Goal: Task Accomplishment & Management: Use online tool/utility

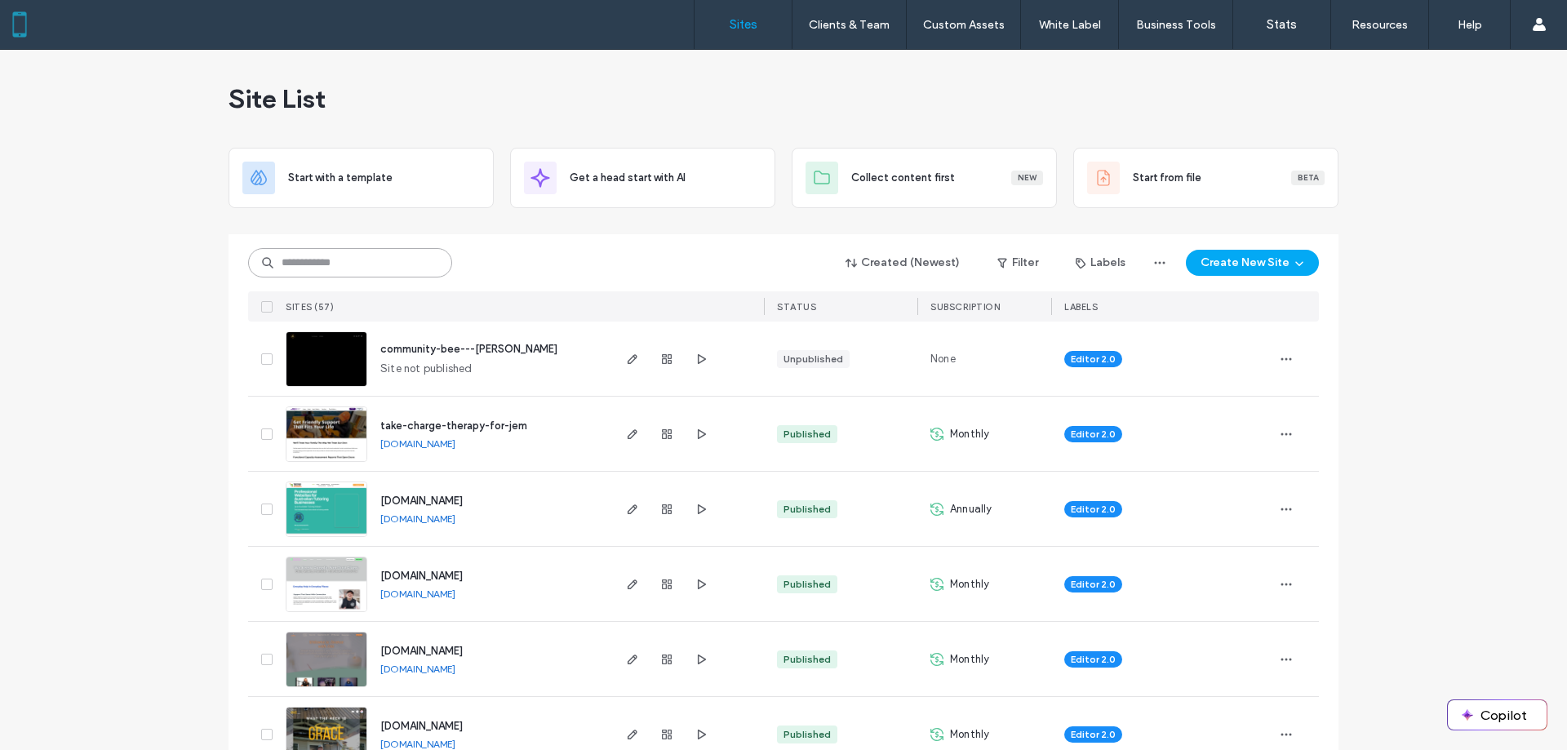
click at [383, 262] on input at bounding box center [350, 262] width 204 height 29
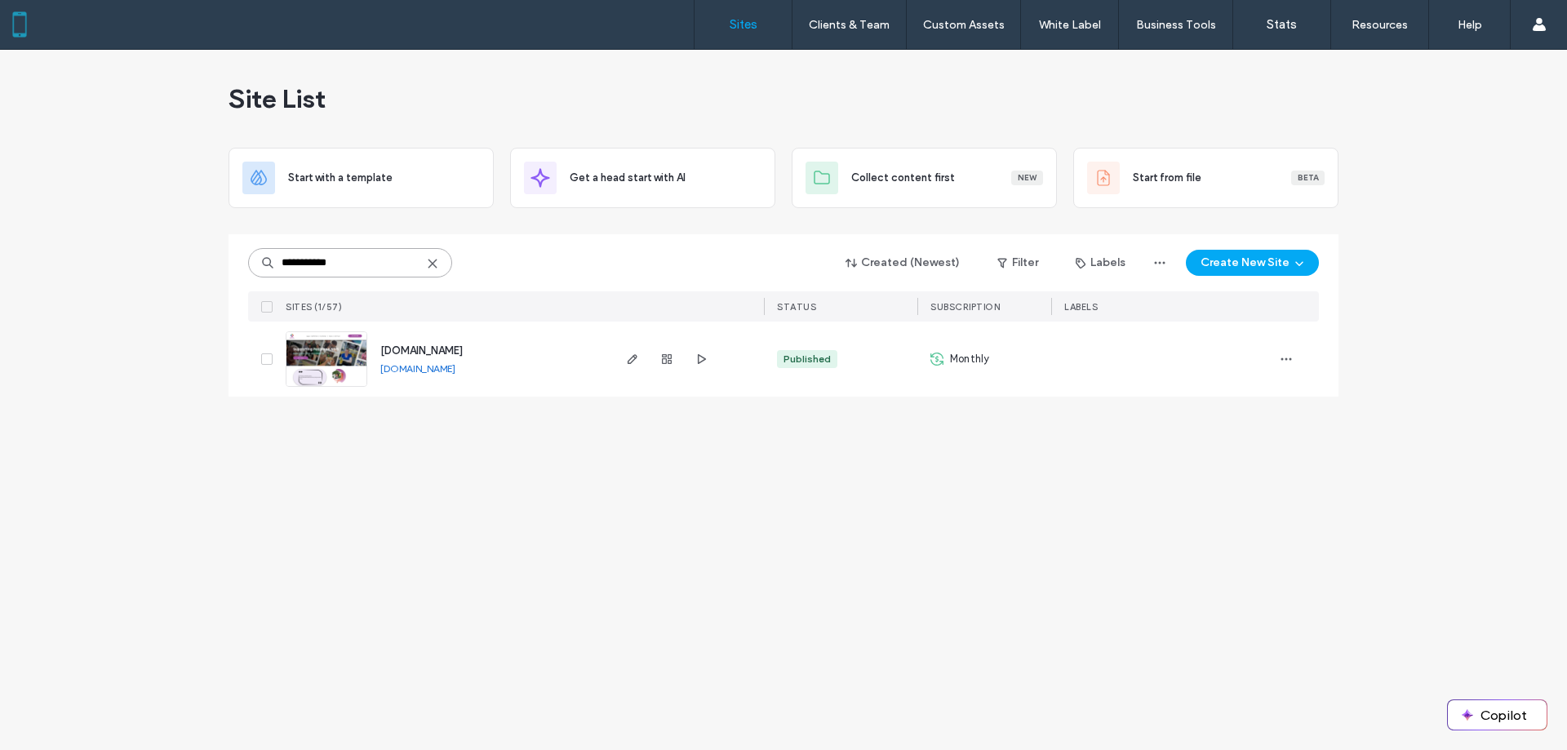
type input "**********"
click at [632, 360] on icon "button" at bounding box center [632, 359] width 13 height 13
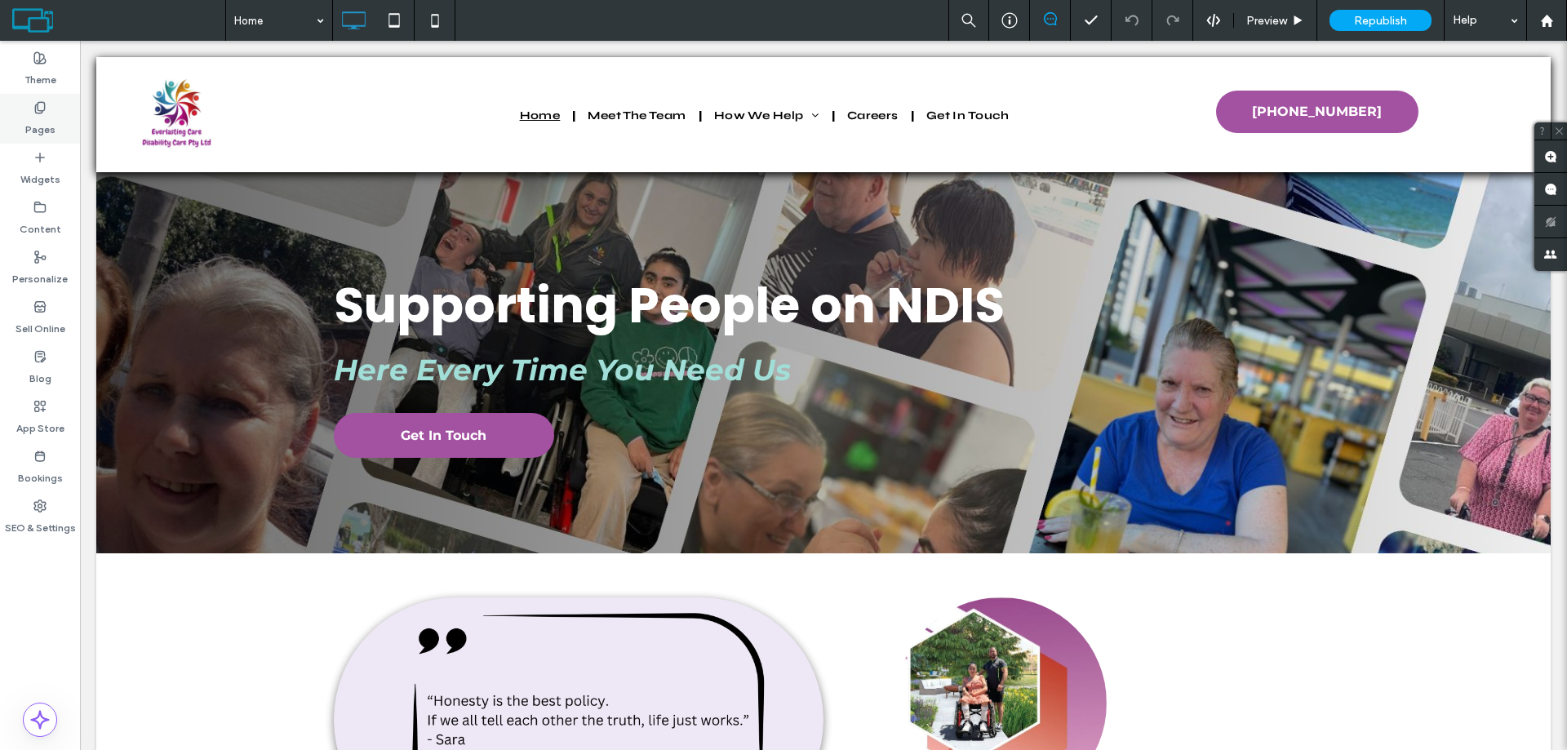
click at [51, 116] on label "Pages" at bounding box center [40, 125] width 30 height 23
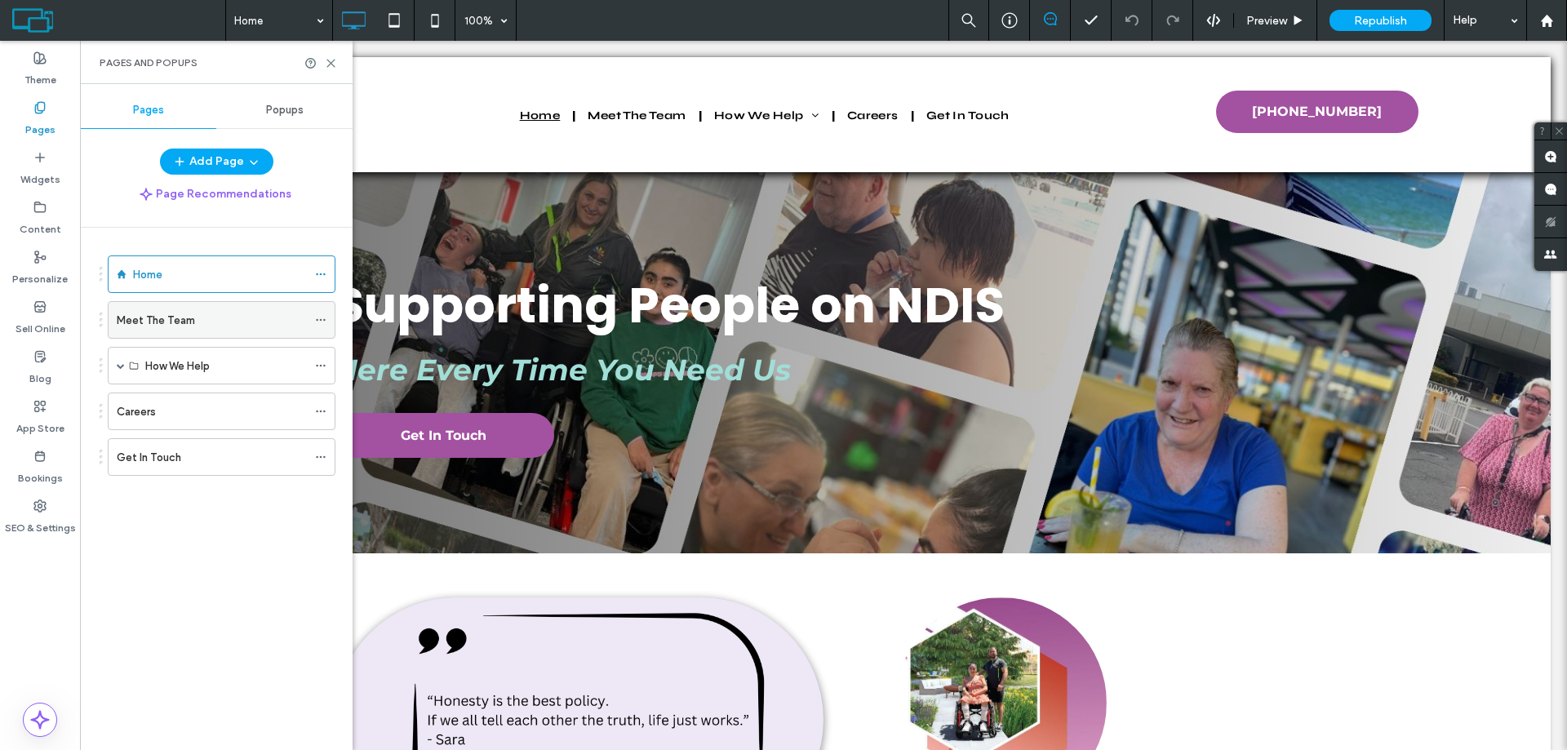
click at [160, 327] on label "Meet The Team" at bounding box center [156, 320] width 78 height 29
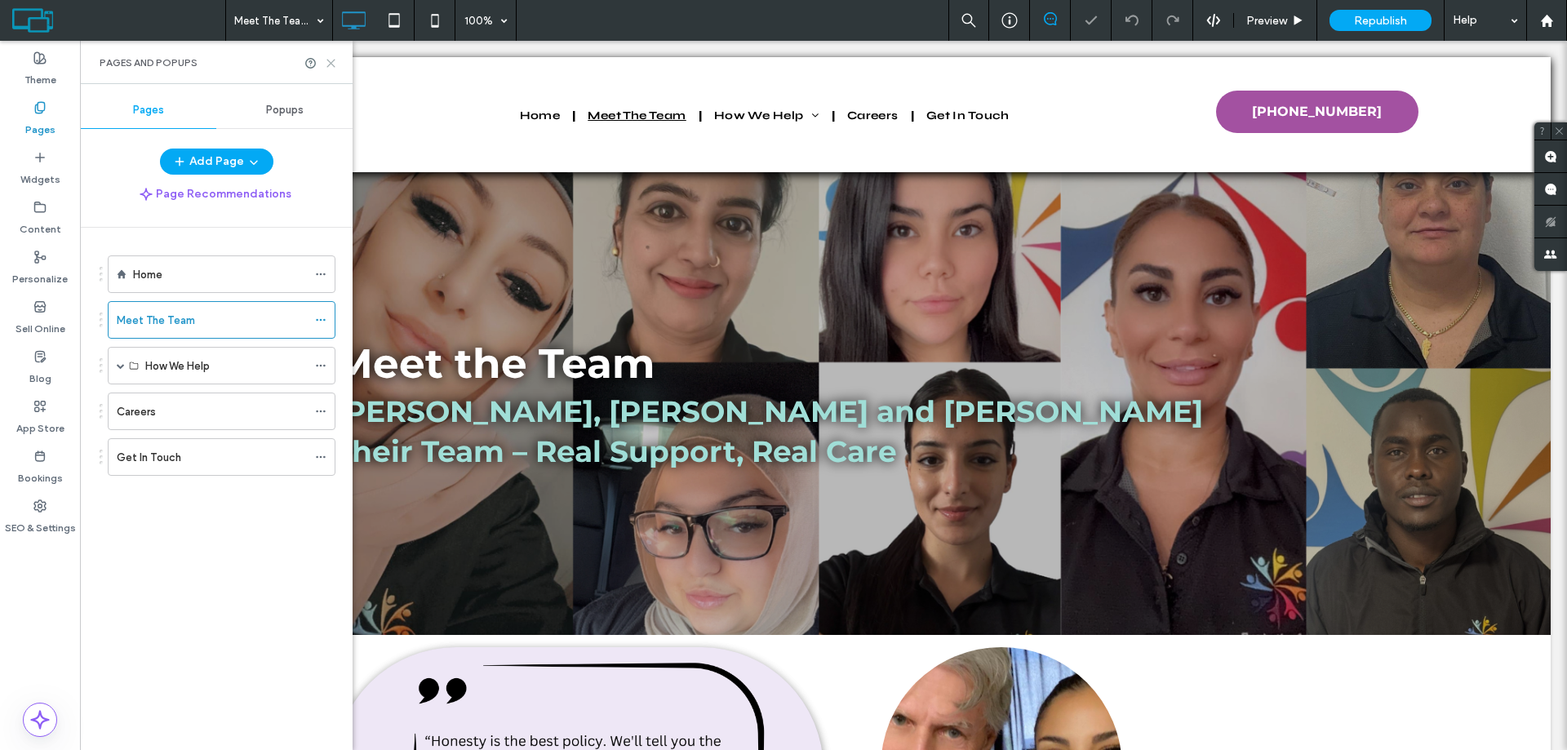
drag, startPoint x: 331, startPoint y: 65, endPoint x: 251, endPoint y: 34, distance: 86.6
click at [331, 65] on icon at bounding box center [331, 63] width 12 height 12
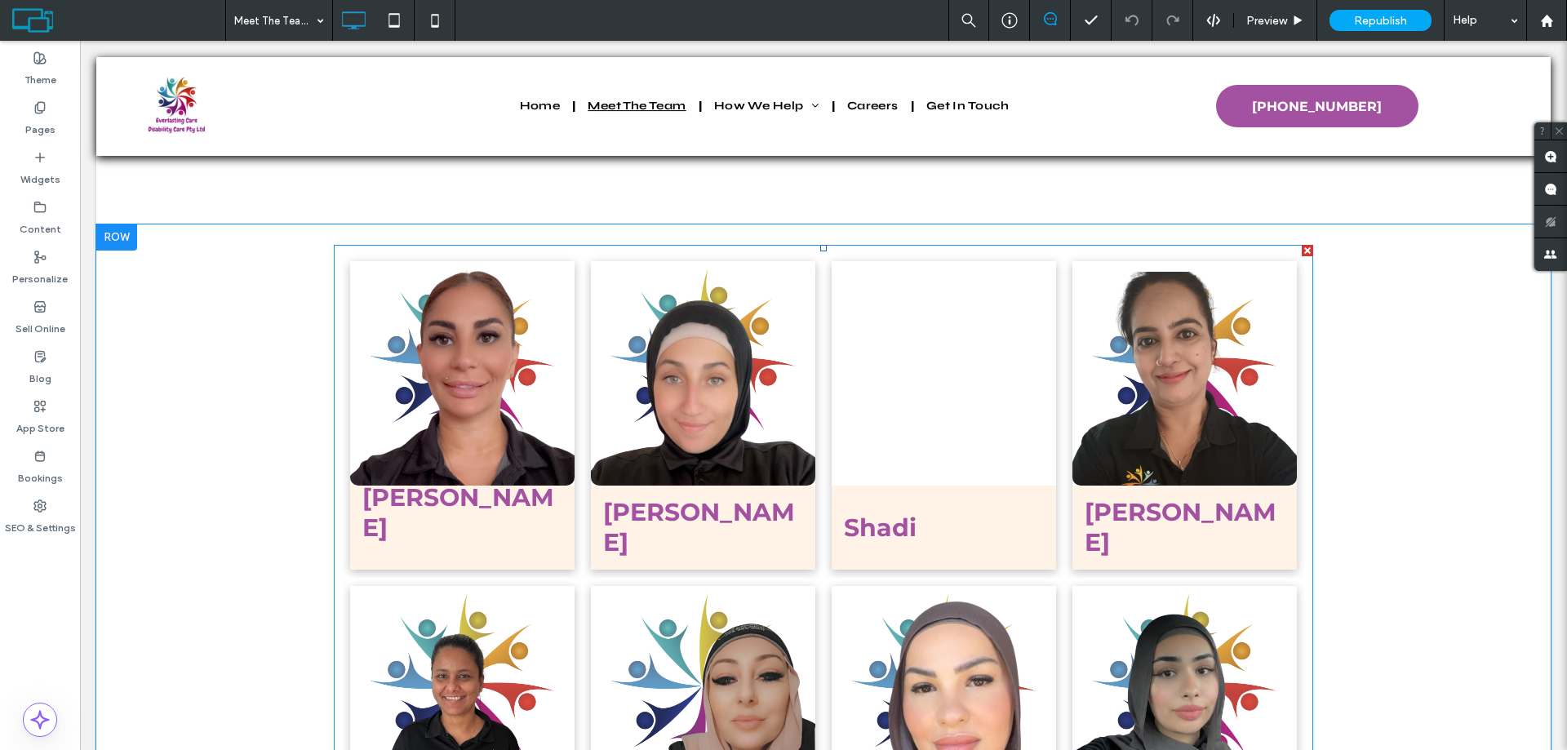
scroll to position [1878, 0]
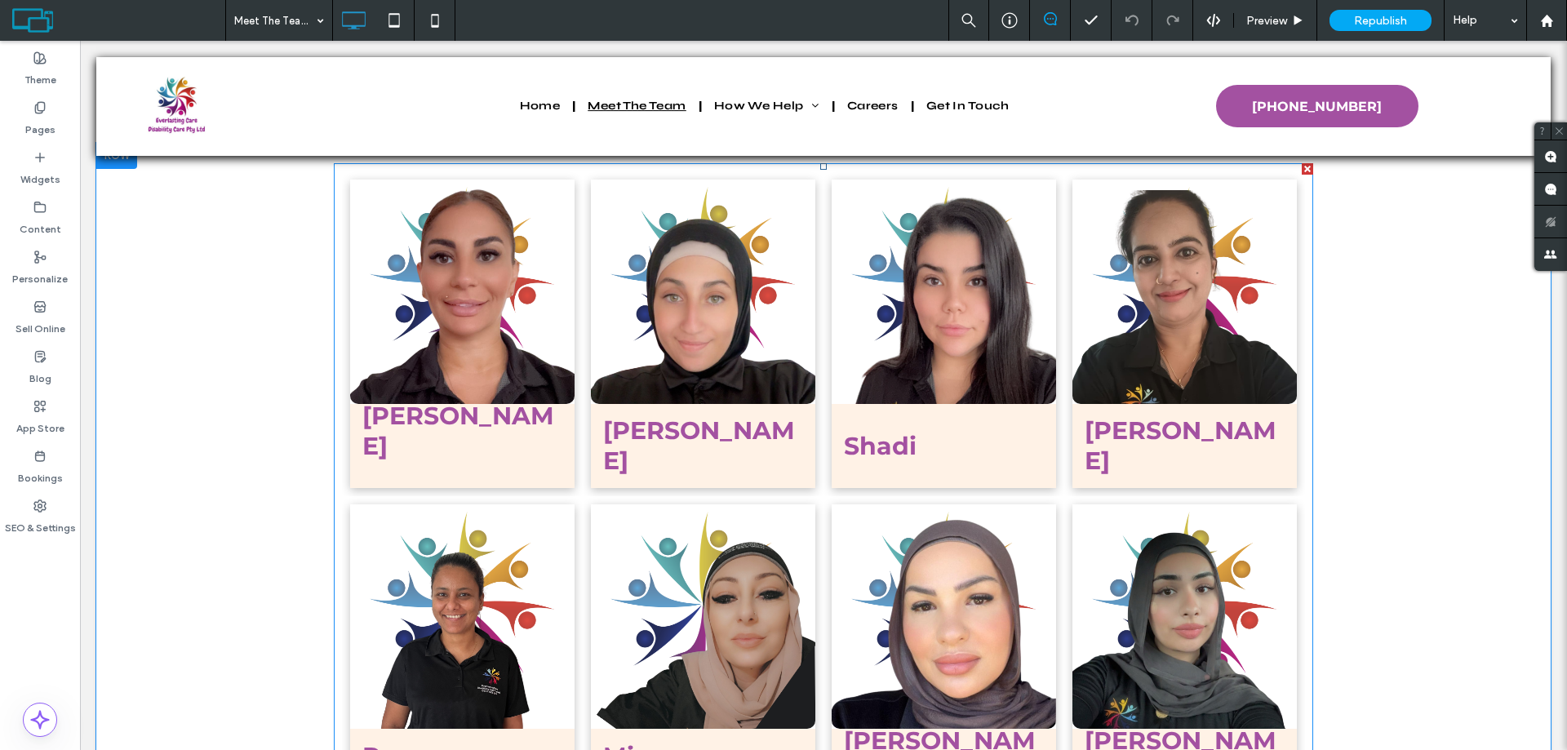
click at [478, 300] on link at bounding box center [462, 292] width 225 height 225
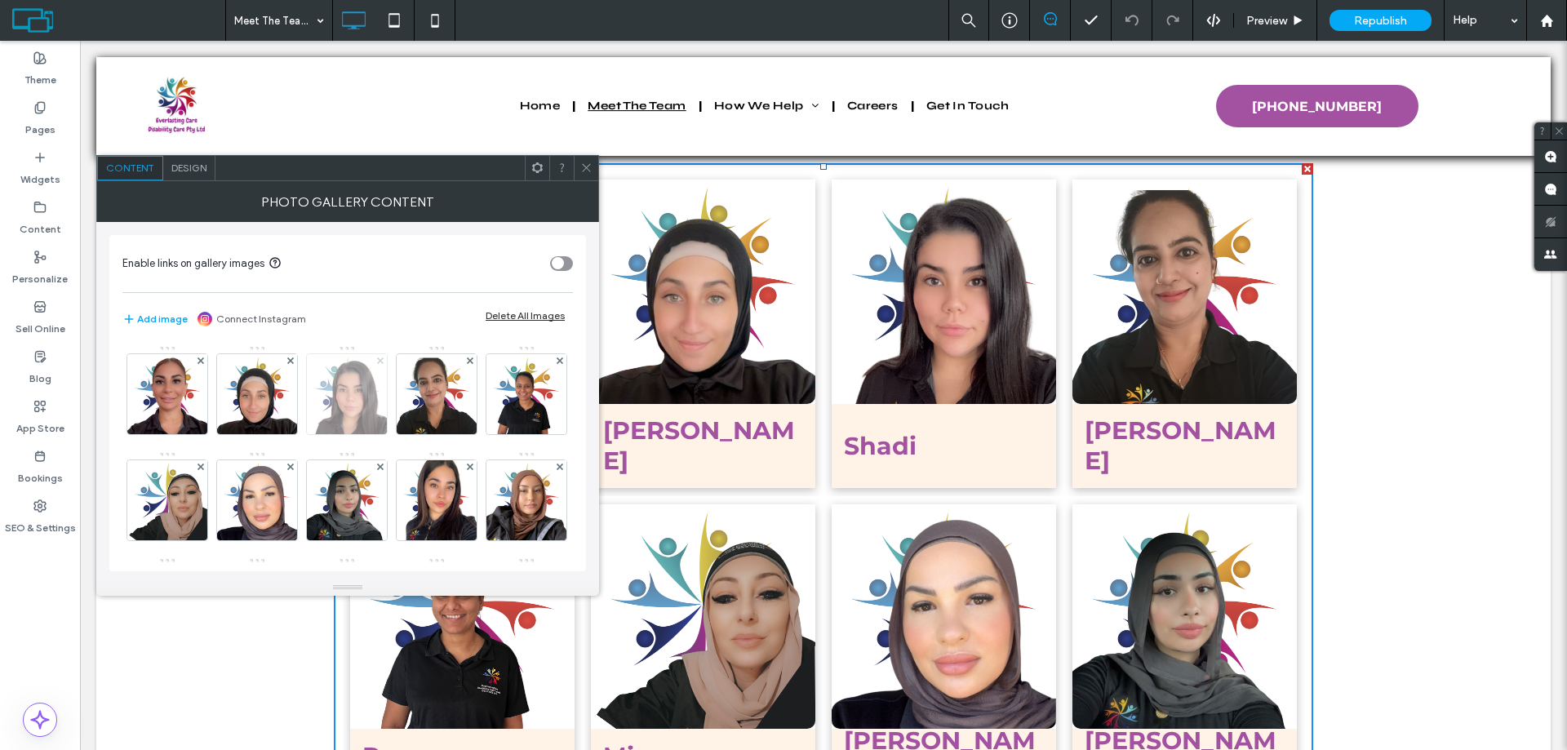
click at [379, 359] on use at bounding box center [379, 361] width 7 height 7
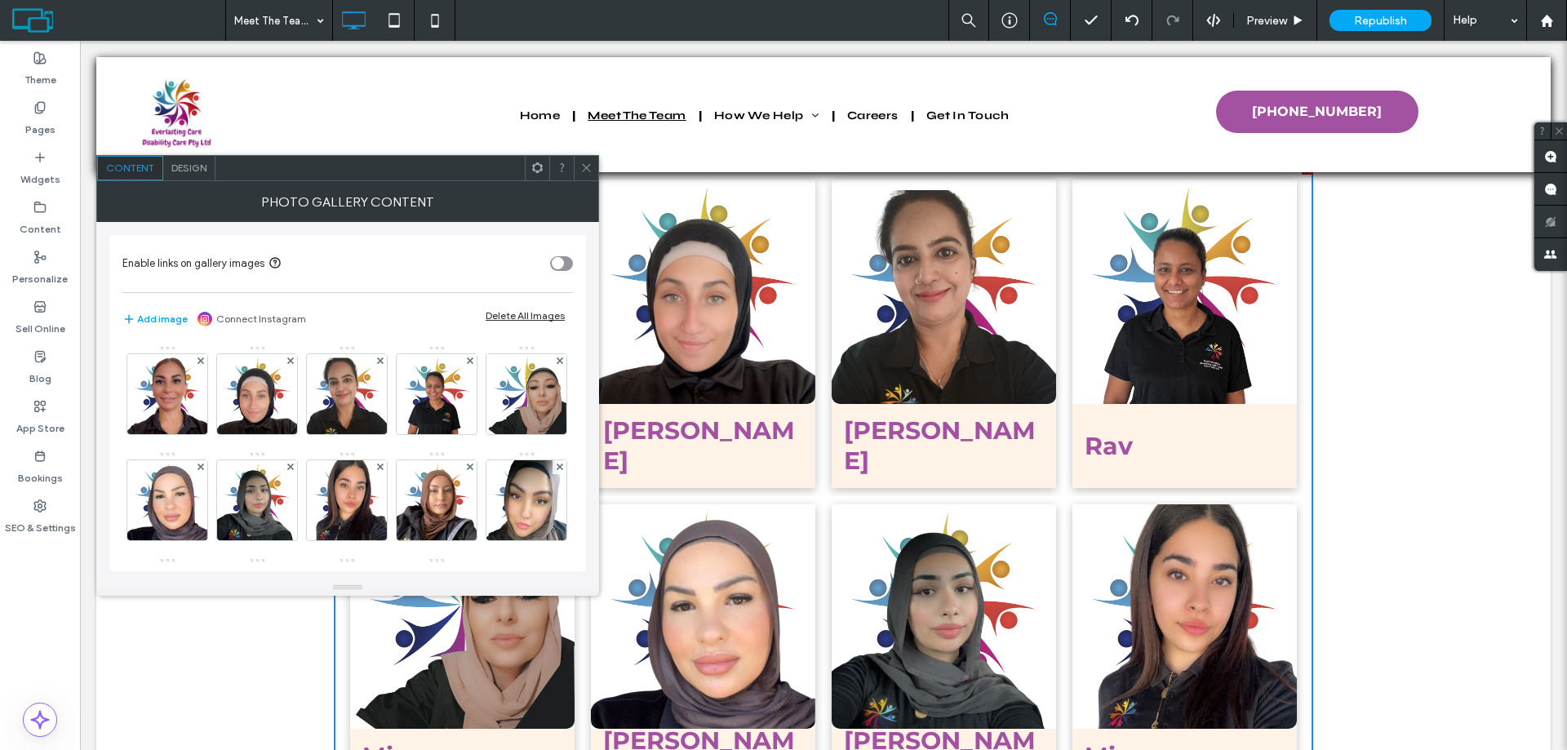
click at [379, 359] on use at bounding box center [379, 361] width 7 height 7
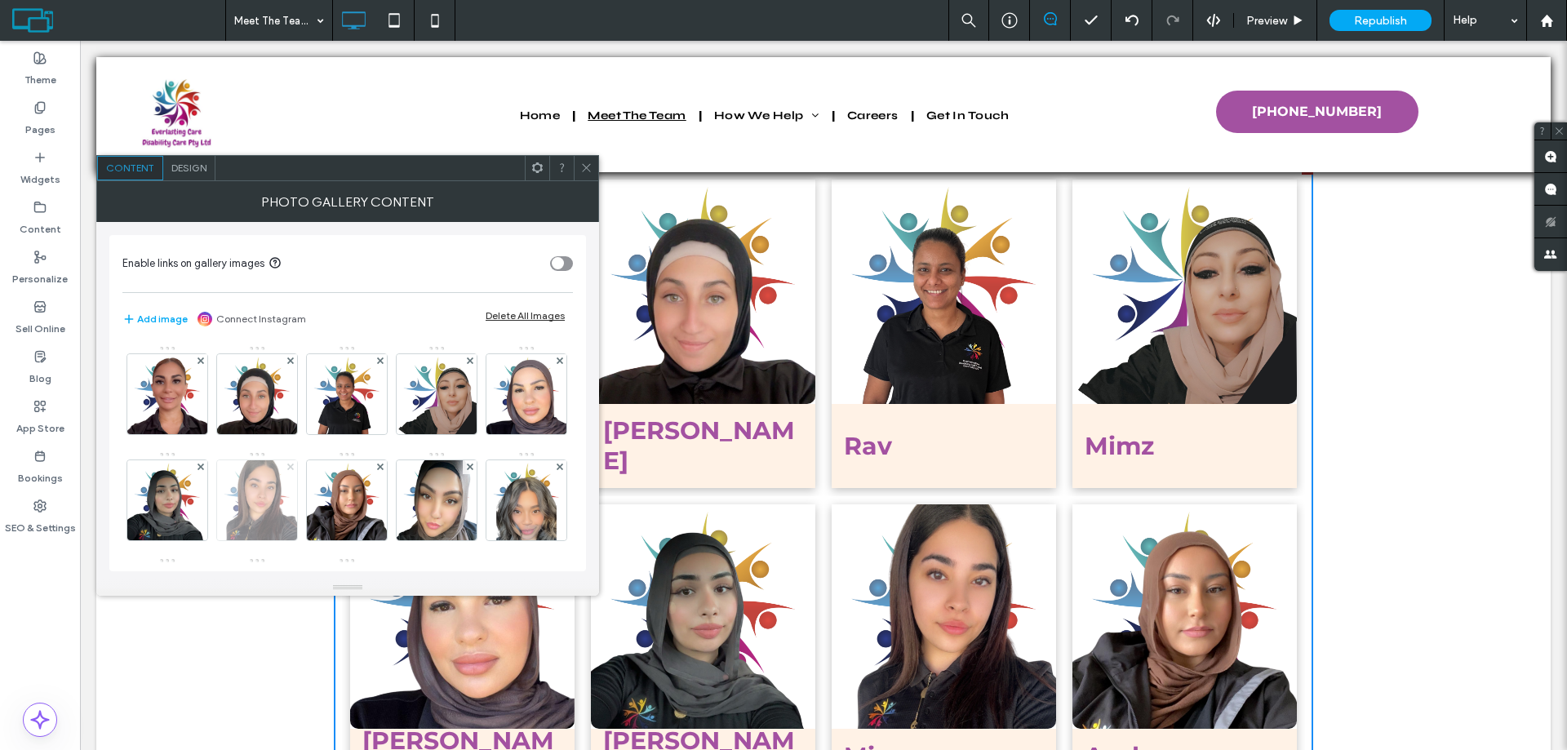
click at [294, 469] on icon at bounding box center [290, 467] width 7 height 7
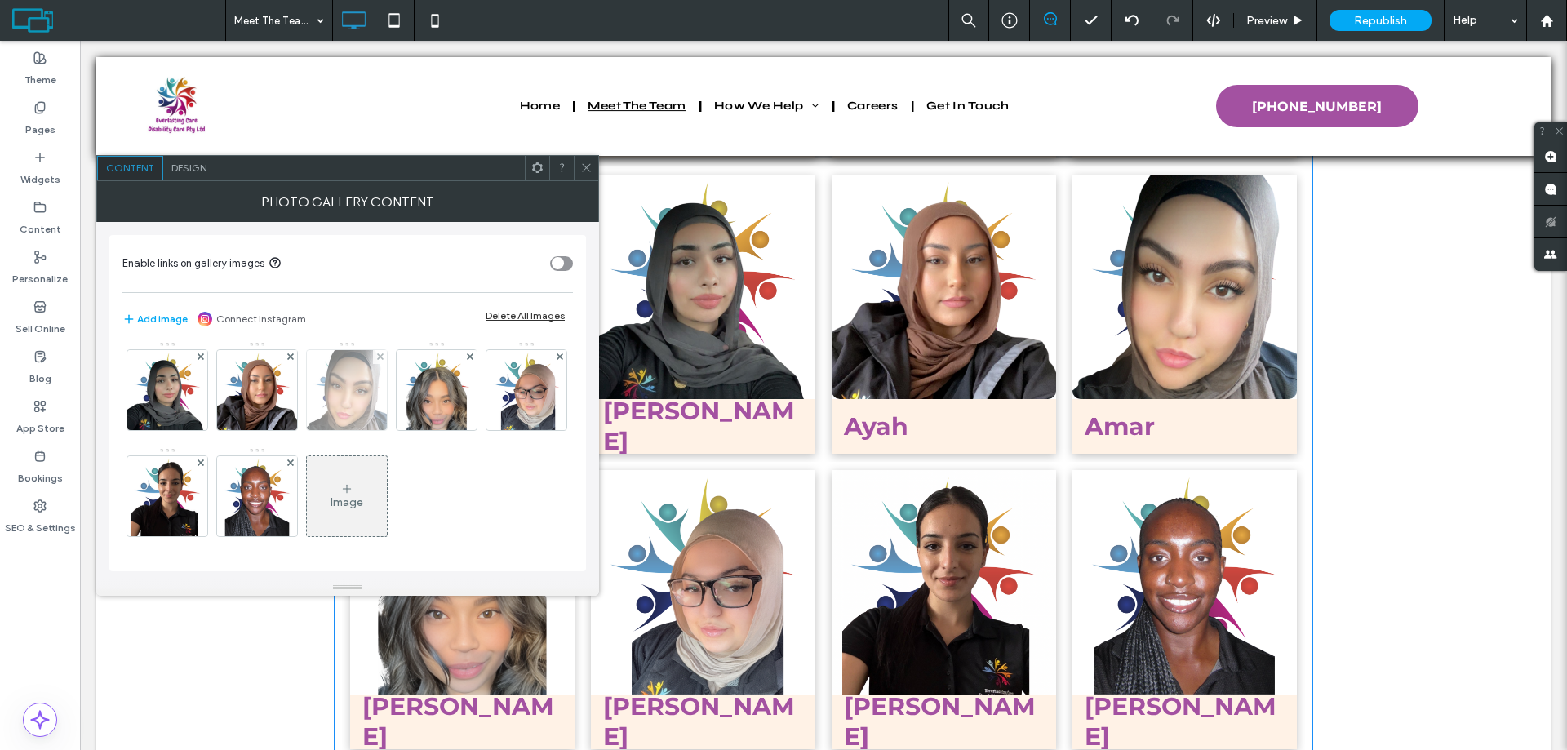
scroll to position [163, 0]
click at [204, 460] on icon at bounding box center [201, 463] width 7 height 7
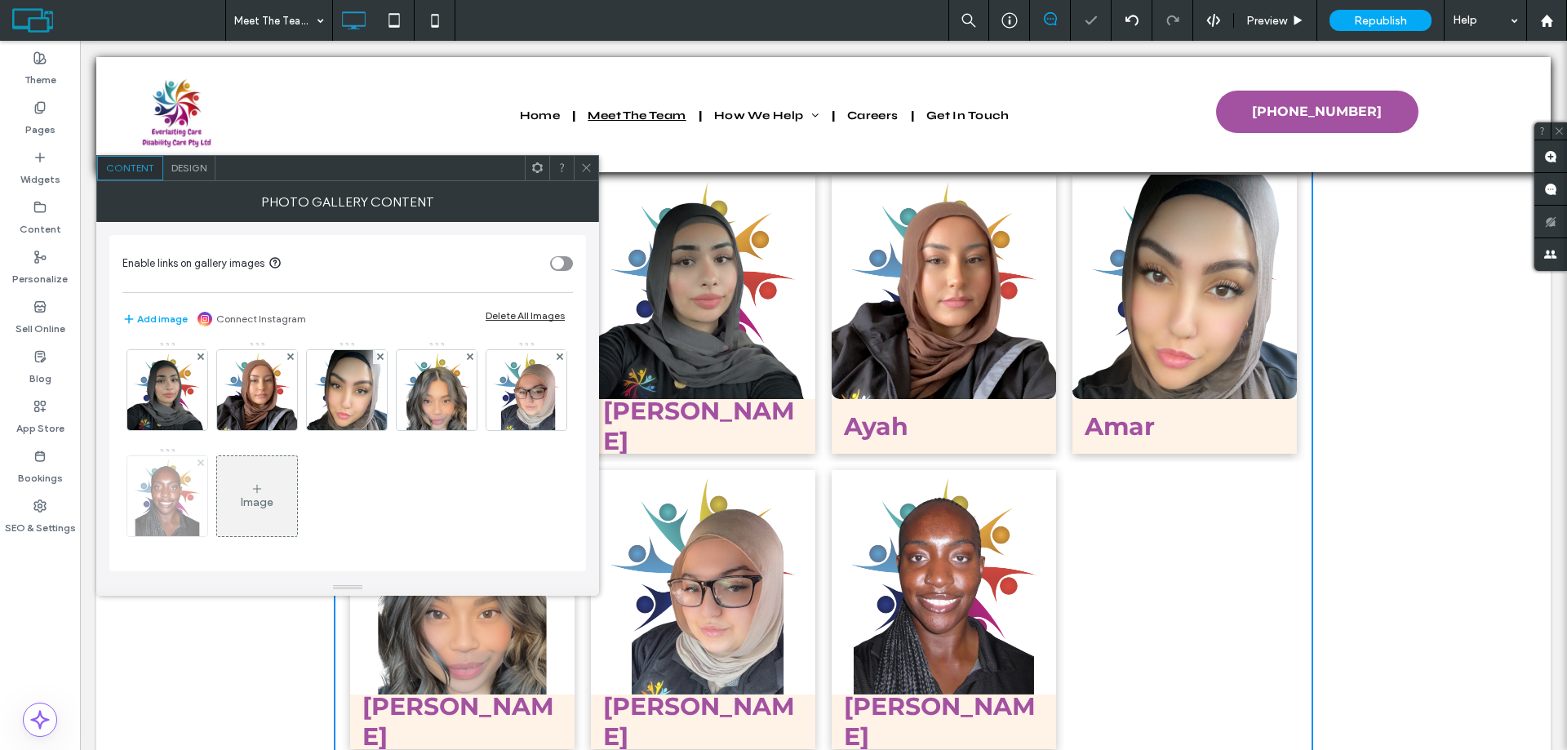
scroll to position [2208, 0]
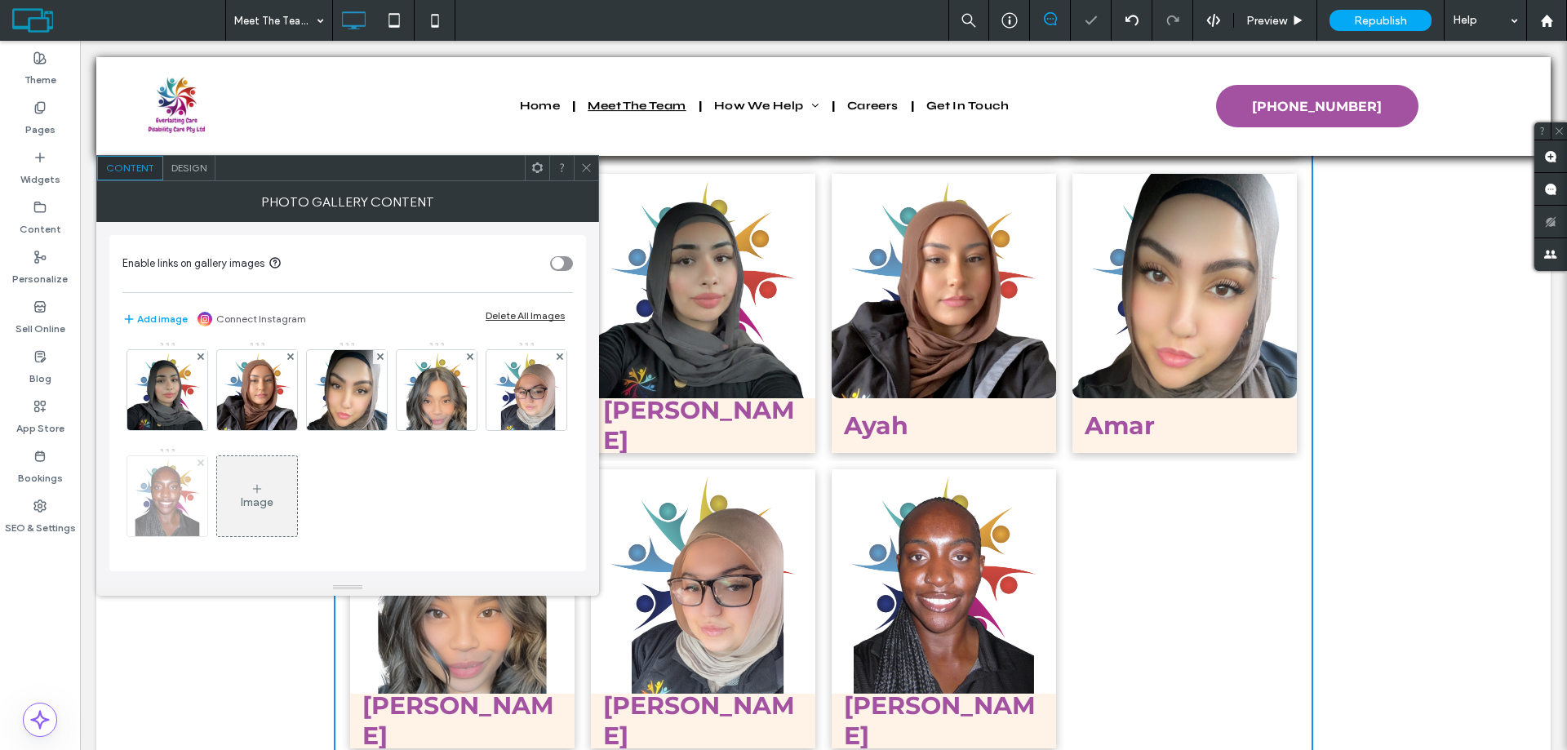
click at [204, 461] on icon at bounding box center [201, 463] width 7 height 7
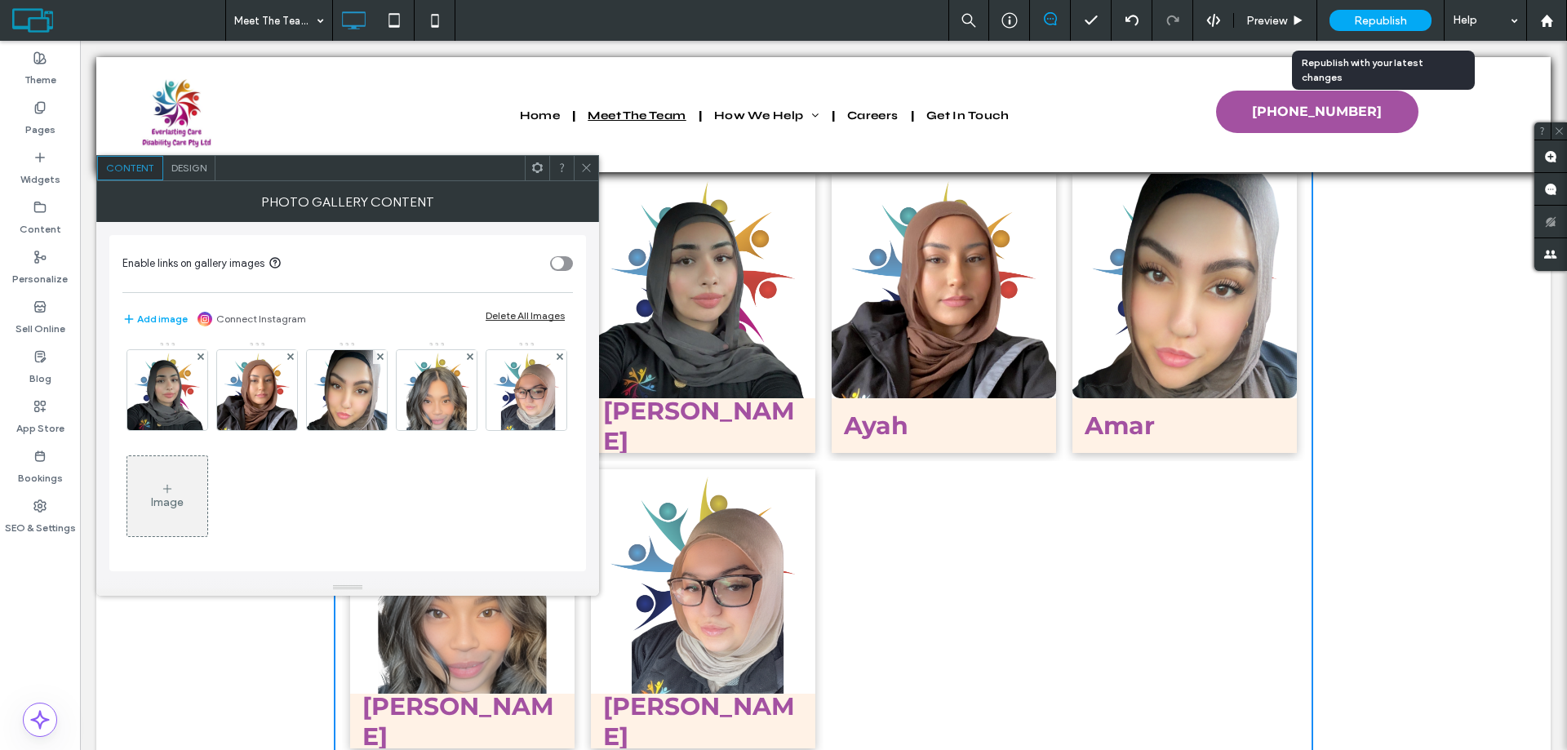
click at [1403, 21] on span "Republish" at bounding box center [1380, 21] width 53 height 14
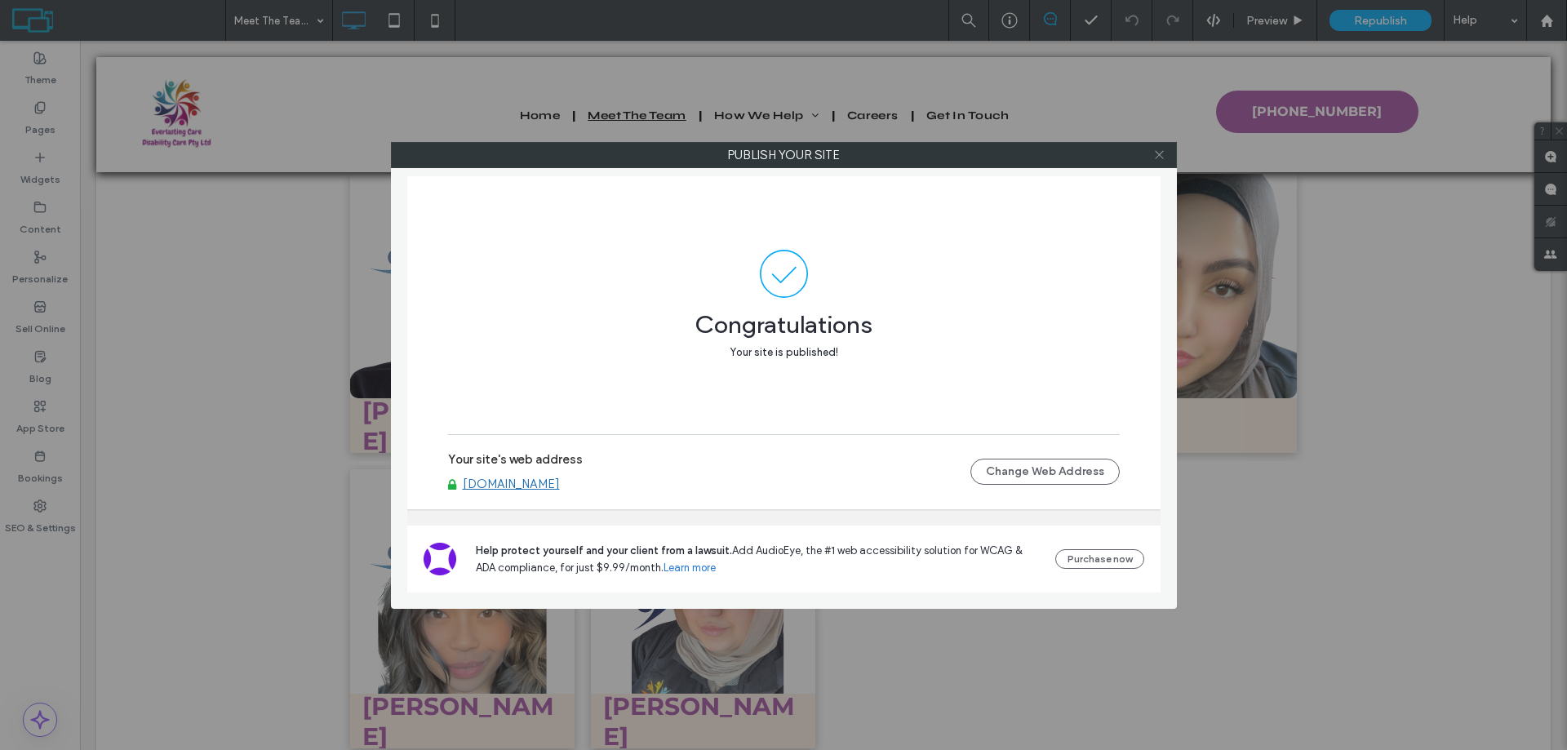
click at [1163, 153] on icon at bounding box center [1160, 155] width 12 height 12
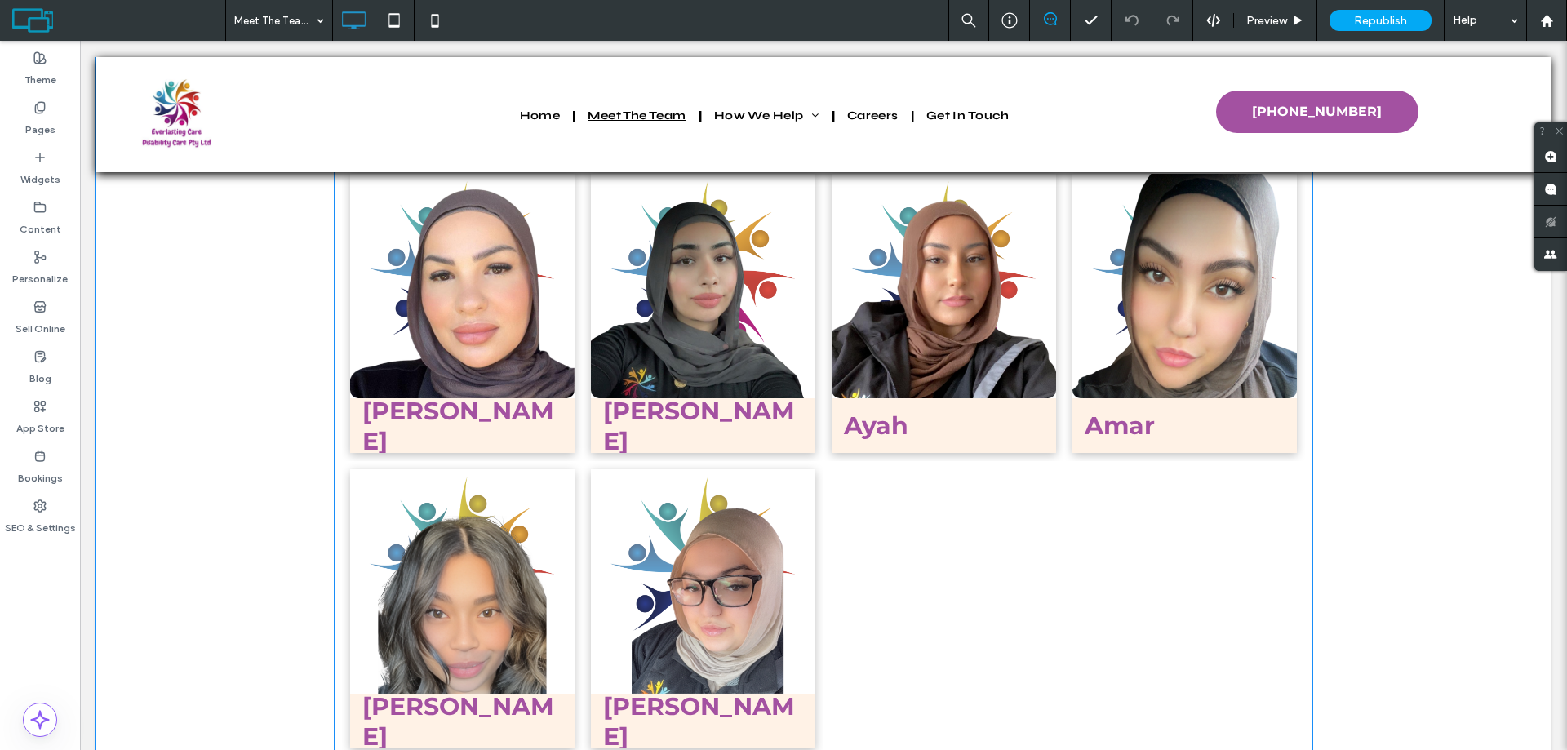
click at [816, 491] on li "Fadila Button" at bounding box center [703, 609] width 241 height 296
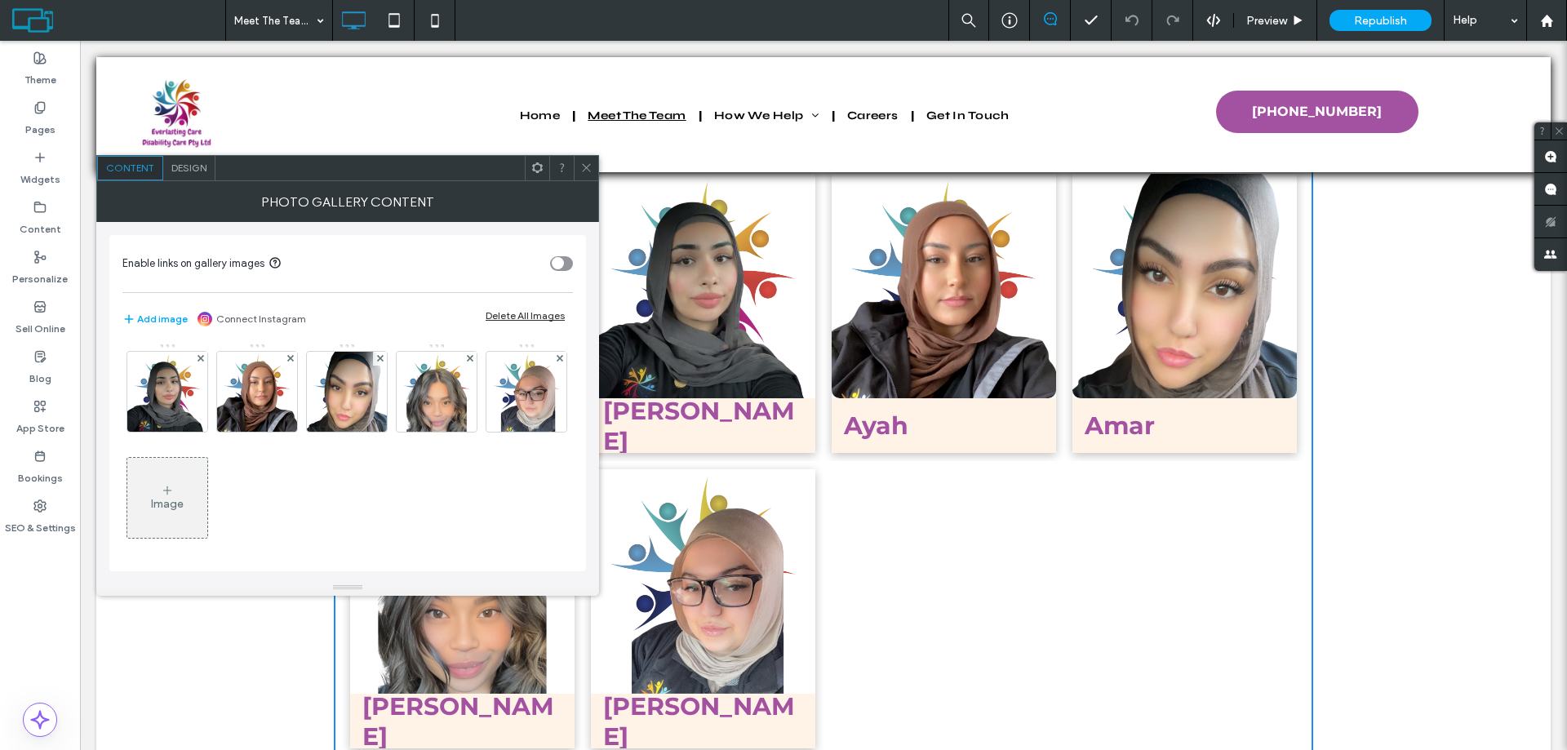
scroll to position [110, 0]
click at [207, 510] on div "Image" at bounding box center [167, 496] width 80 height 77
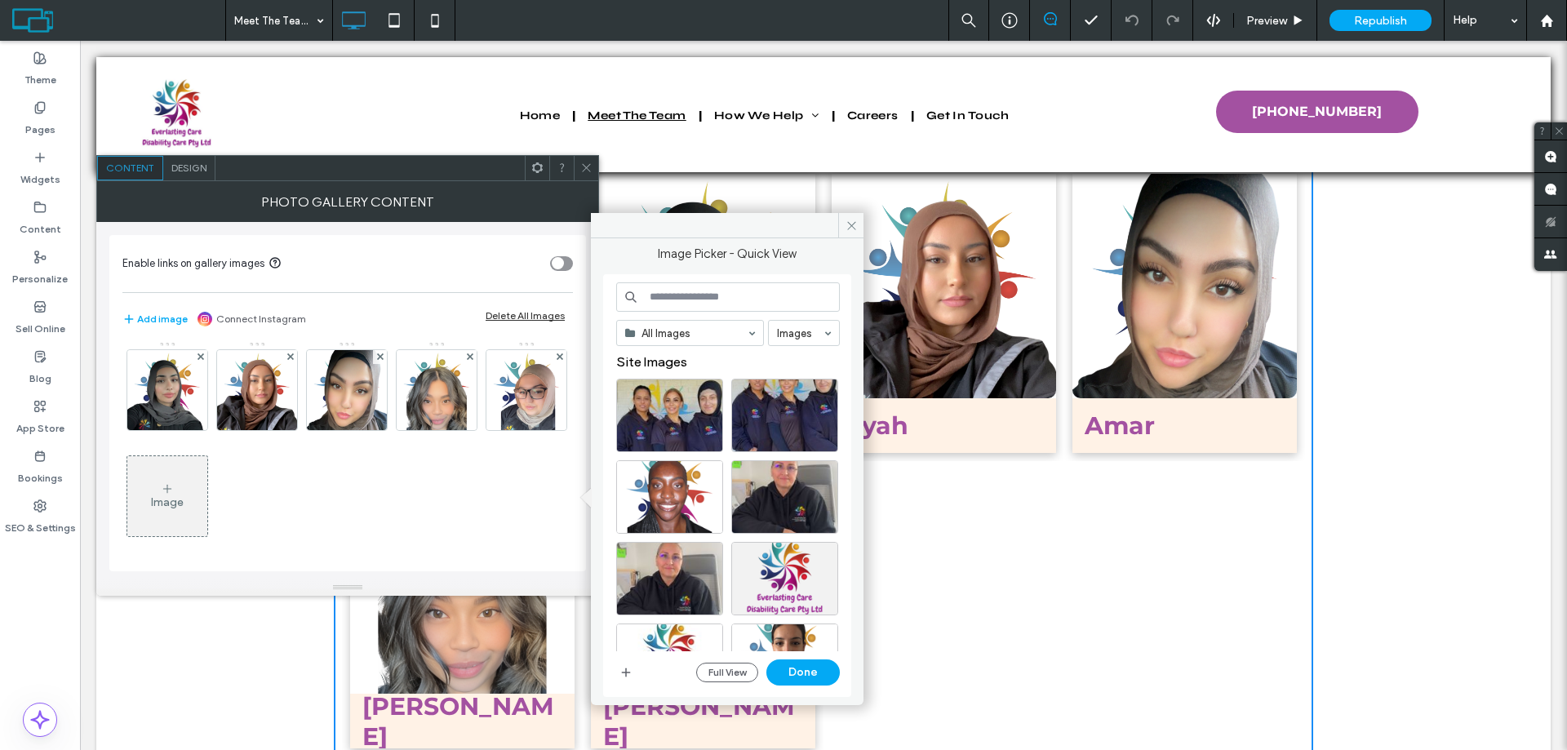
click at [674, 296] on input at bounding box center [728, 296] width 224 height 29
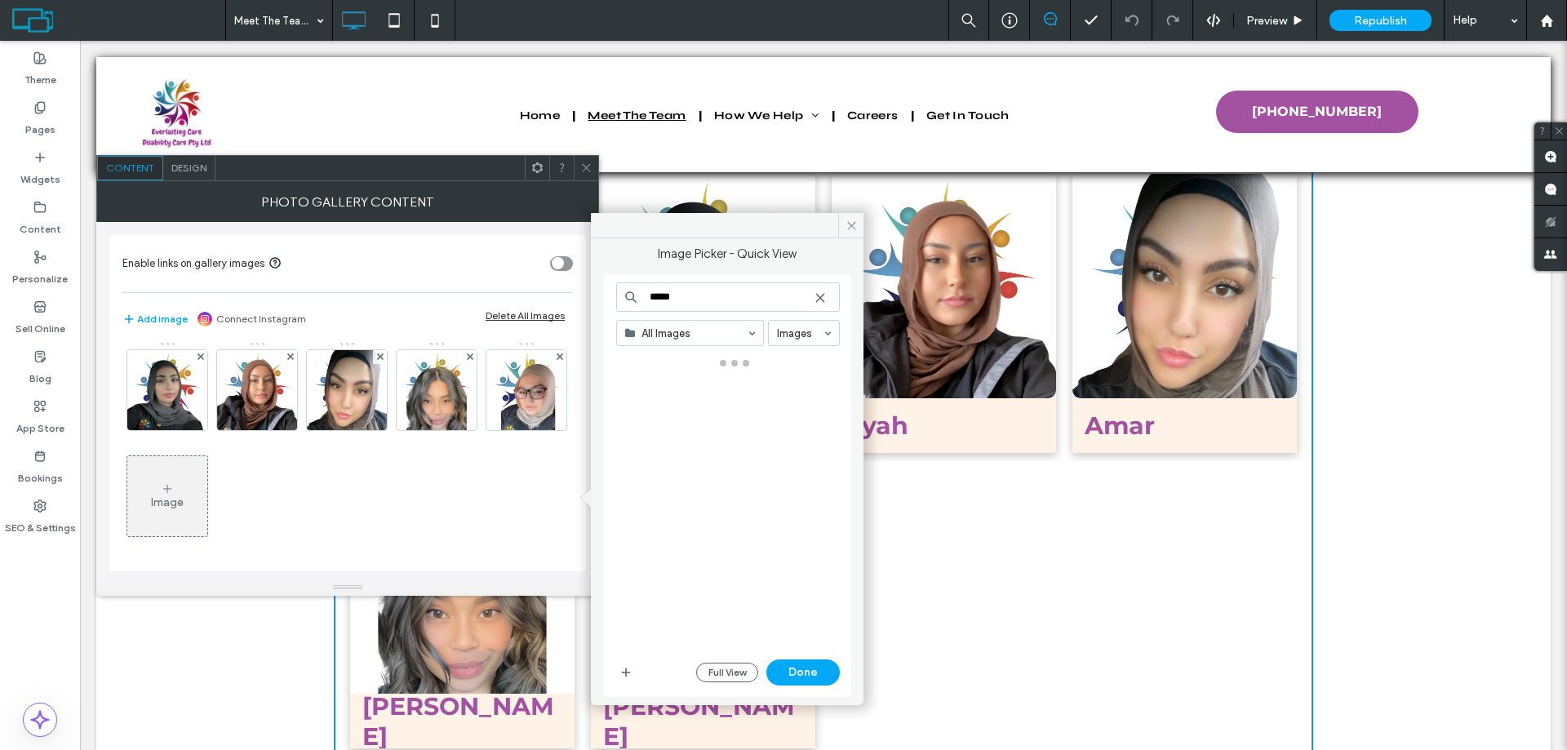
type input "*****"
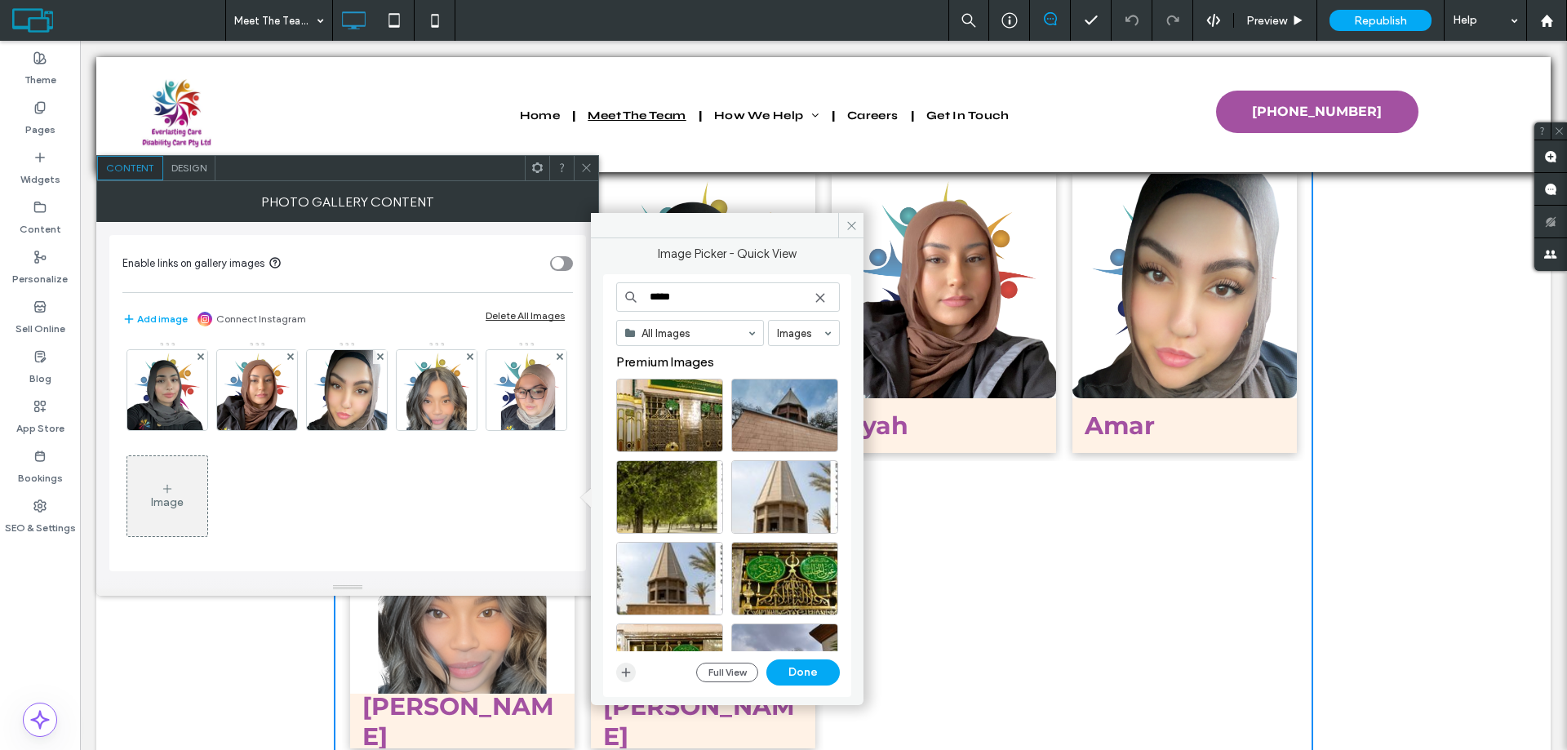
click at [629, 670] on icon "button" at bounding box center [626, 672] width 13 height 13
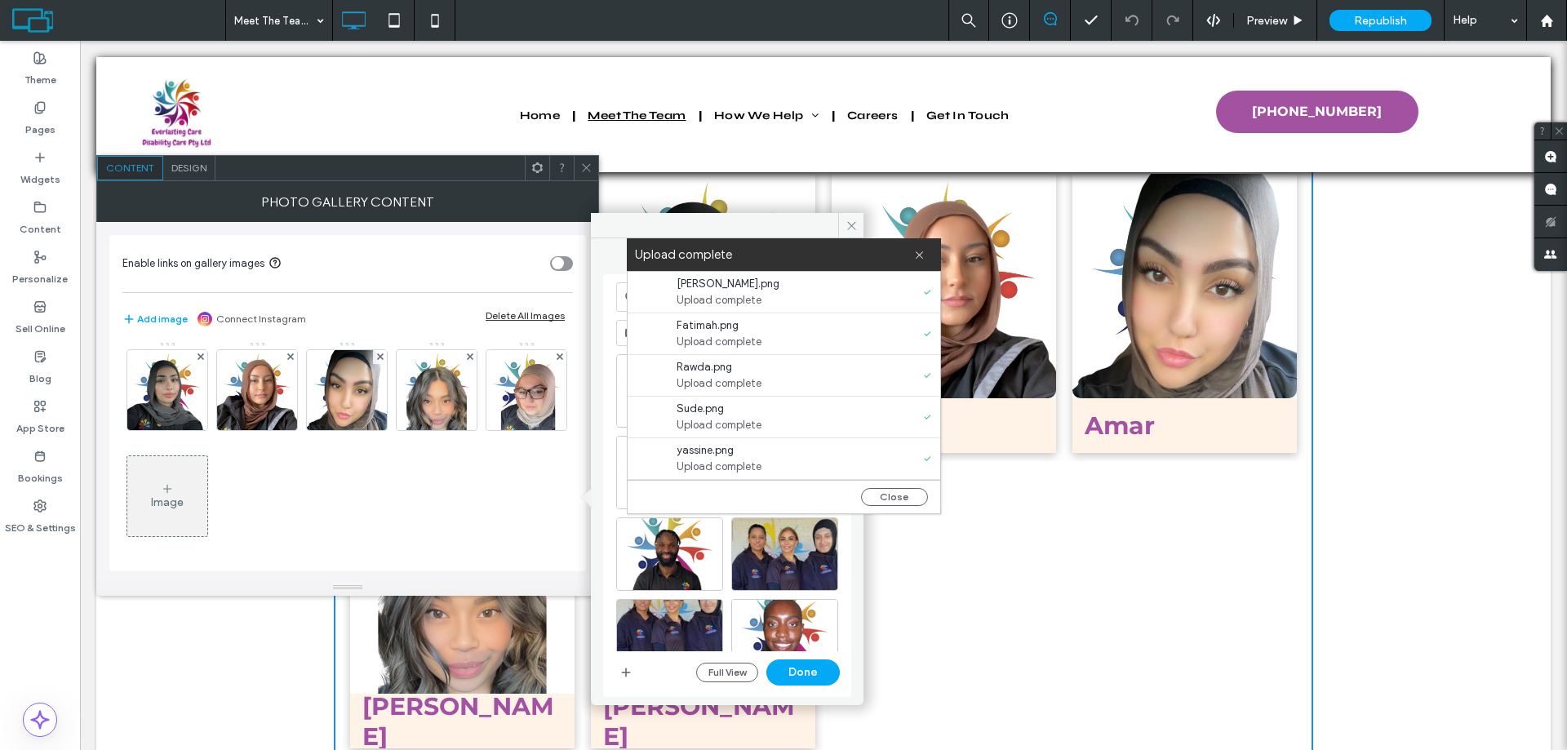
click at [184, 498] on div "Image" at bounding box center [167, 503] width 33 height 14
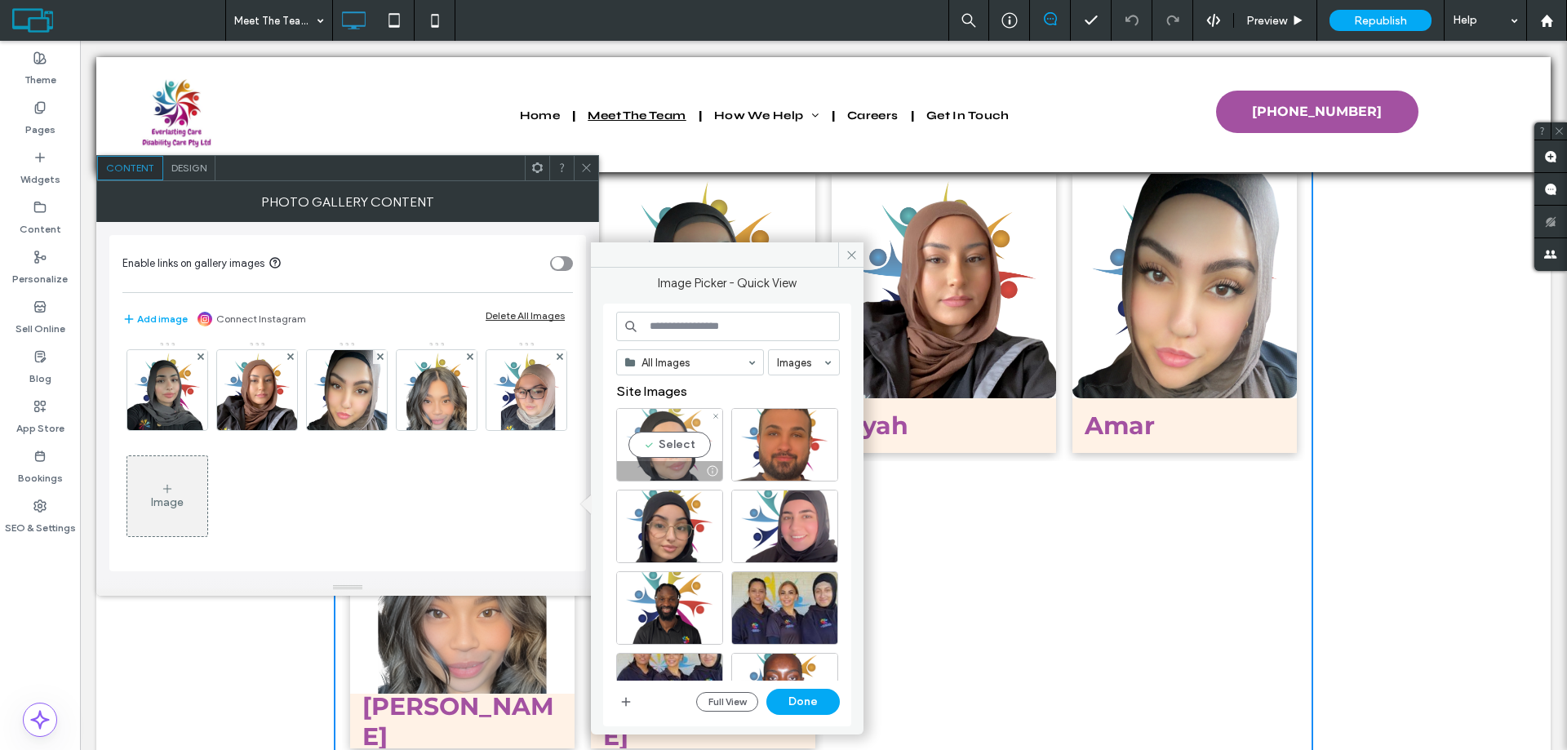
click at [673, 449] on div "Select" at bounding box center [669, 444] width 107 height 73
click at [783, 441] on div "Select" at bounding box center [784, 444] width 107 height 73
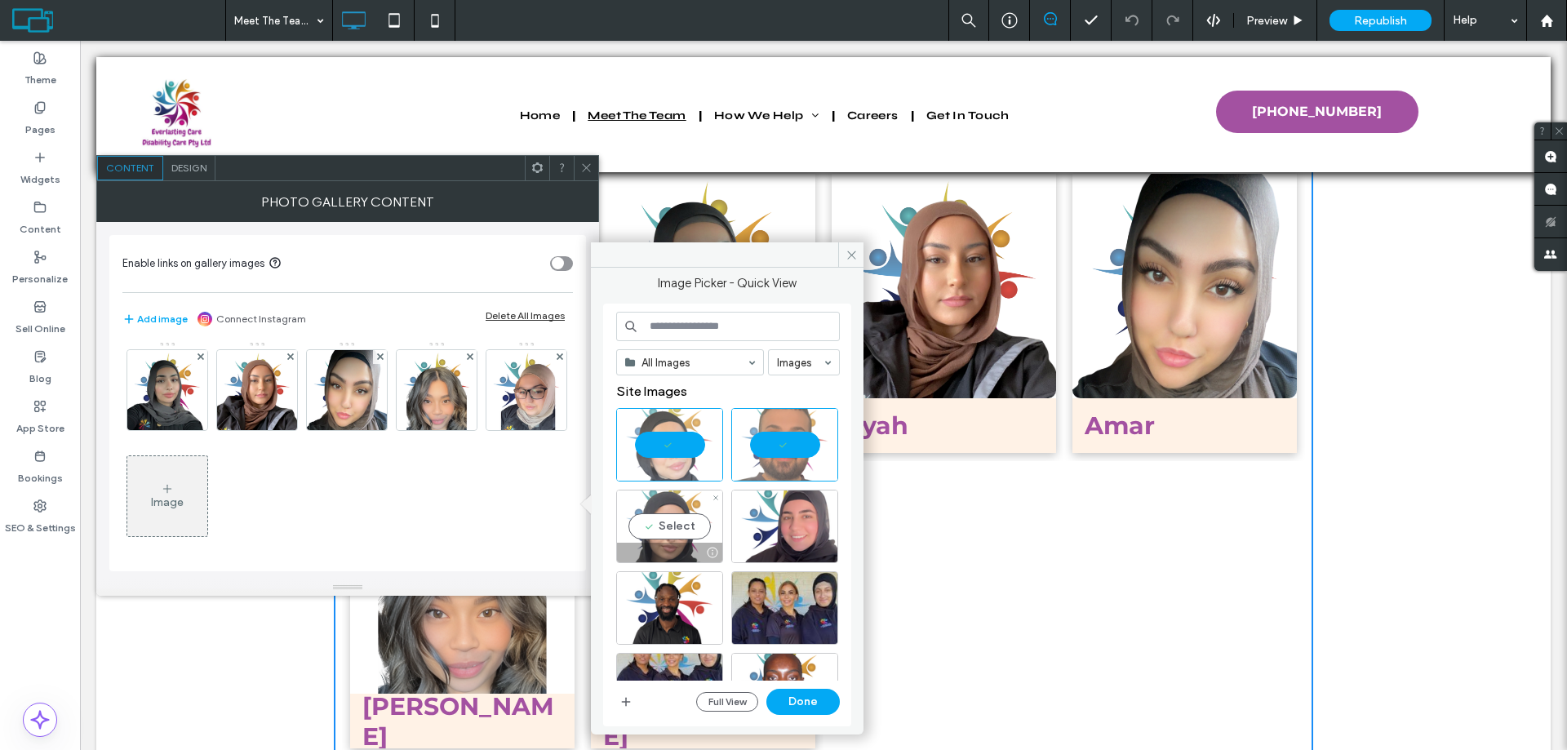
click at [665, 518] on div "Select" at bounding box center [669, 526] width 107 height 73
click at [799, 522] on div "Select" at bounding box center [784, 526] width 107 height 73
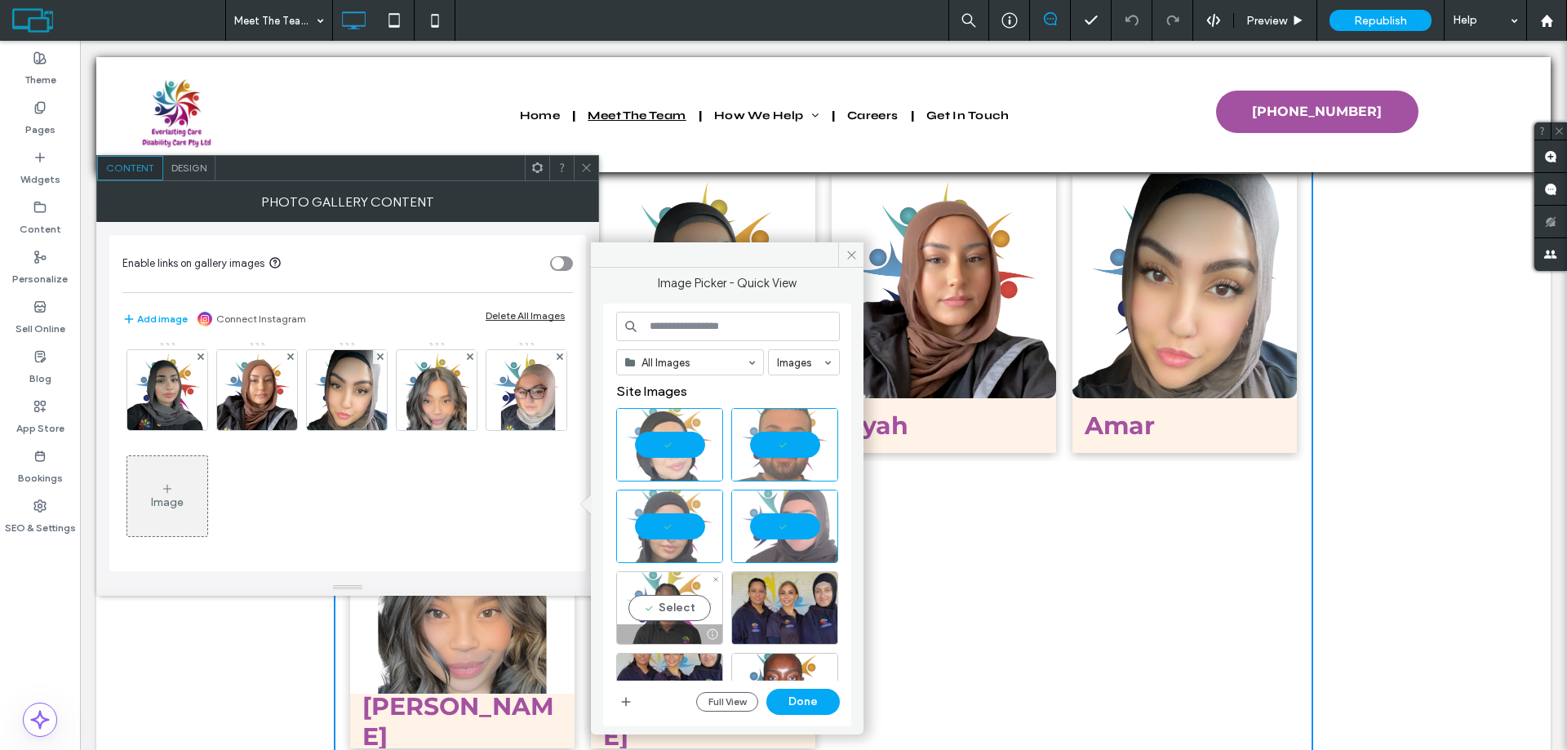
click at [681, 612] on div "Select" at bounding box center [669, 607] width 107 height 73
drag, startPoint x: 802, startPoint y: 698, endPoint x: 722, endPoint y: 657, distance: 90.5
click at [802, 698] on button "Done" at bounding box center [803, 702] width 73 height 26
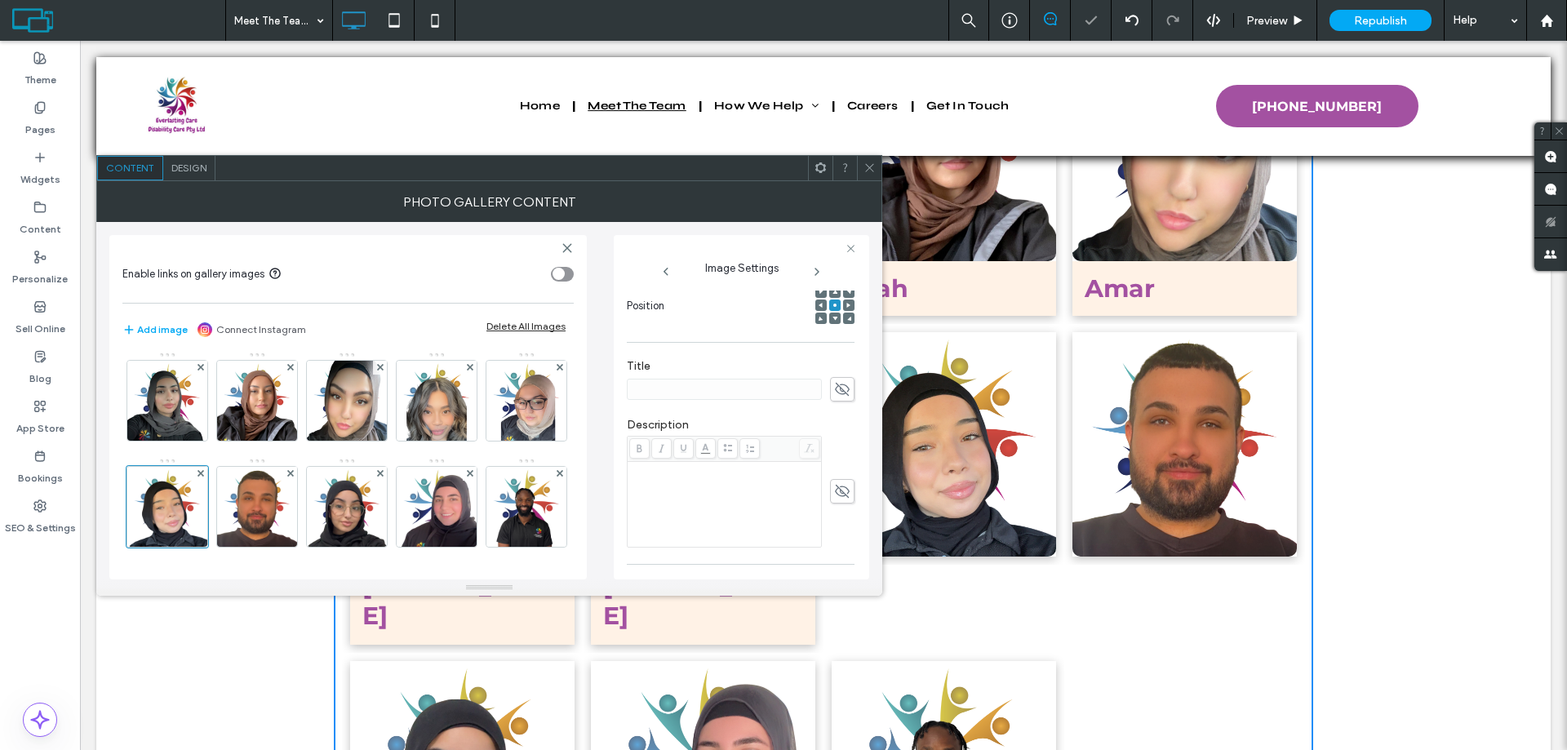
scroll to position [245, 0]
click at [846, 377] on span at bounding box center [842, 379] width 24 height 24
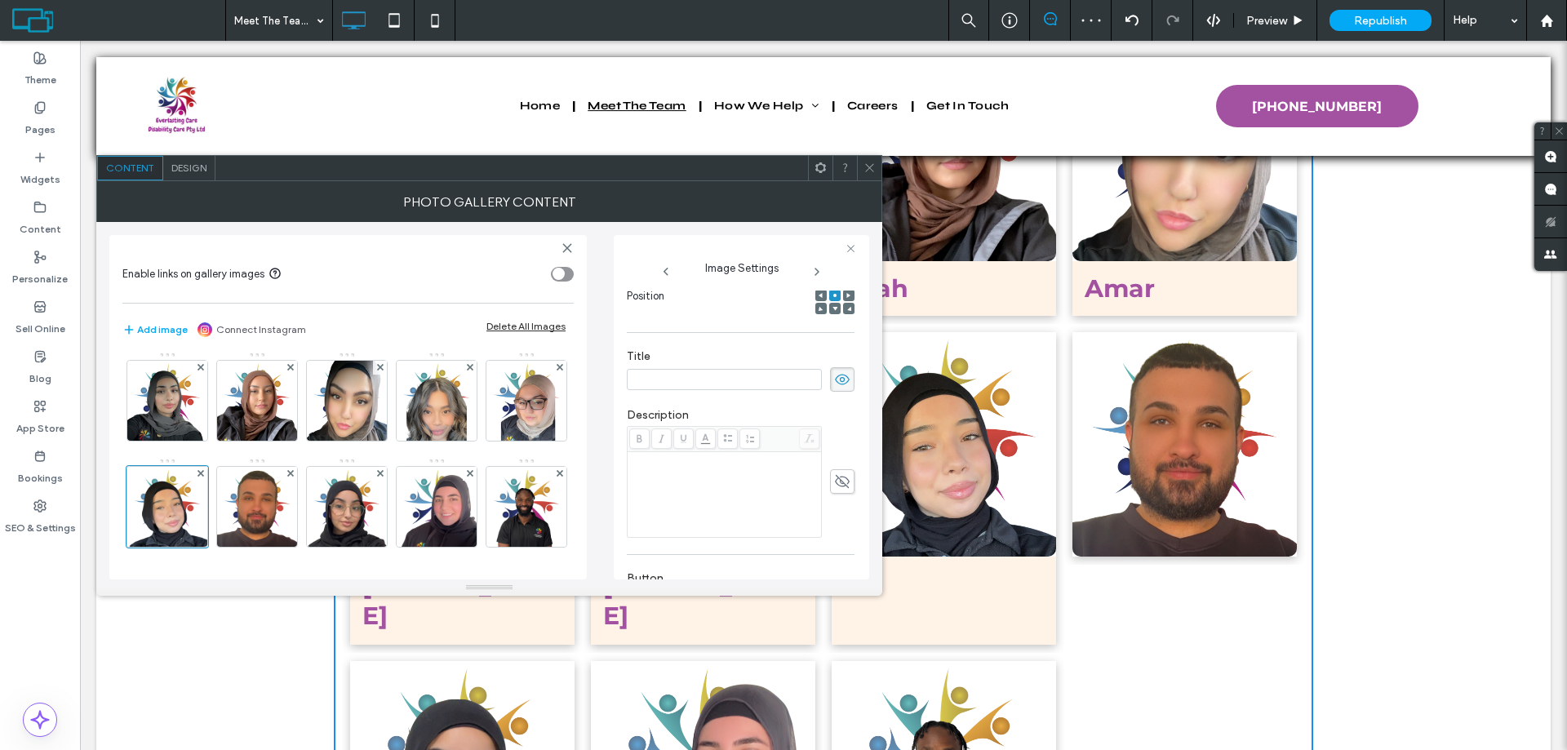
click at [707, 381] on input at bounding box center [724, 379] width 195 height 21
type input "****"
click at [297, 505] on img at bounding box center [257, 507] width 80 height 80
drag, startPoint x: 848, startPoint y: 383, endPoint x: 808, endPoint y: 376, distance: 40.5
click at [847, 382] on div "Name: yassine.png Size: 1080x1080 Replace Position Title Description Button ***…" at bounding box center [741, 435] width 229 height 289
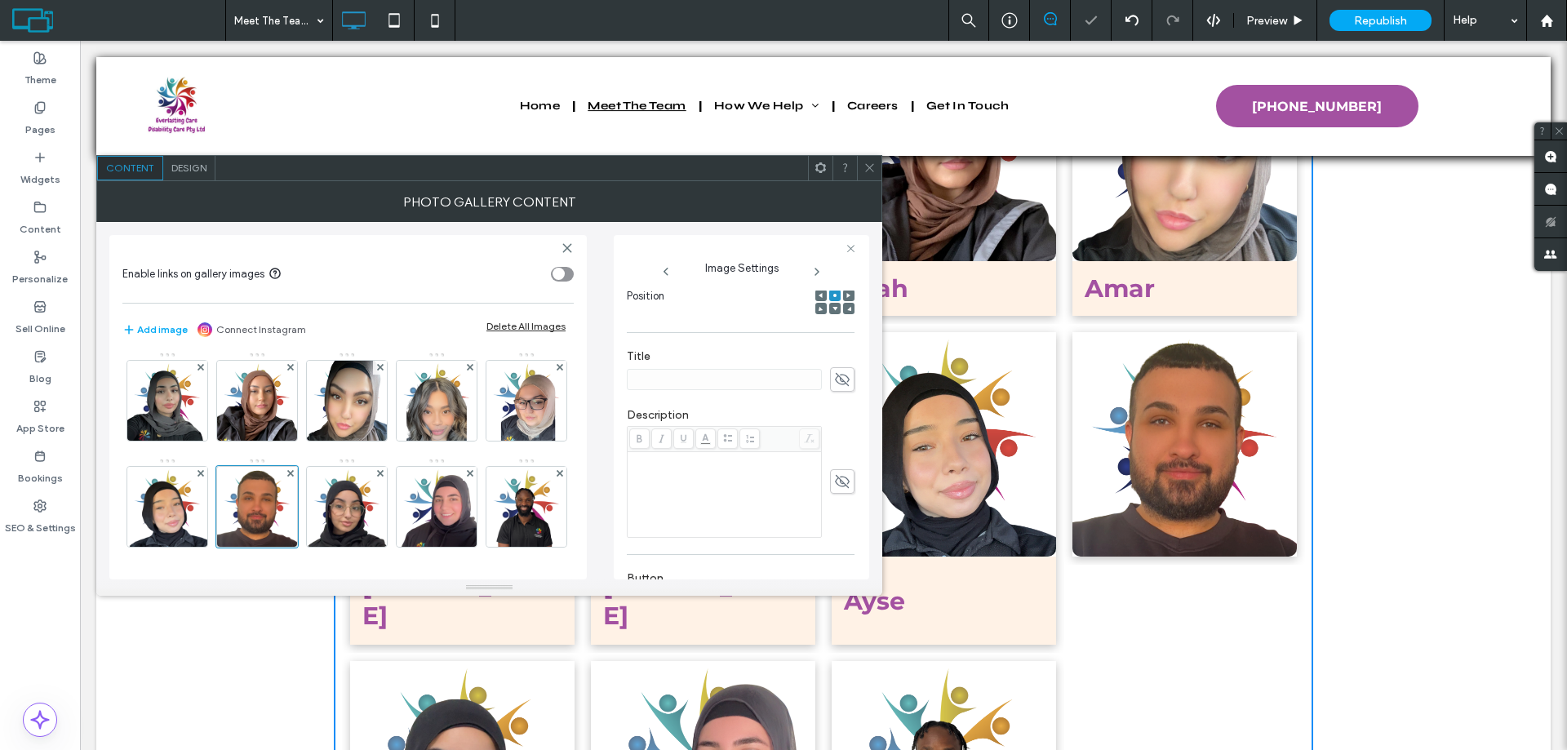
click at [835, 376] on icon at bounding box center [842, 380] width 16 height 18
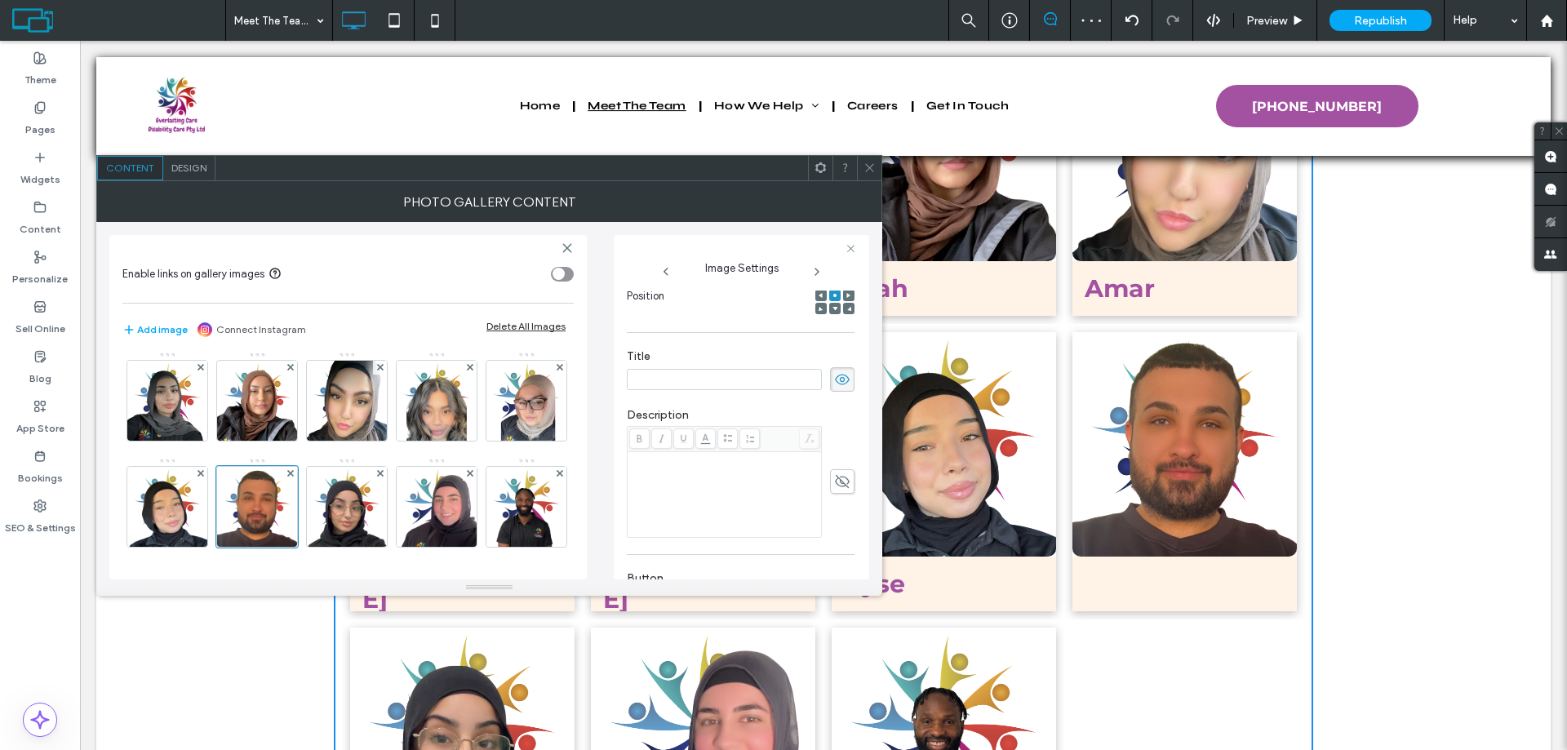
scroll to position [2312, 0]
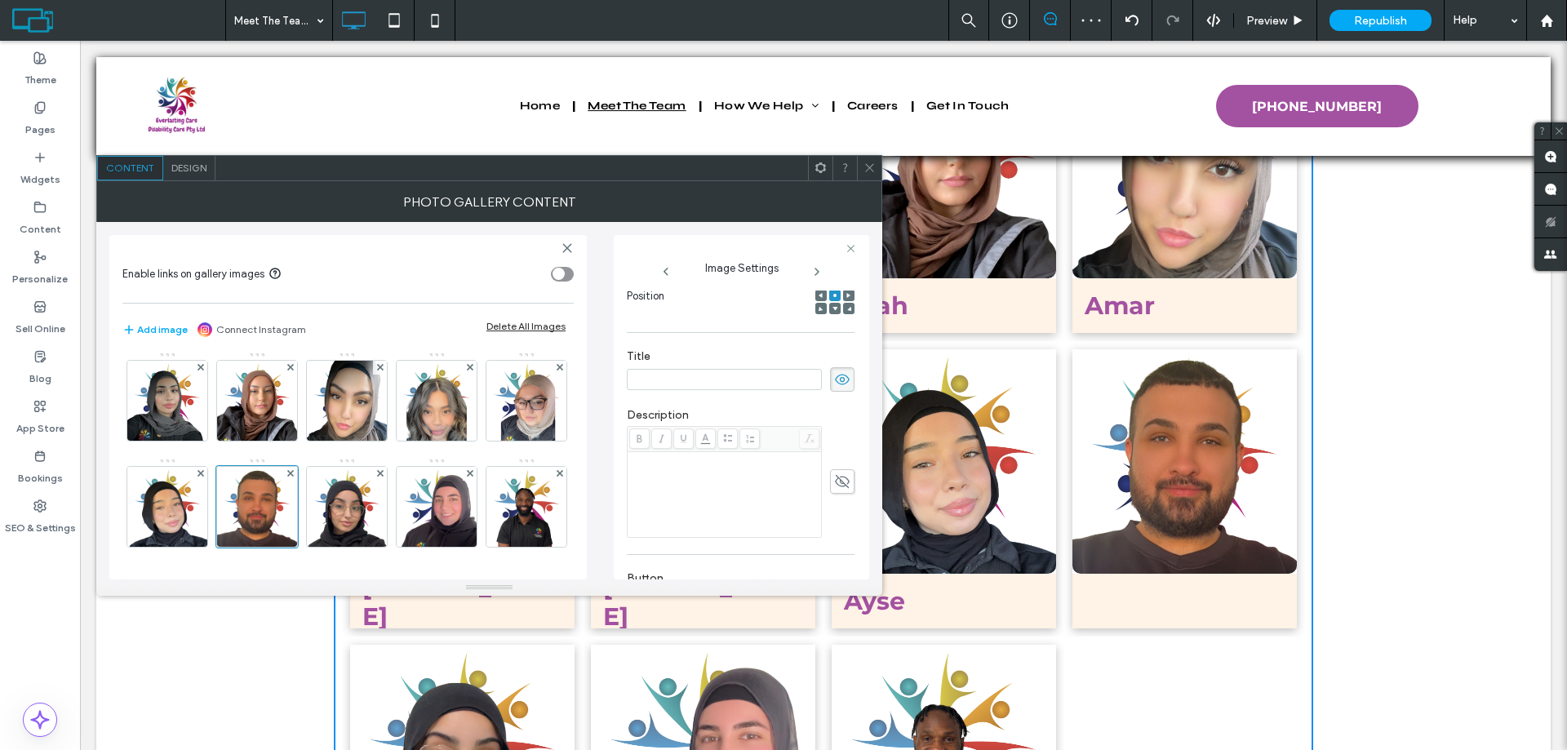
click at [757, 385] on input at bounding box center [724, 379] width 195 height 21
type input "*"
type input "****"
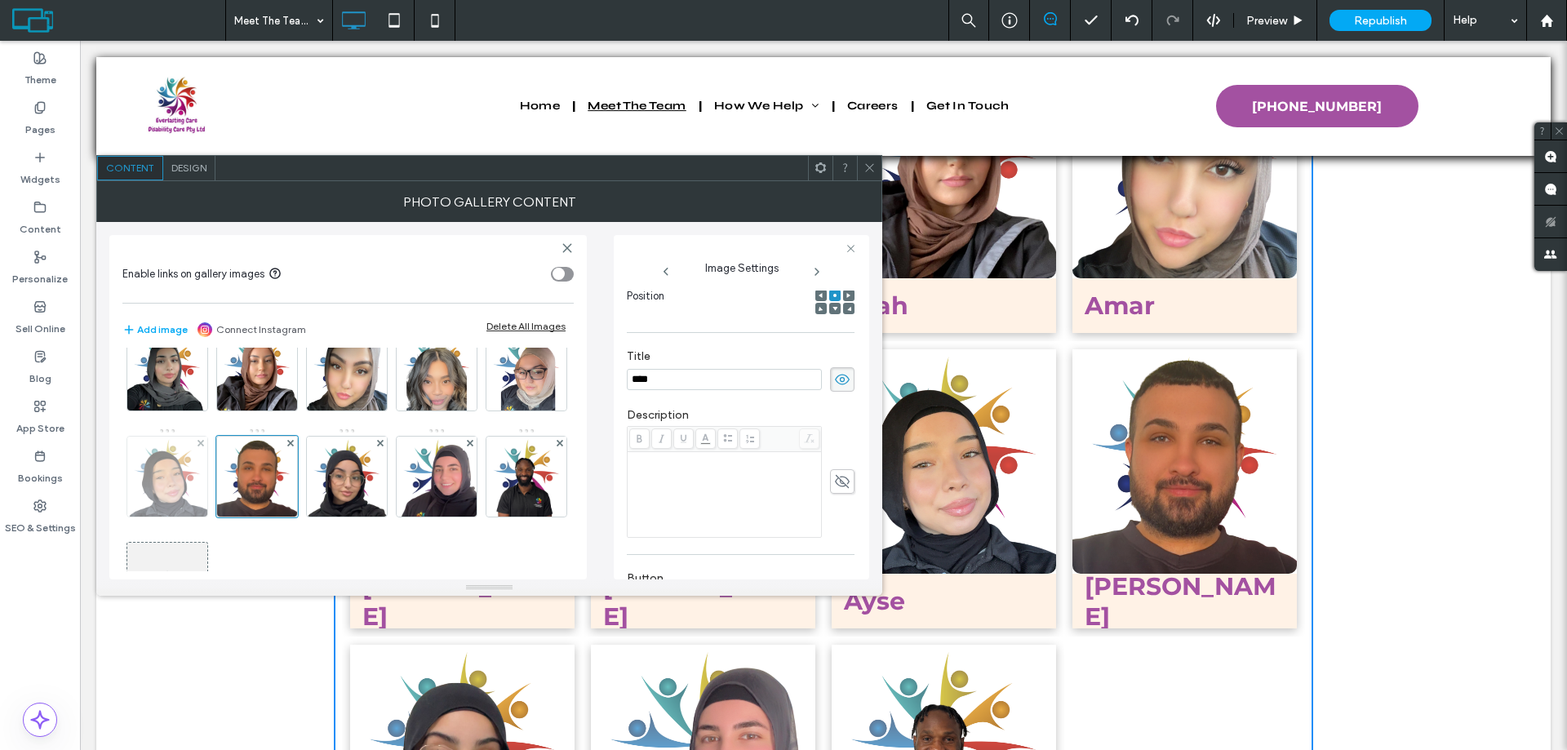
scroll to position [192, 0]
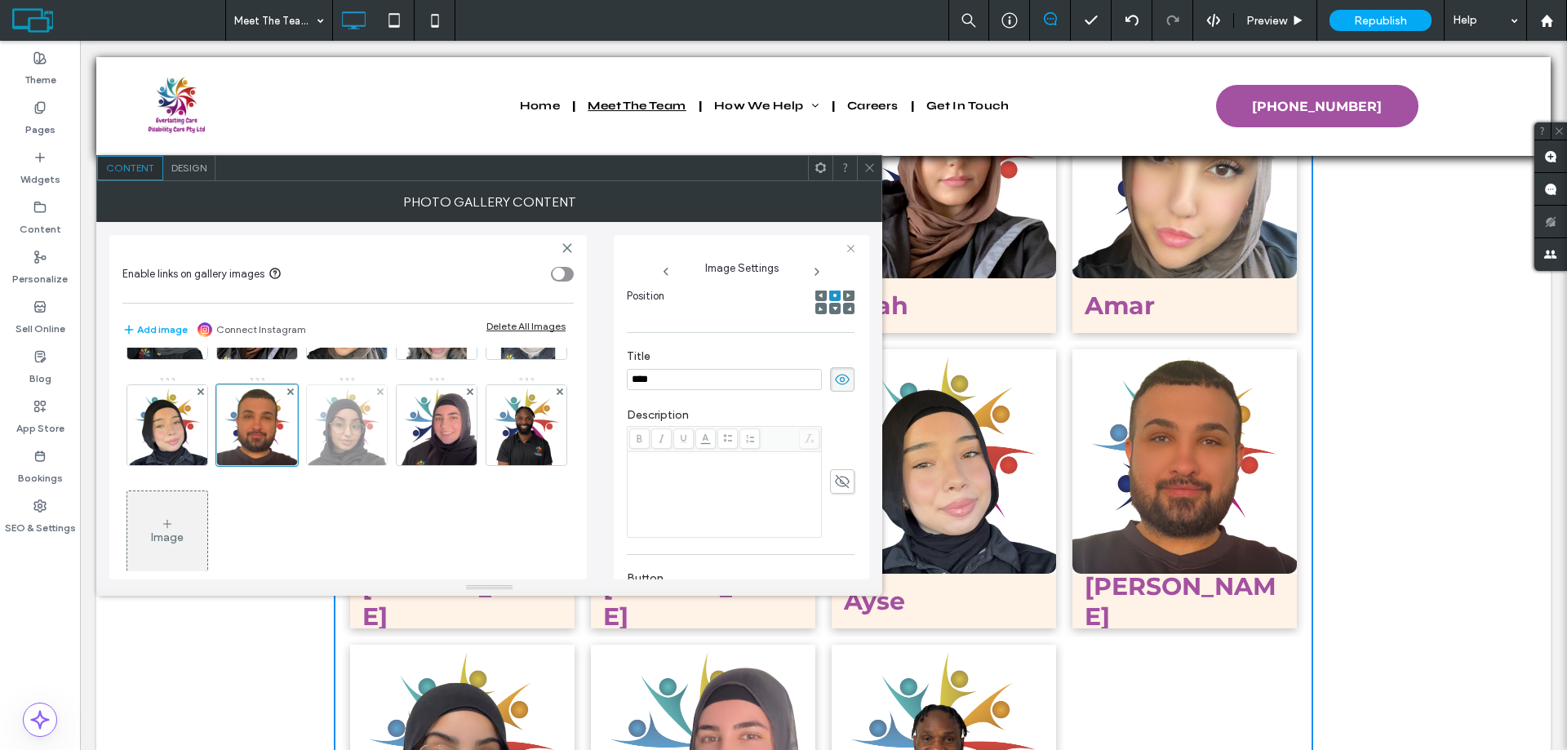
click at [307, 465] on img at bounding box center [347, 425] width 80 height 80
drag, startPoint x: 845, startPoint y: 388, endPoint x: 810, endPoint y: 383, distance: 35.4
click at [844, 388] on span at bounding box center [842, 379] width 24 height 24
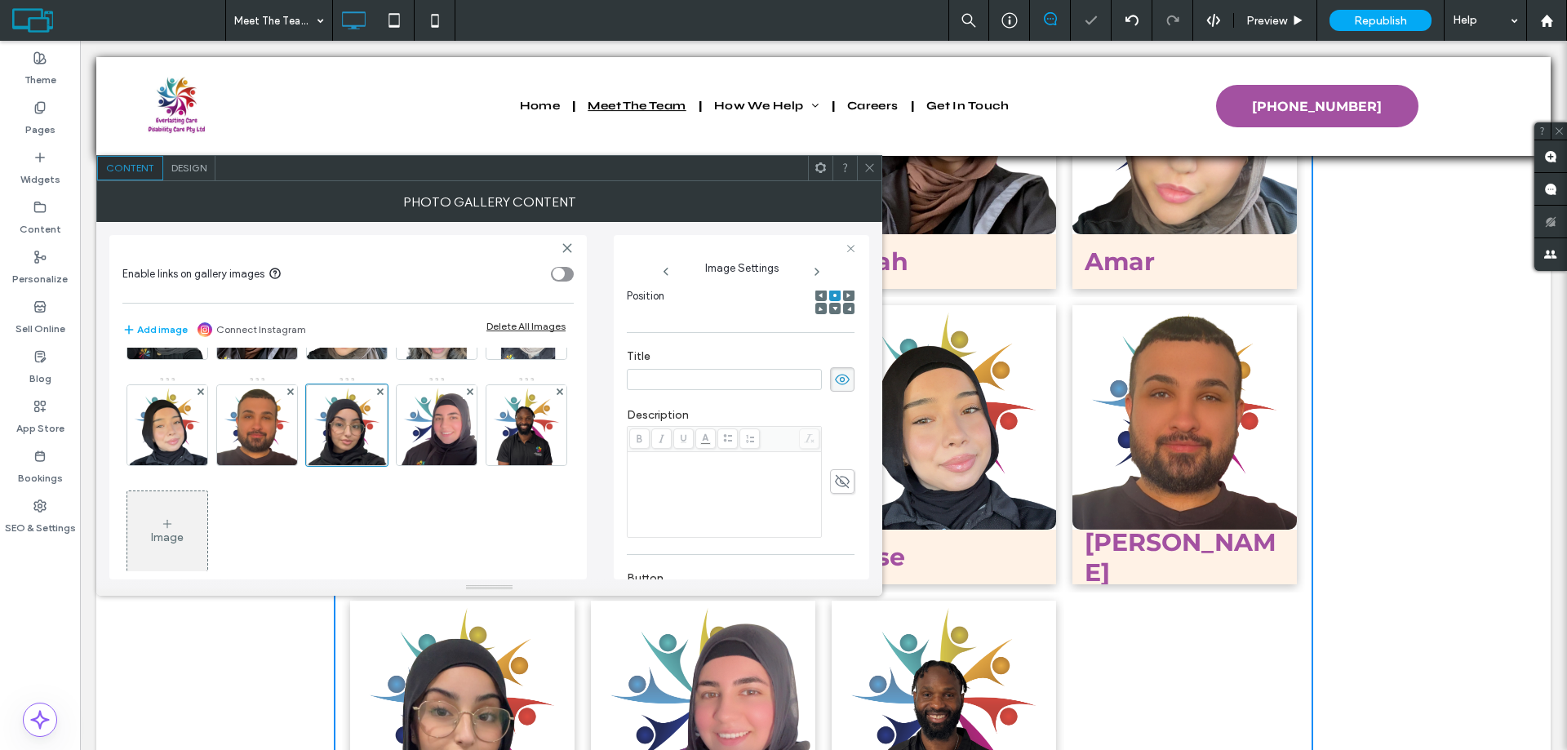
click at [727, 383] on input at bounding box center [724, 379] width 195 height 21
type input "*****"
click at [397, 465] on img at bounding box center [437, 425] width 80 height 80
click at [834, 371] on icon at bounding box center [842, 380] width 16 height 18
click at [705, 388] on input at bounding box center [724, 379] width 195 height 21
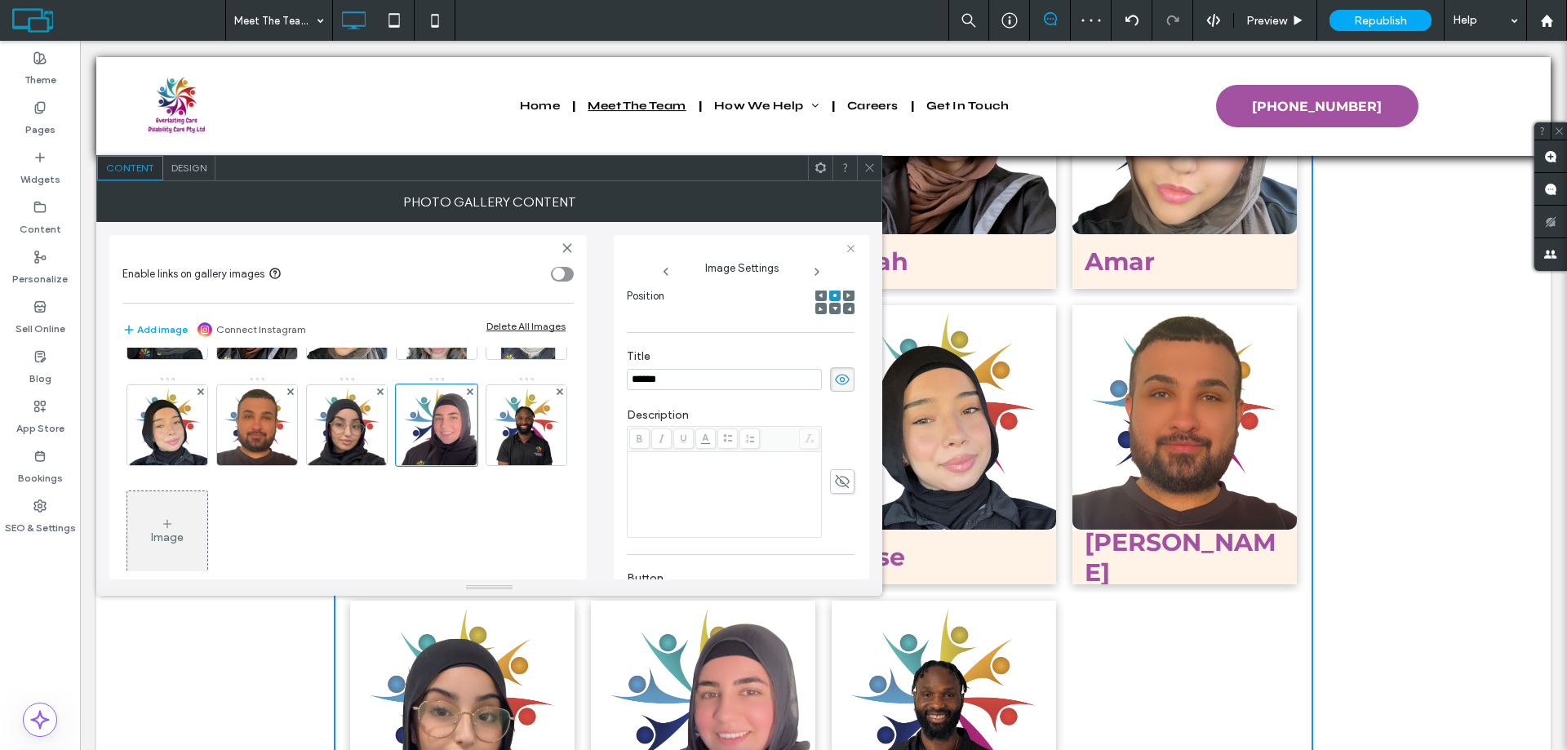
type input "*******"
click at [487, 465] on img at bounding box center [527, 425] width 80 height 80
click at [838, 377] on icon at bounding box center [842, 380] width 16 height 18
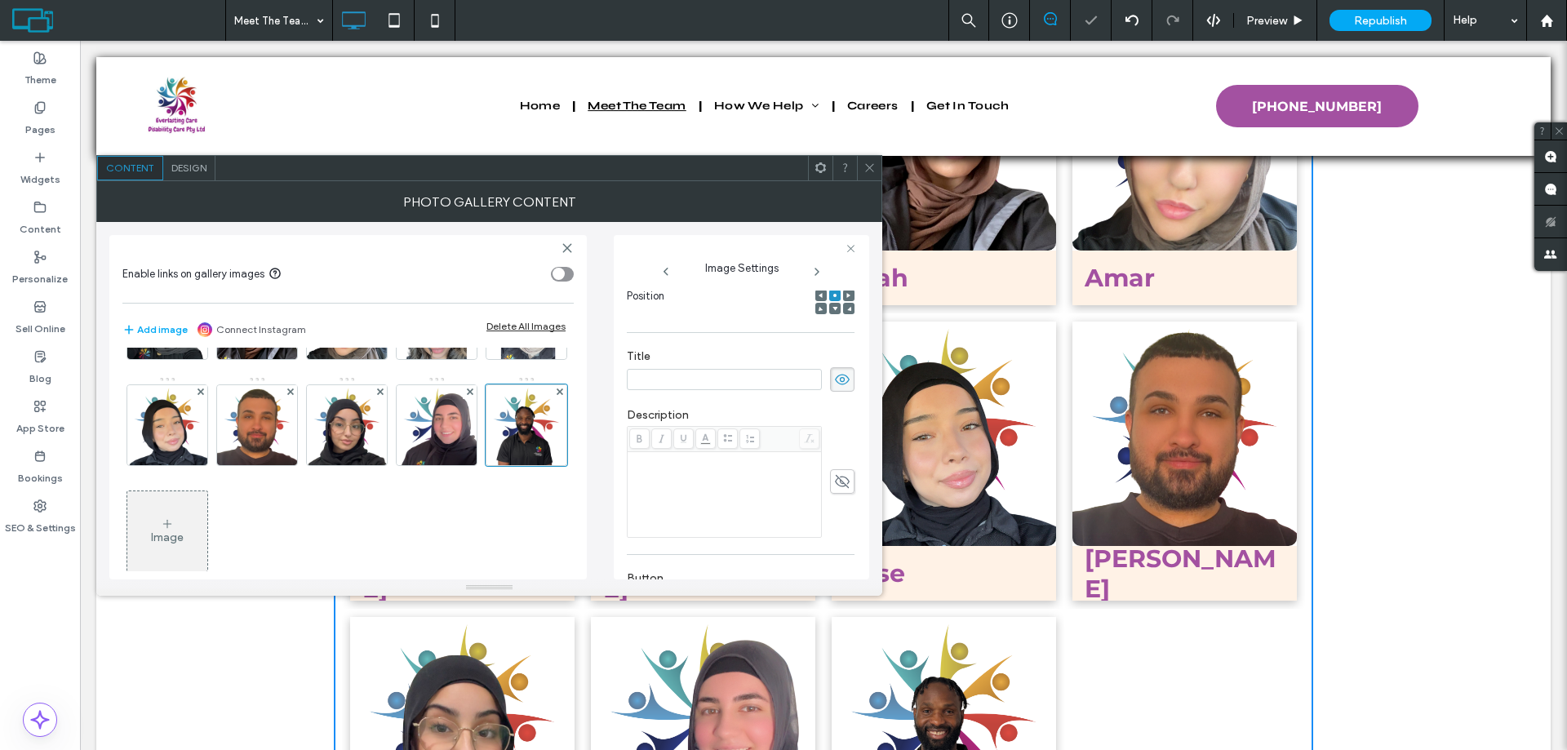
click at [722, 385] on input at bounding box center [724, 379] width 195 height 21
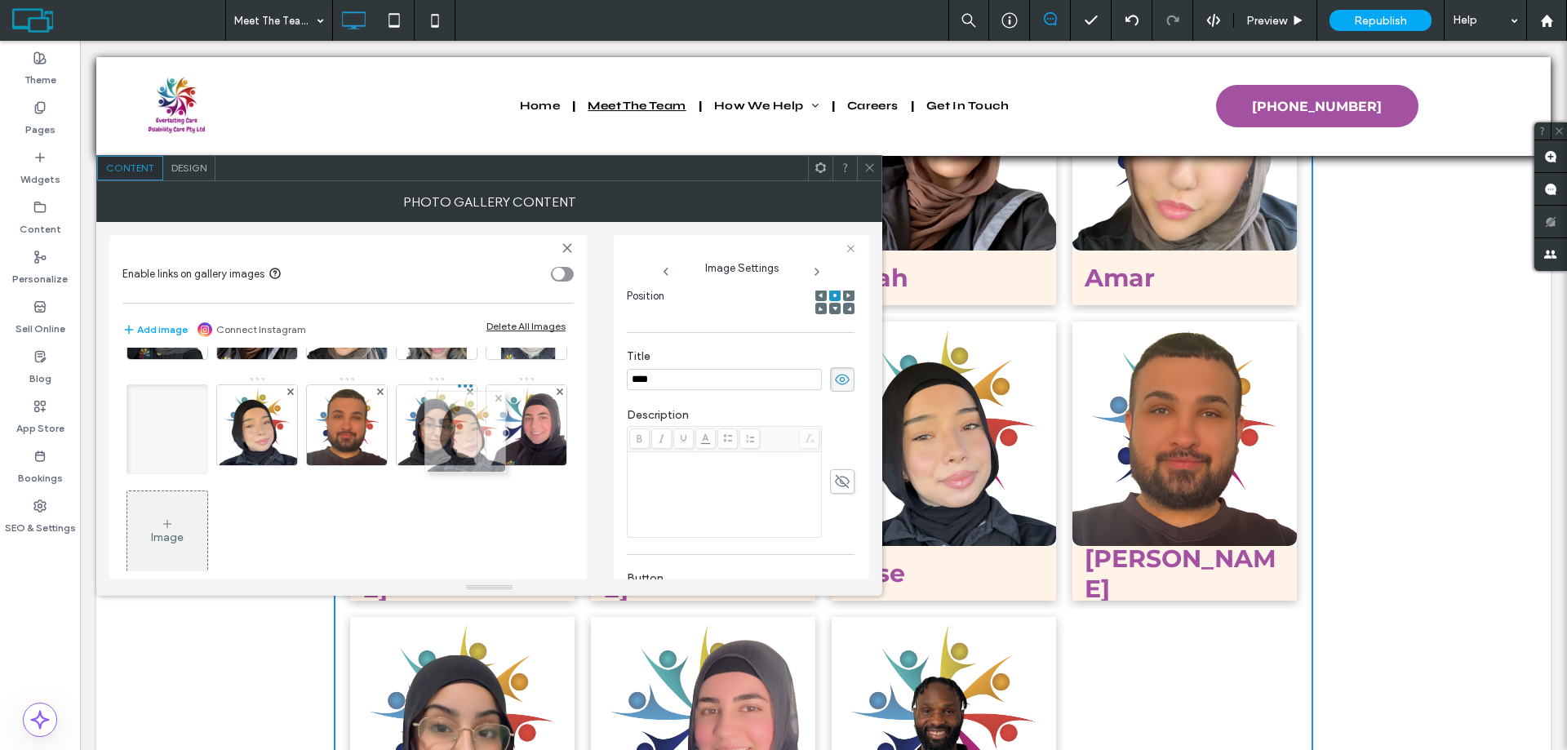
drag, startPoint x: 345, startPoint y: 518, endPoint x: 468, endPoint y: 410, distance: 164.3
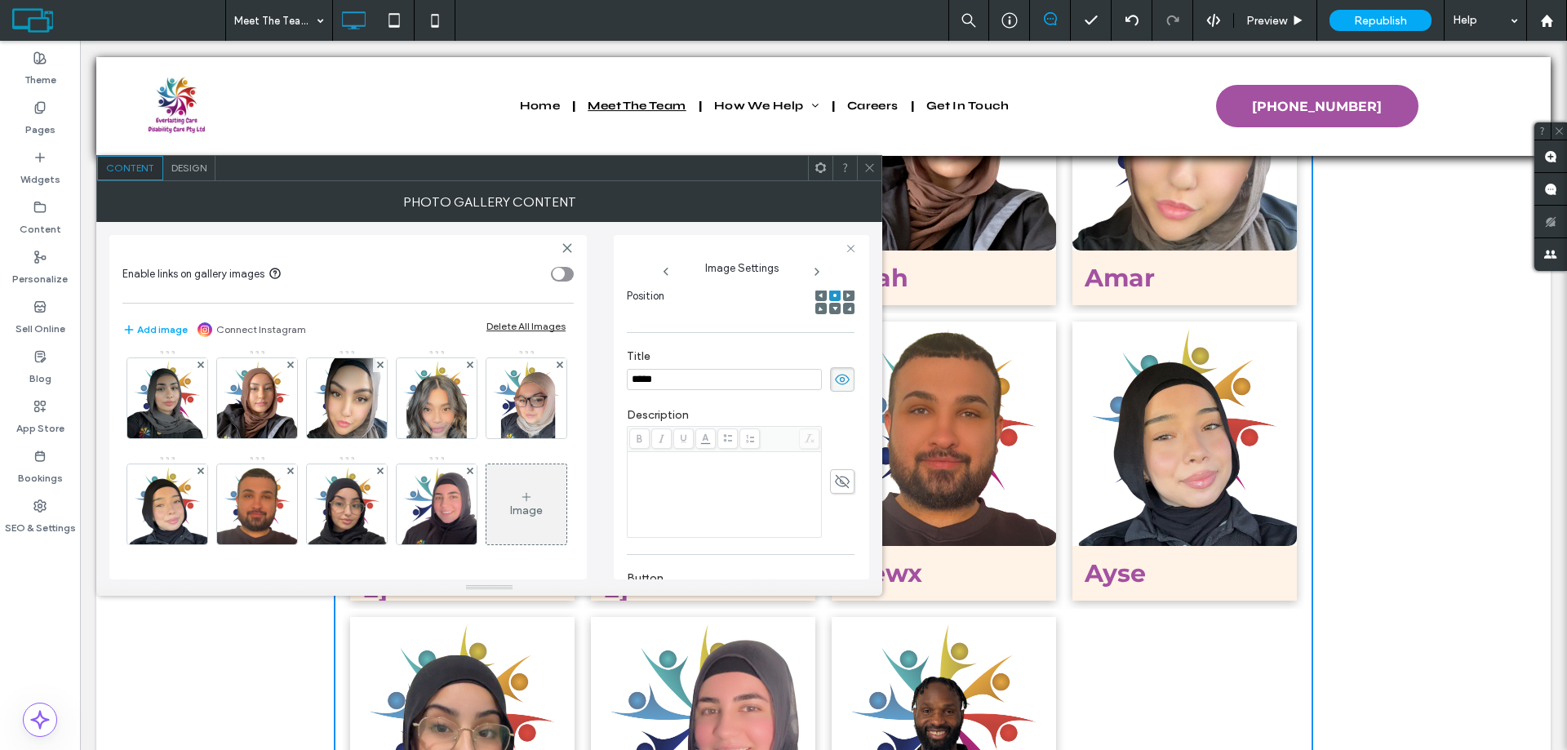
scroll to position [0, 0]
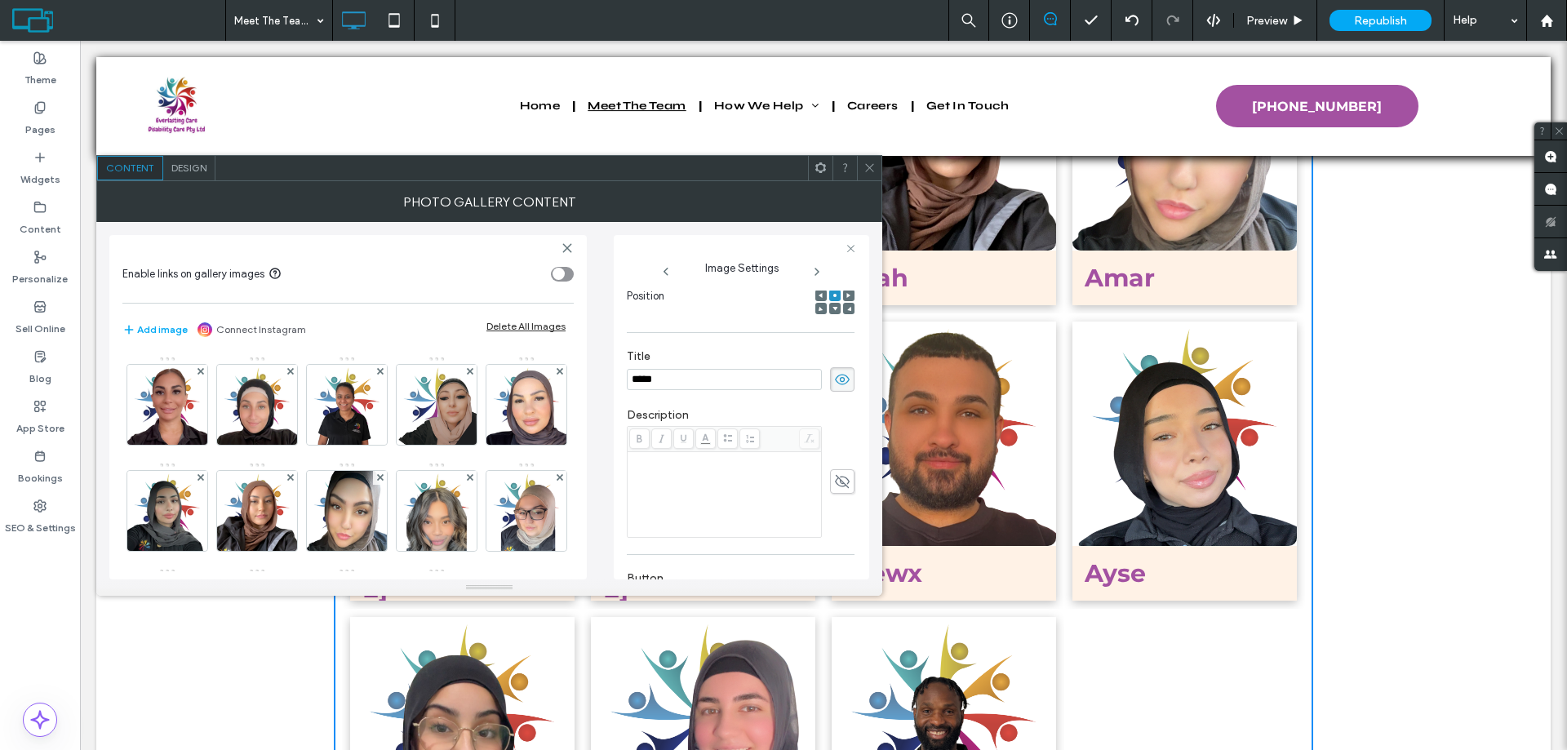
type input "*****"
click at [873, 167] on icon at bounding box center [870, 168] width 12 height 12
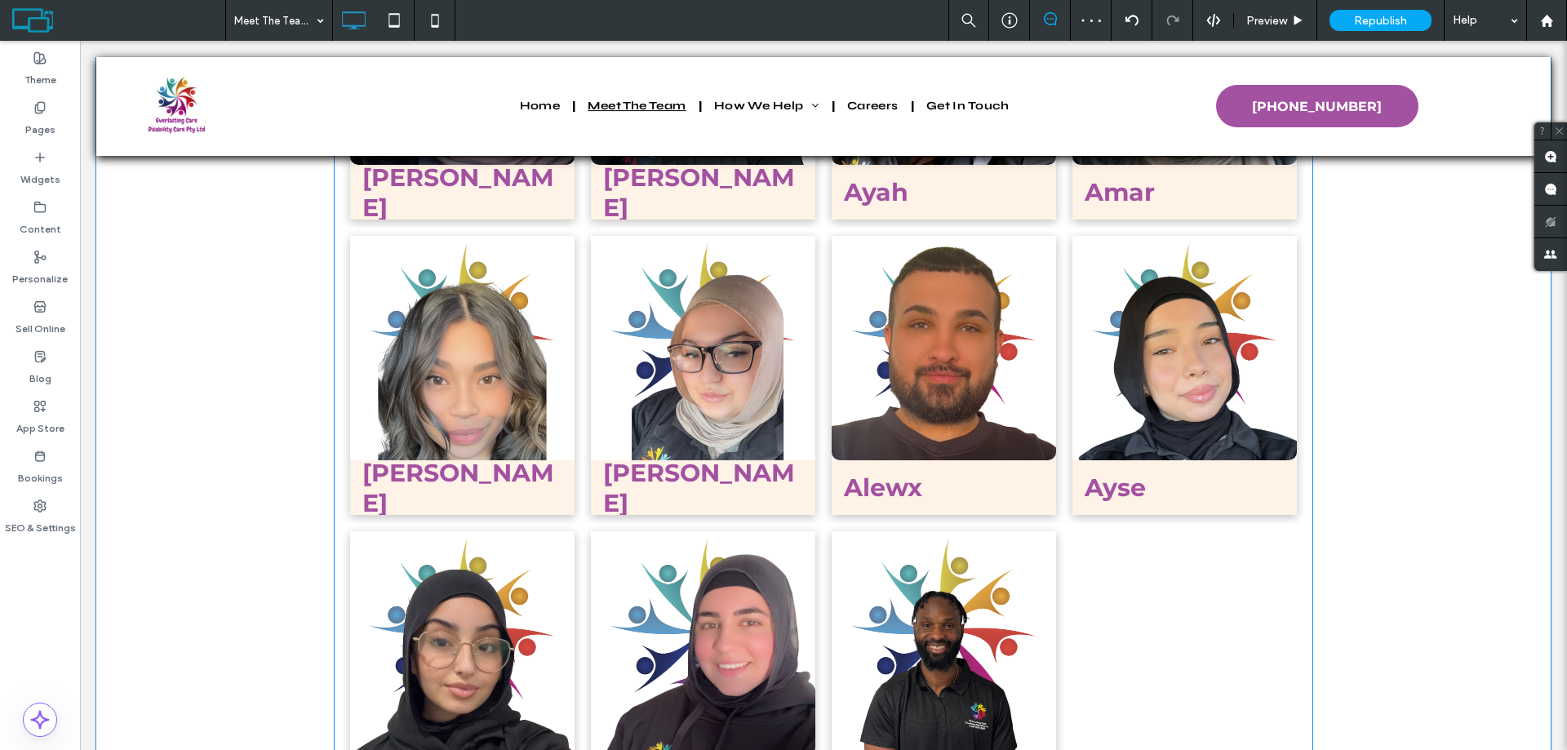
scroll to position [2356, 0]
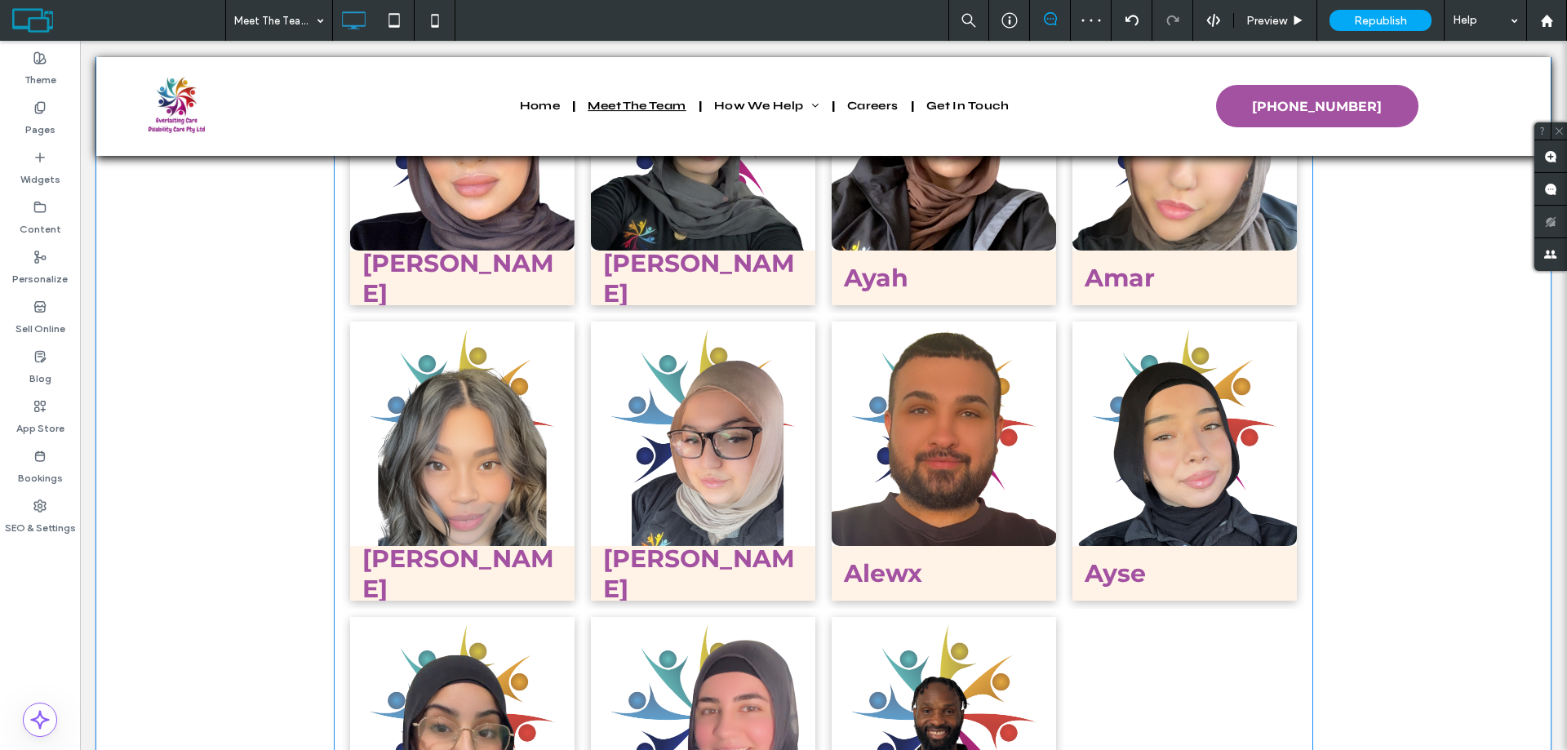
click at [904, 429] on link at bounding box center [944, 434] width 225 height 225
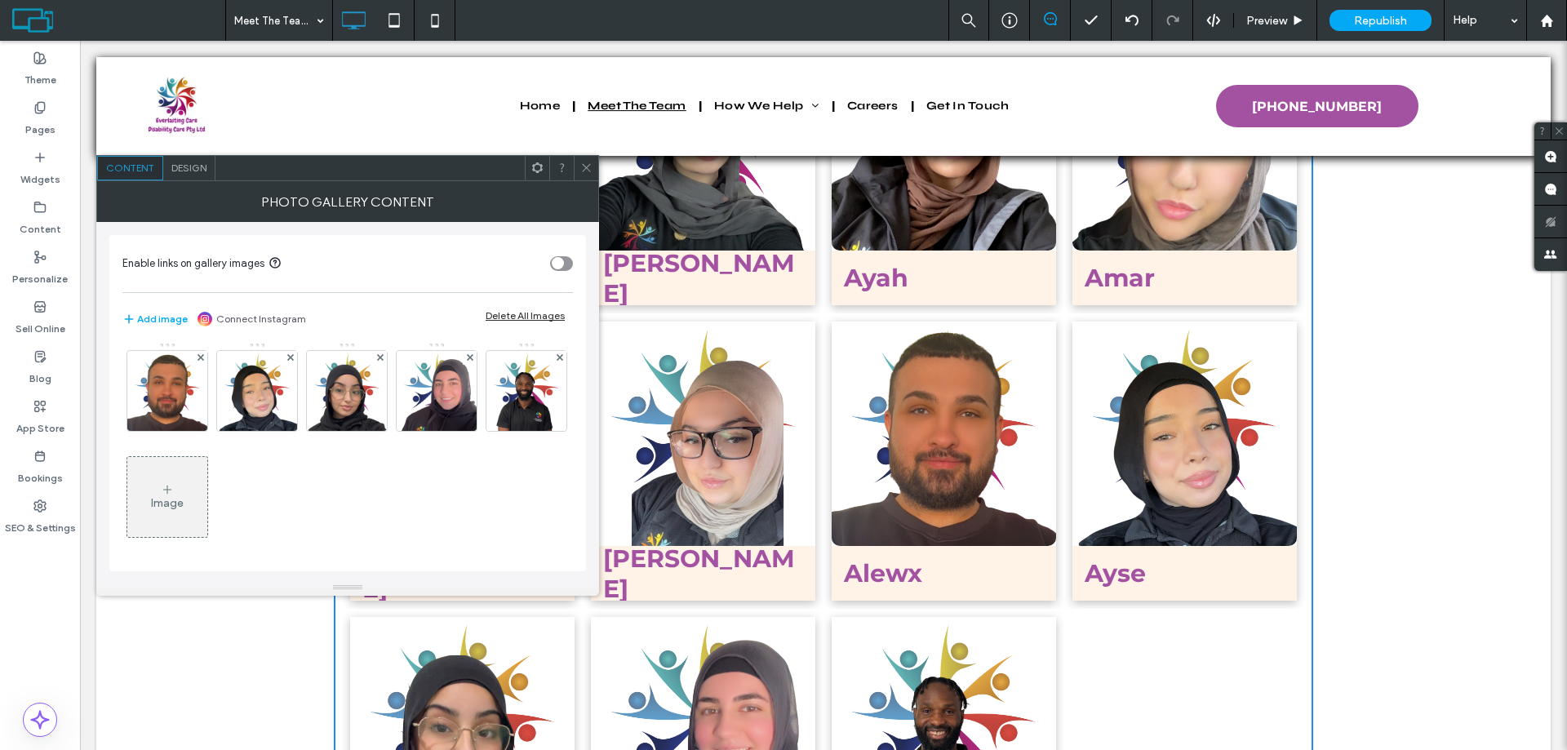
scroll to position [216, 0]
click at [203, 356] on use at bounding box center [200, 356] width 7 height 7
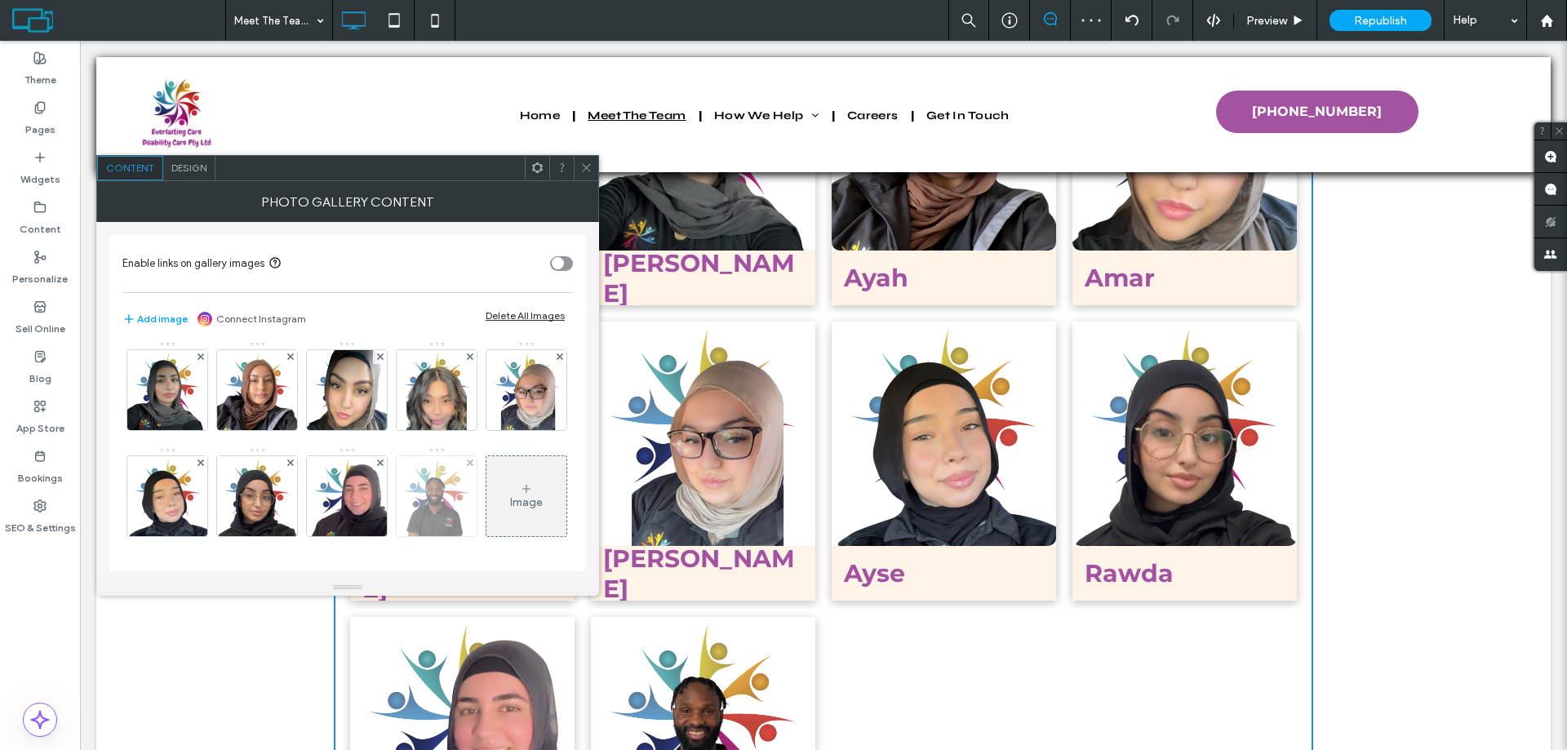
click at [397, 482] on img at bounding box center [437, 496] width 80 height 80
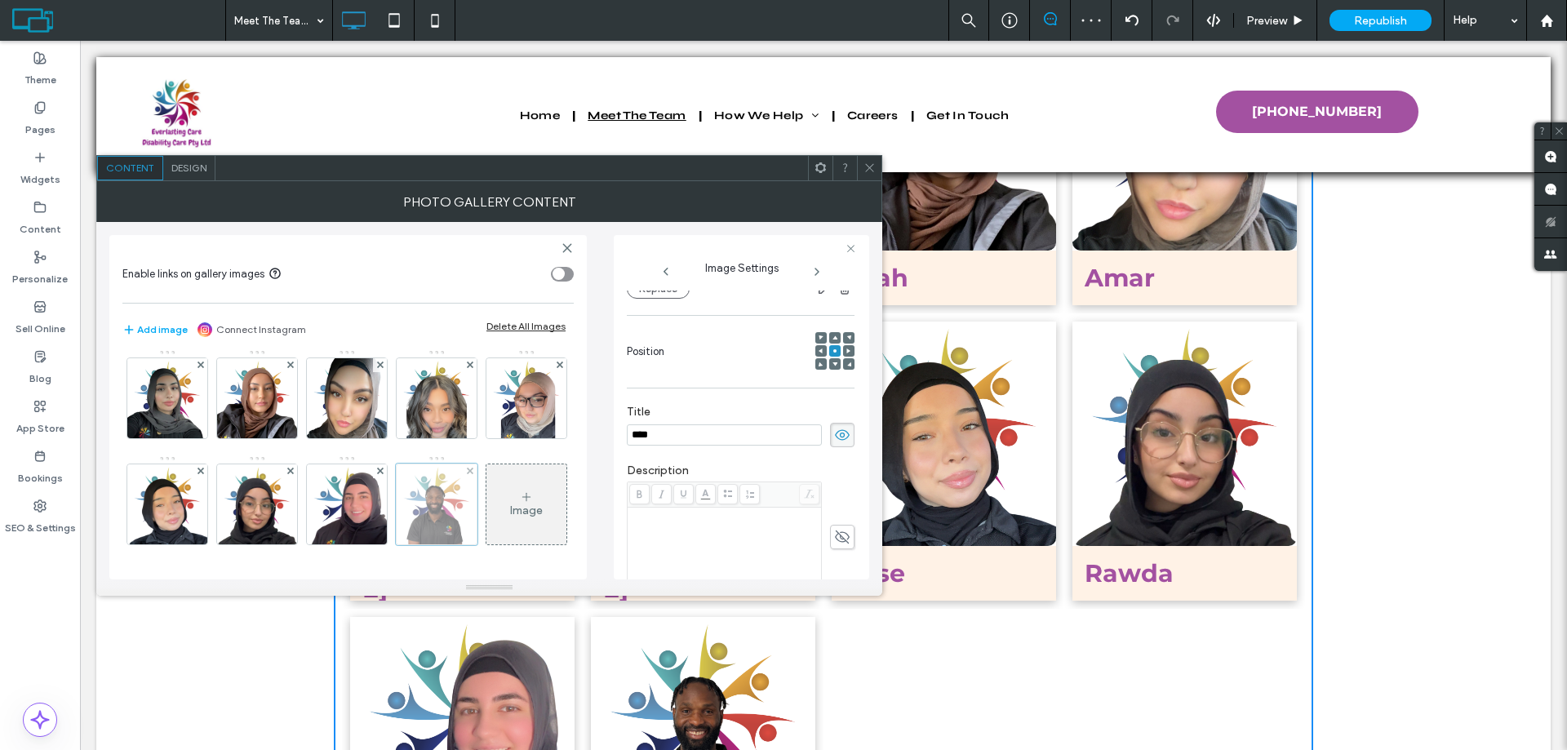
scroll to position [0, 0]
click at [869, 167] on icon at bounding box center [870, 168] width 12 height 12
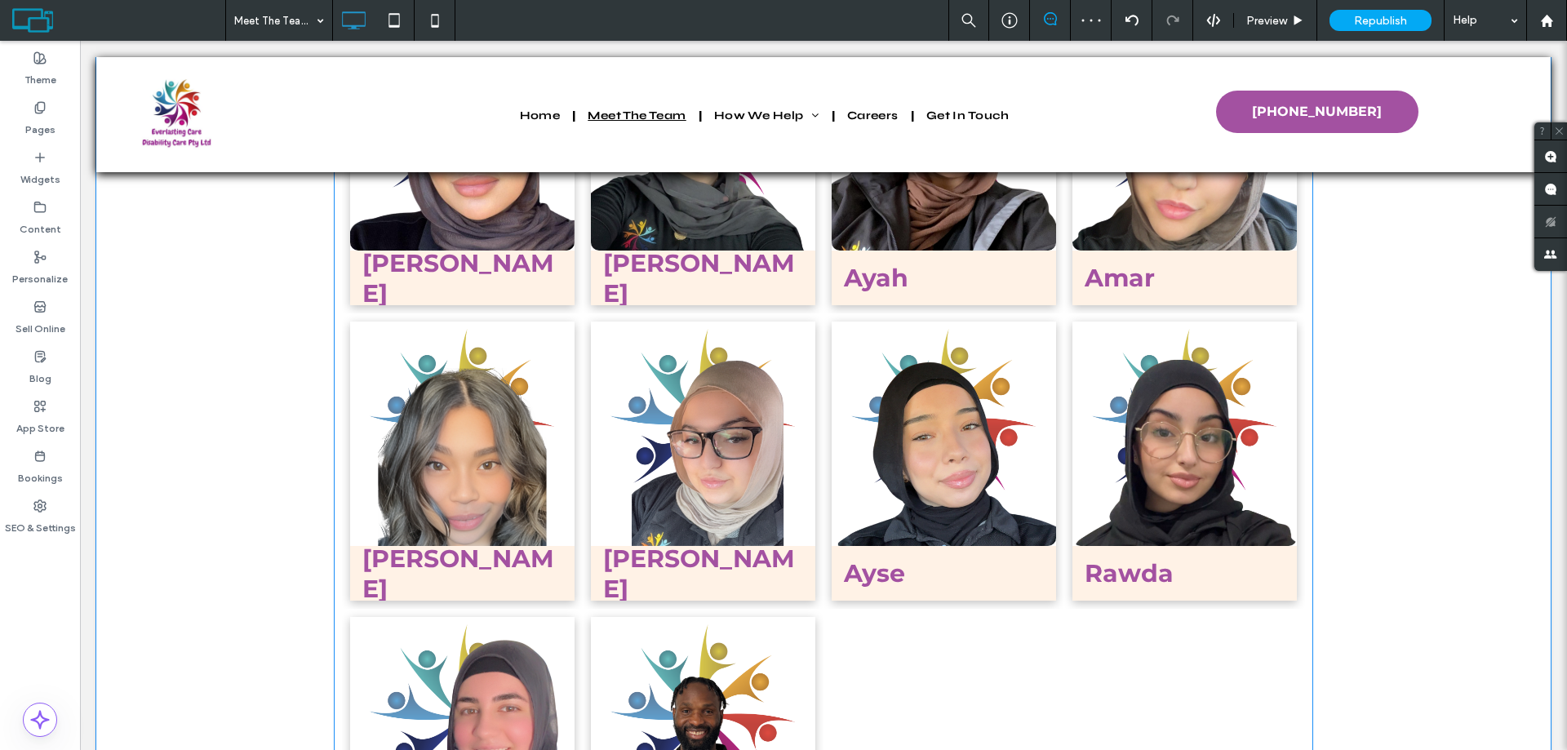
click at [604, 617] on link at bounding box center [703, 729] width 225 height 225
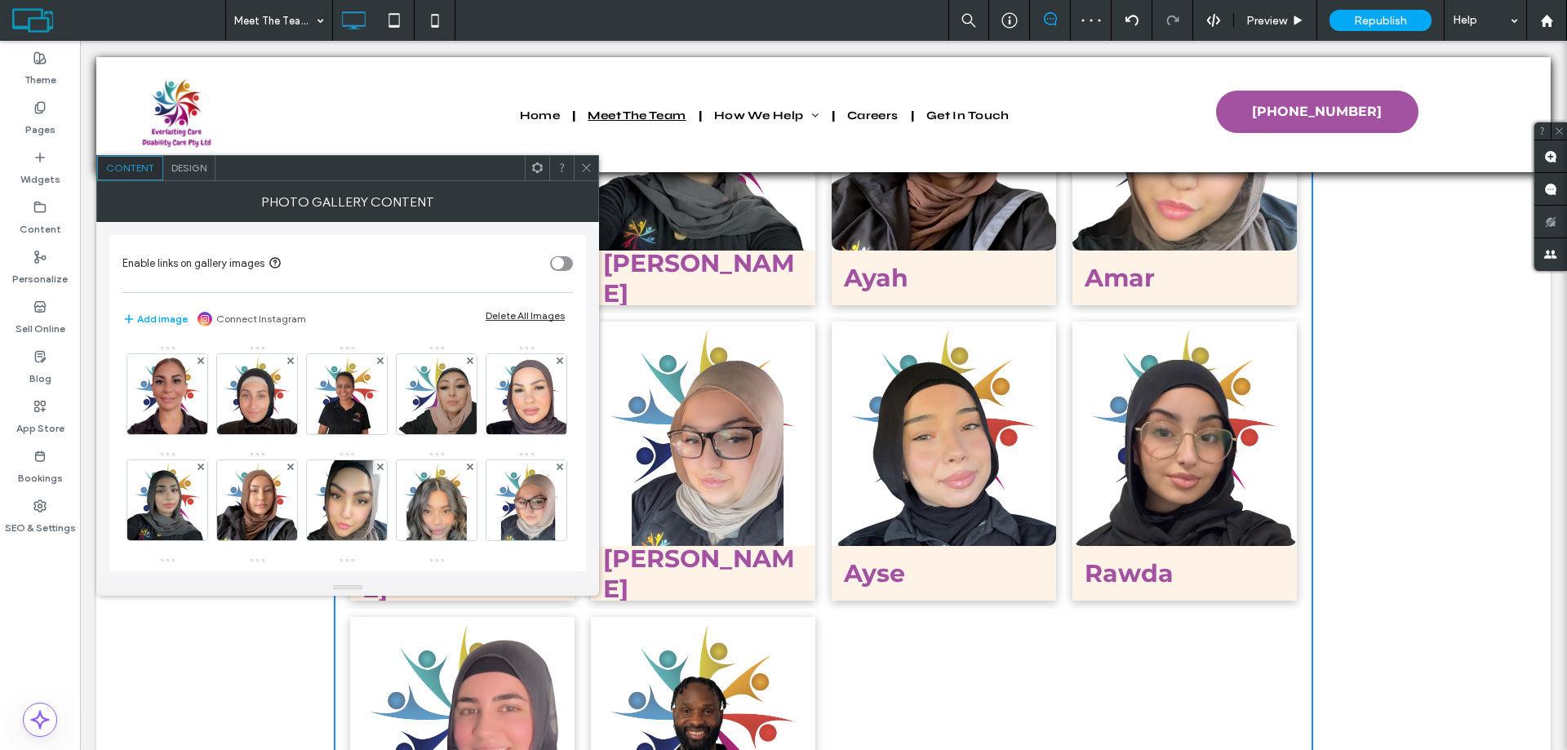
scroll to position [216, 0]
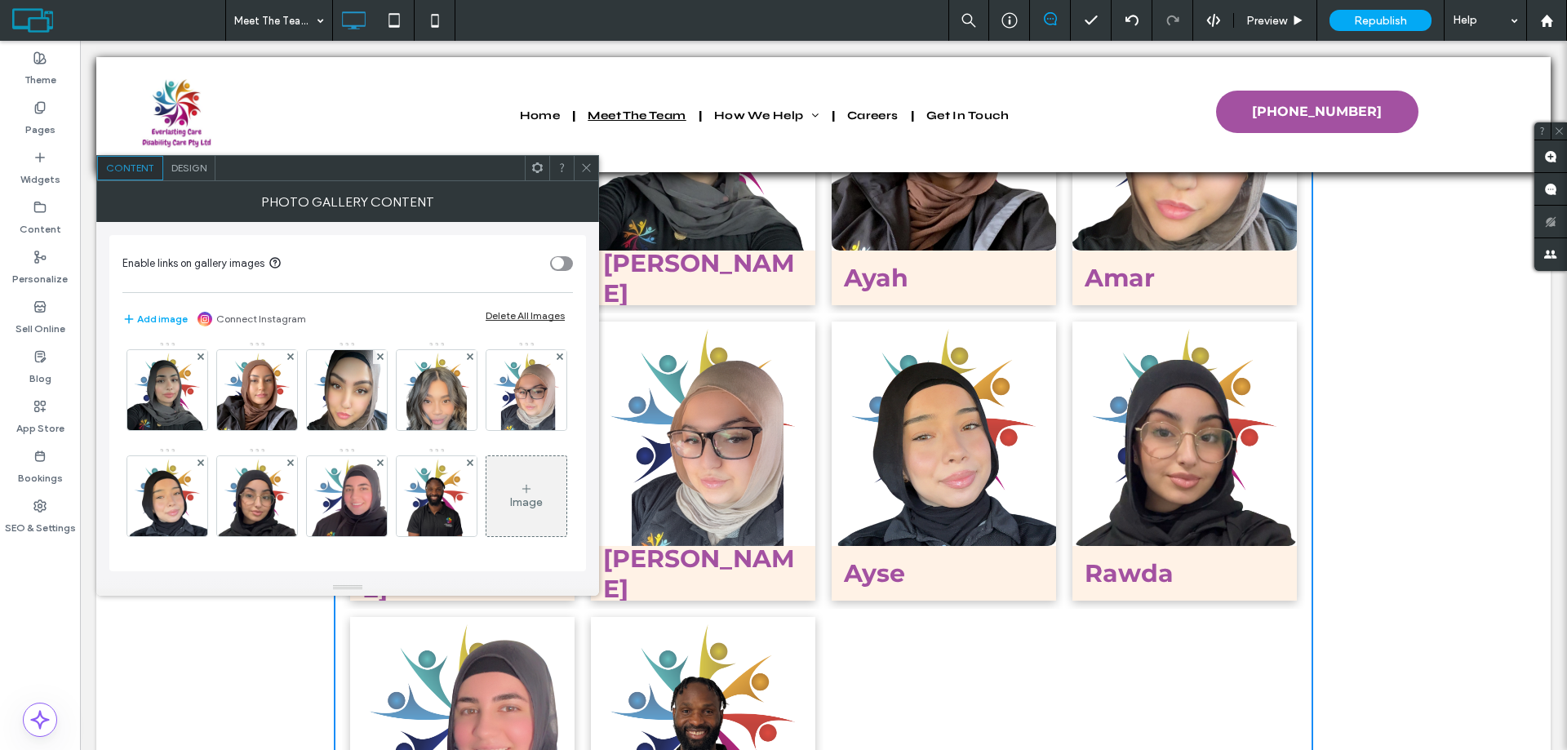
click at [520, 489] on icon at bounding box center [526, 488] width 13 height 13
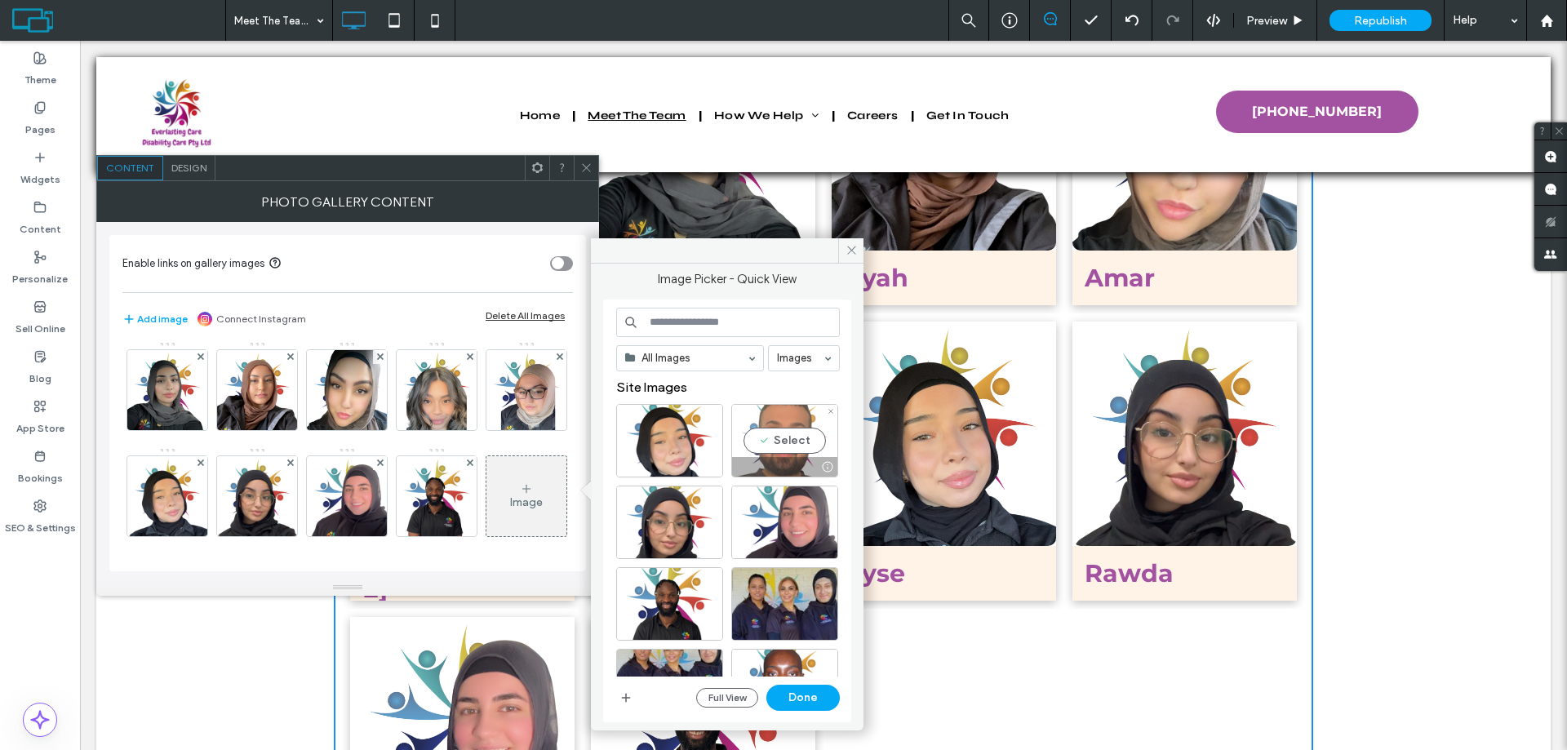
click at [785, 441] on div "Select" at bounding box center [784, 440] width 107 height 73
click at [794, 698] on button "Done" at bounding box center [803, 698] width 73 height 26
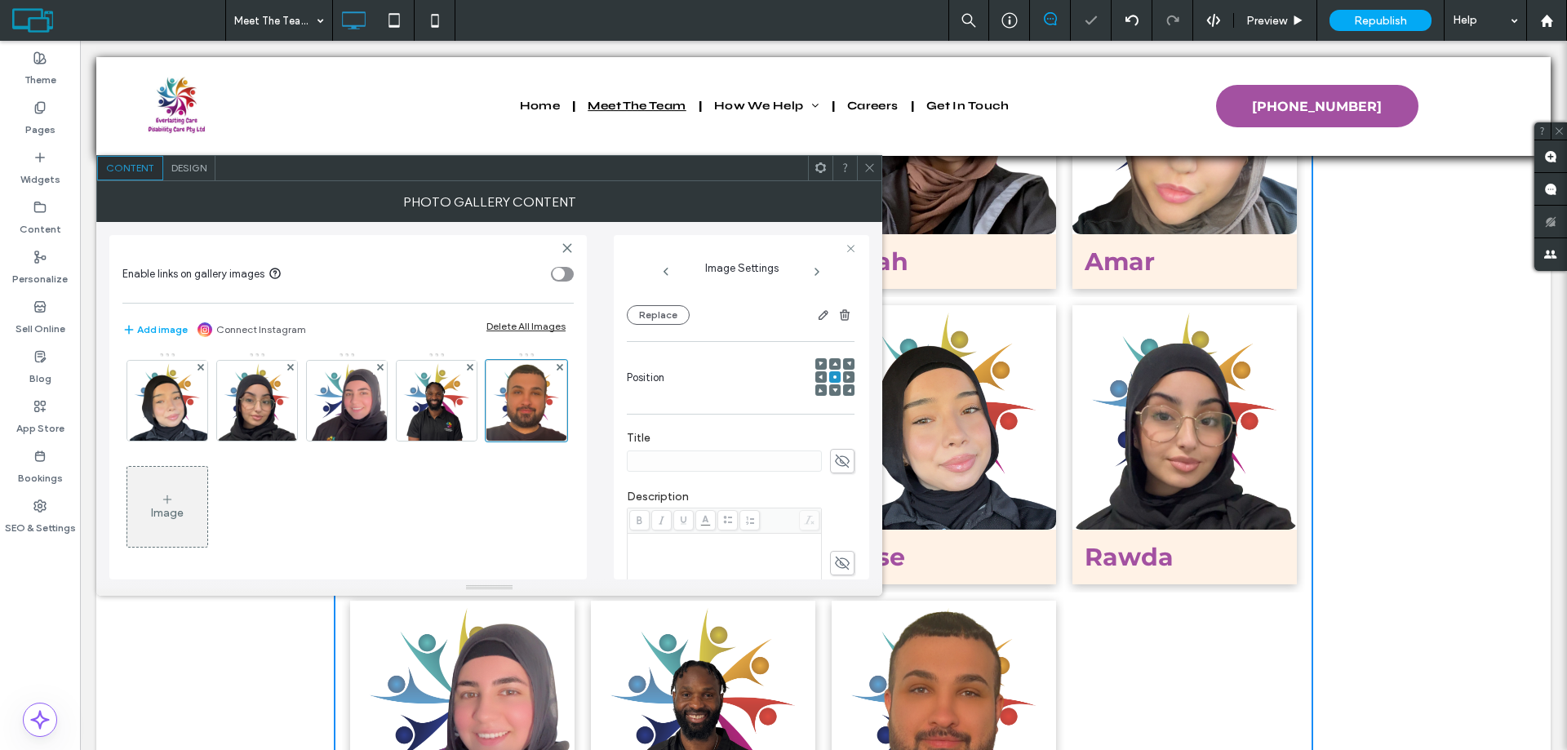
scroll to position [2356, 0]
click at [839, 461] on icon at bounding box center [842, 461] width 16 height 18
click at [740, 460] on input at bounding box center [724, 461] width 195 height 21
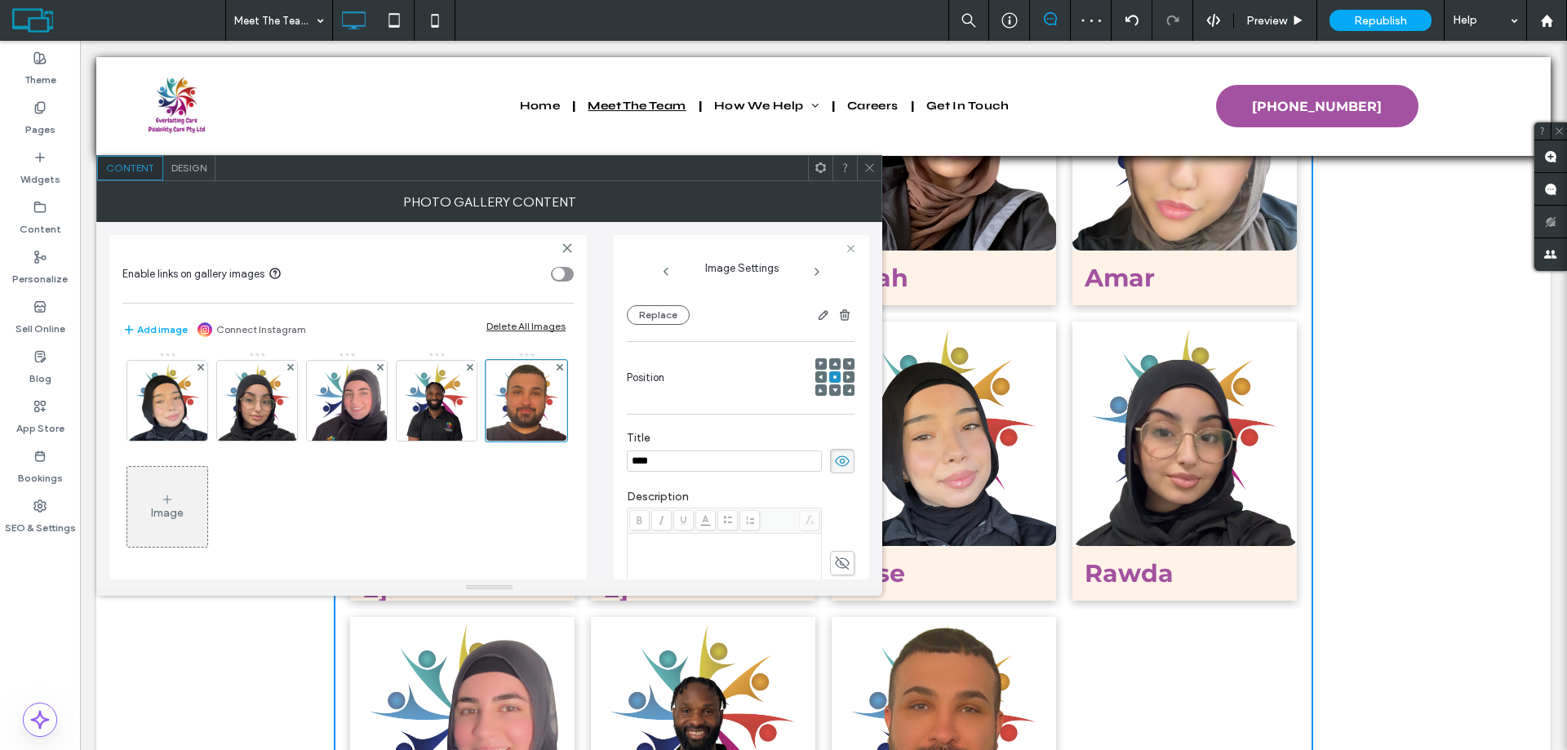
type input "****"
click at [511, 497] on div "Image" at bounding box center [347, 352] width 450 height 425
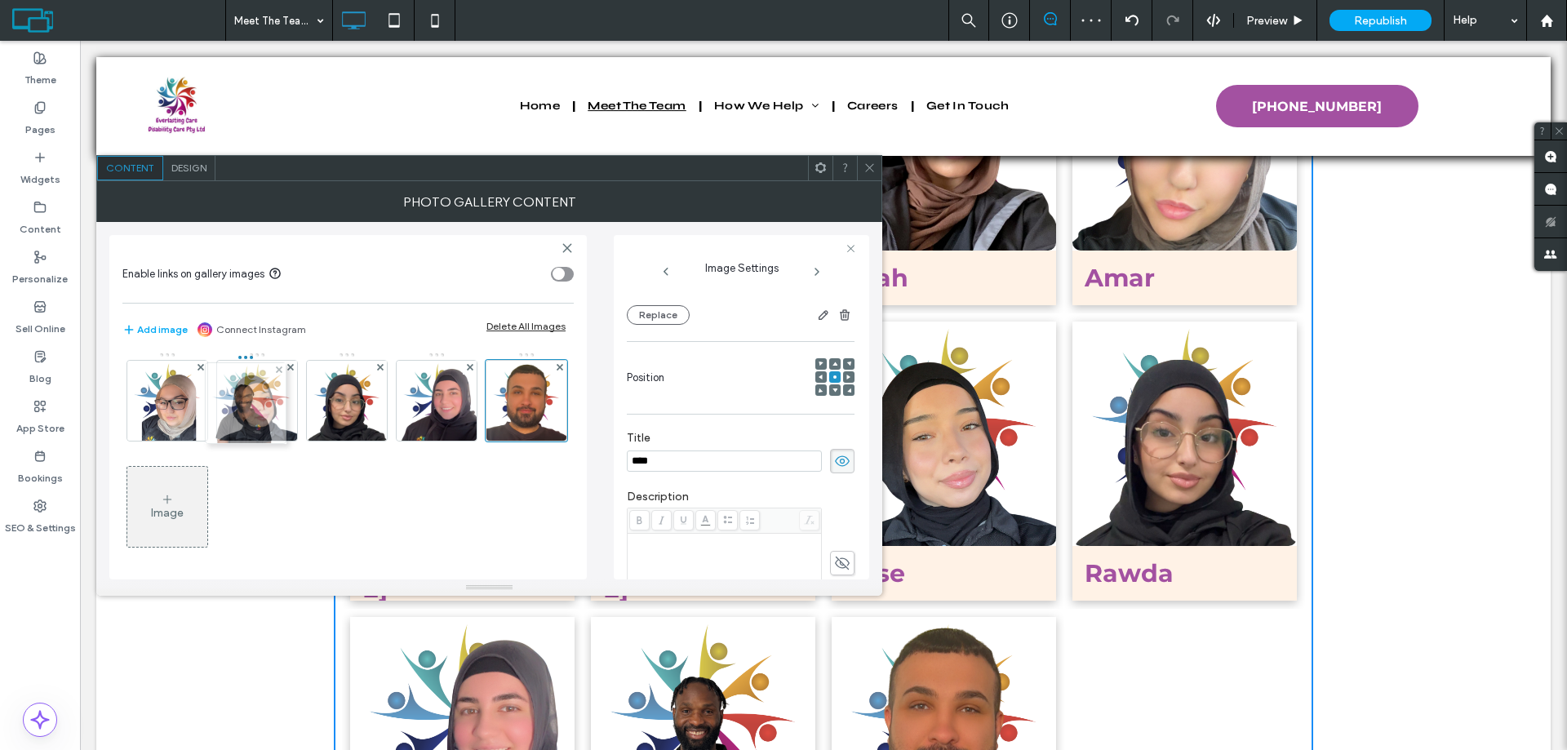
drag, startPoint x: 241, startPoint y: 510, endPoint x: 223, endPoint y: 407, distance: 105.2
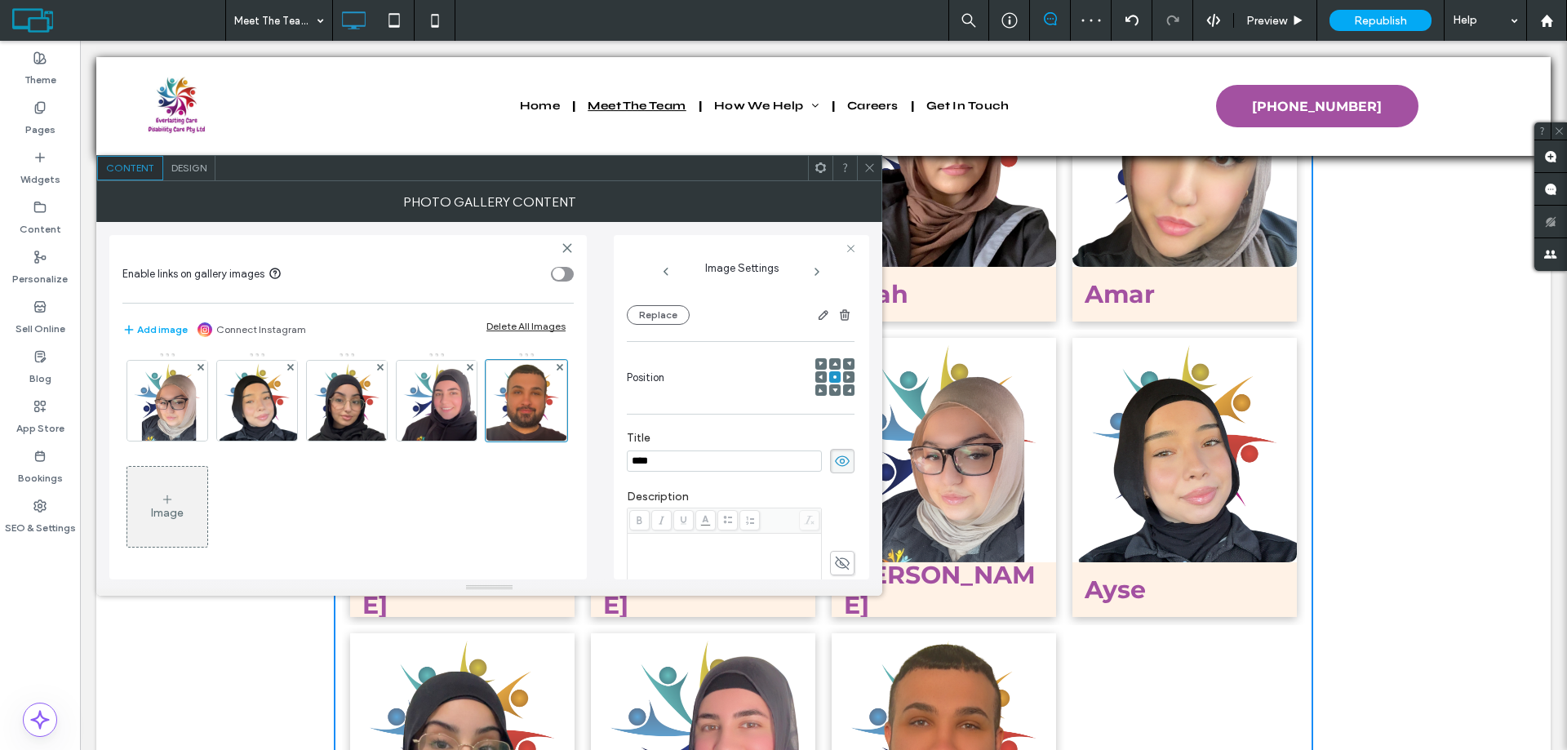
scroll to position [2356, 0]
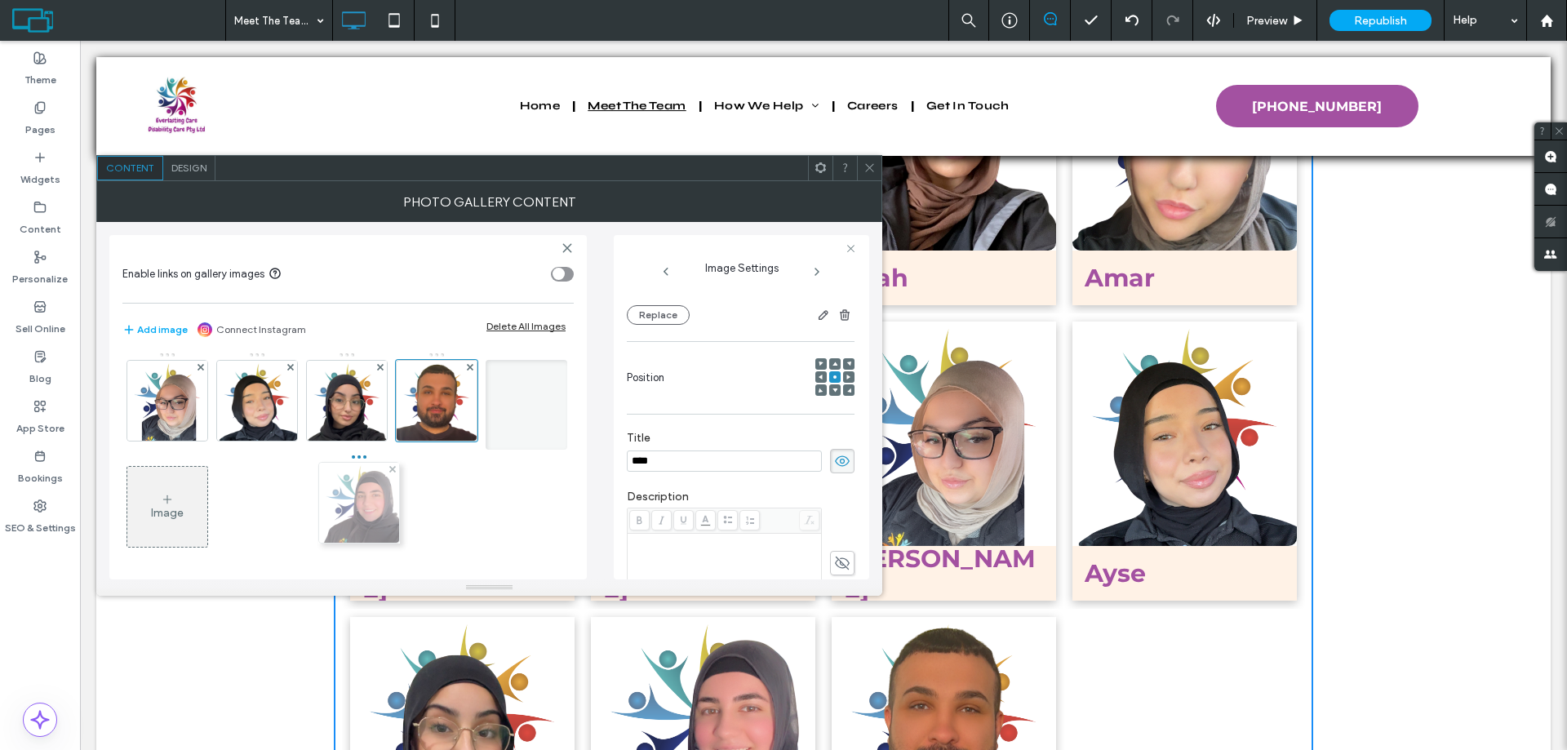
drag, startPoint x: 246, startPoint y: 505, endPoint x: 344, endPoint y: 500, distance: 98.0
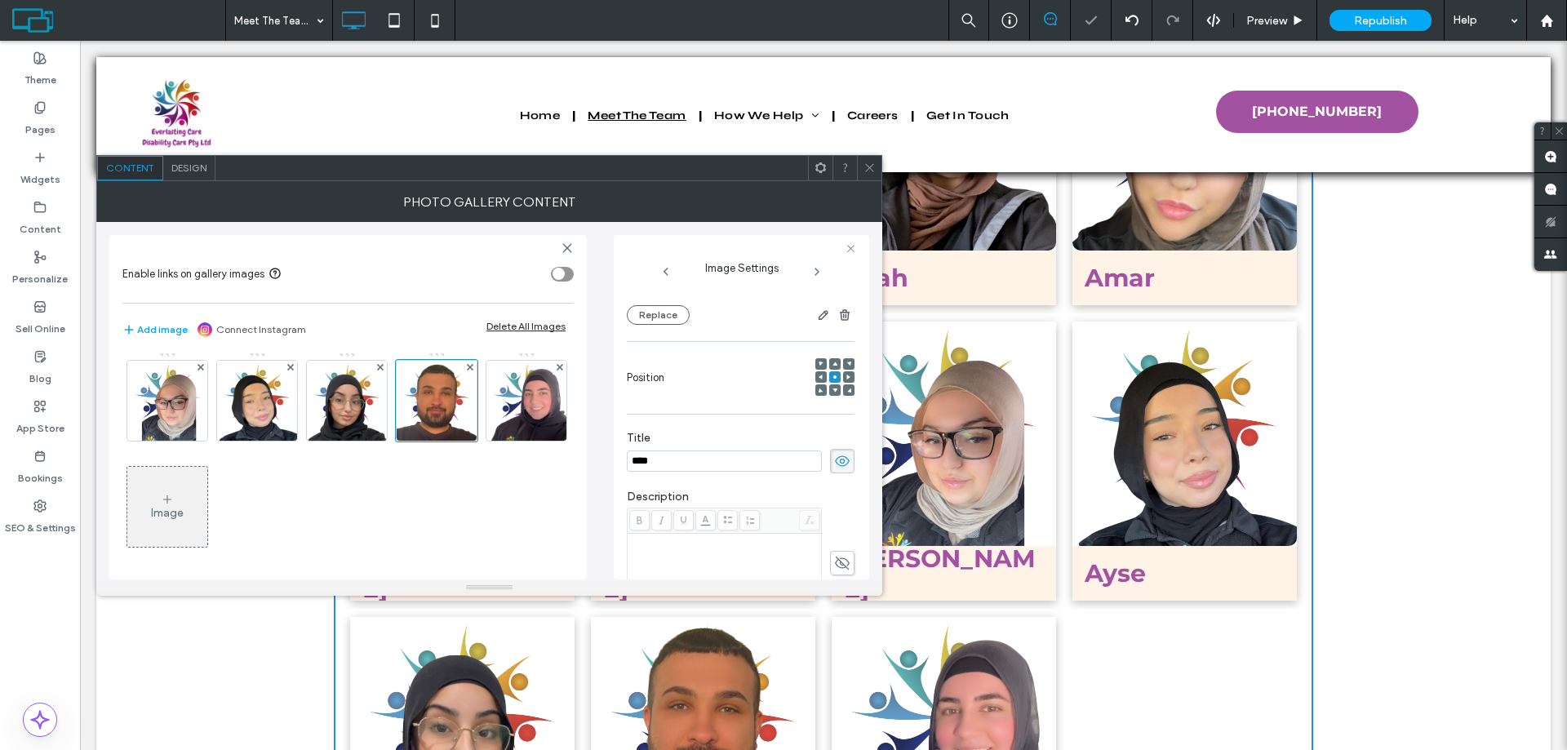
click at [866, 165] on icon at bounding box center [870, 168] width 12 height 12
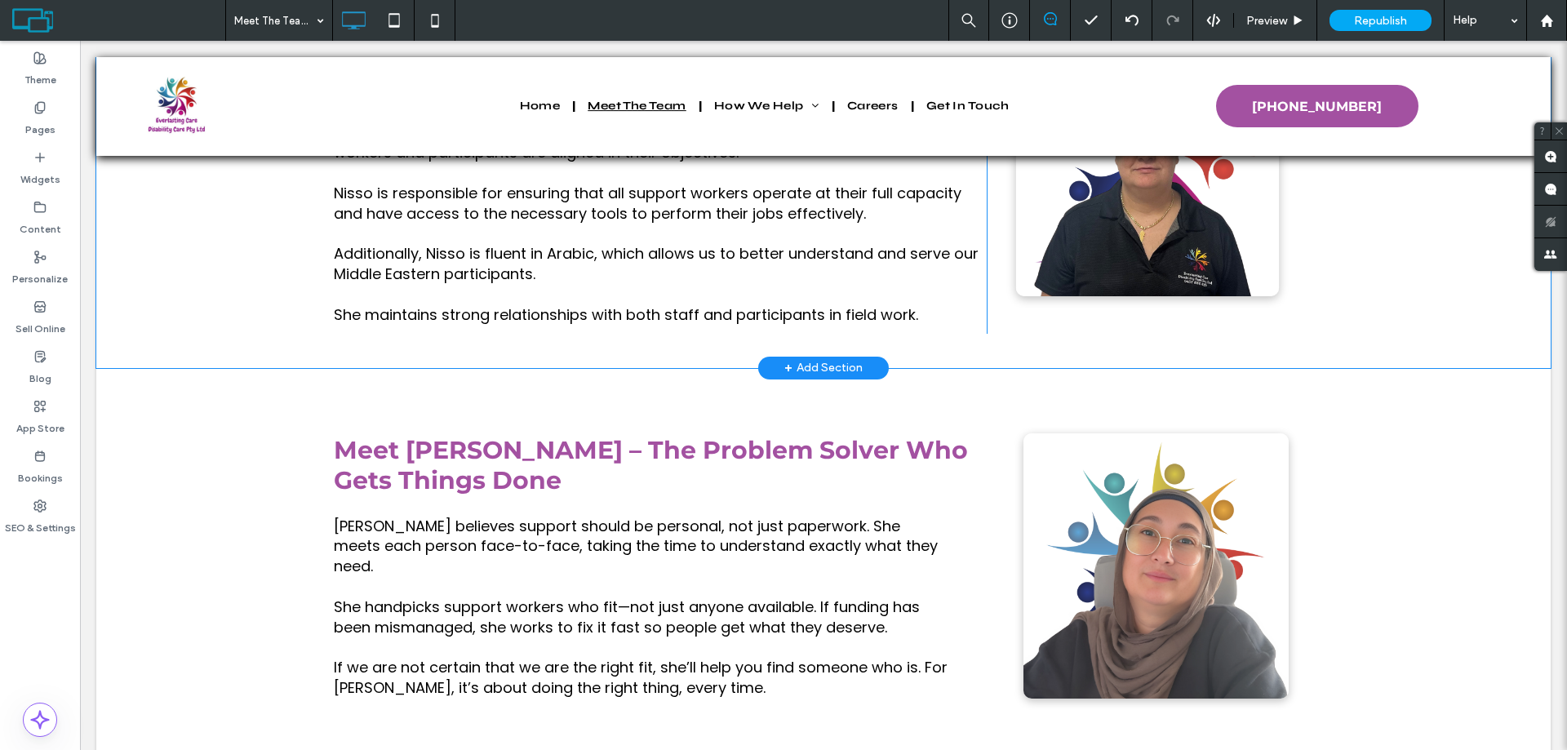
scroll to position [1050, 0]
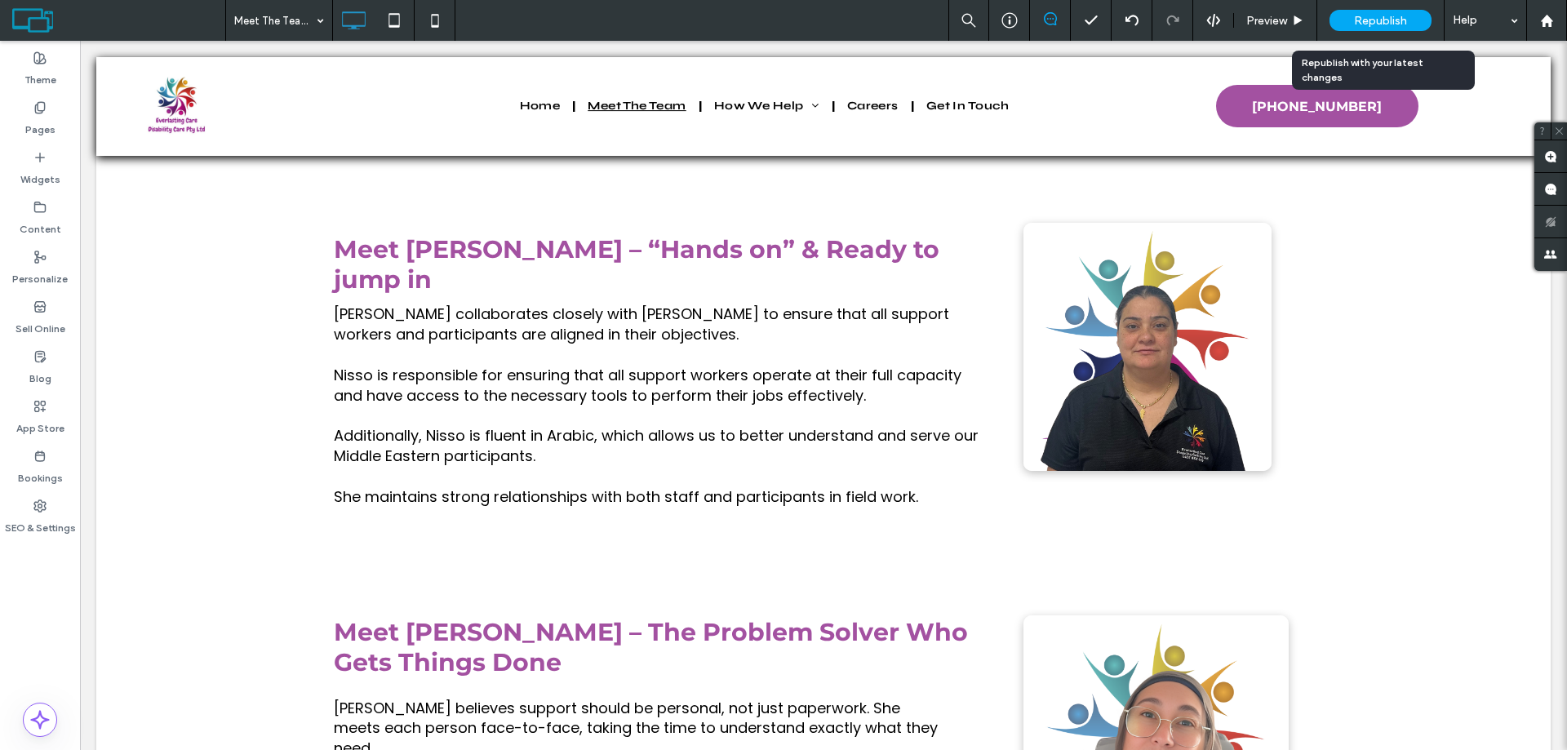
click at [1384, 19] on span "Republish" at bounding box center [1380, 21] width 53 height 14
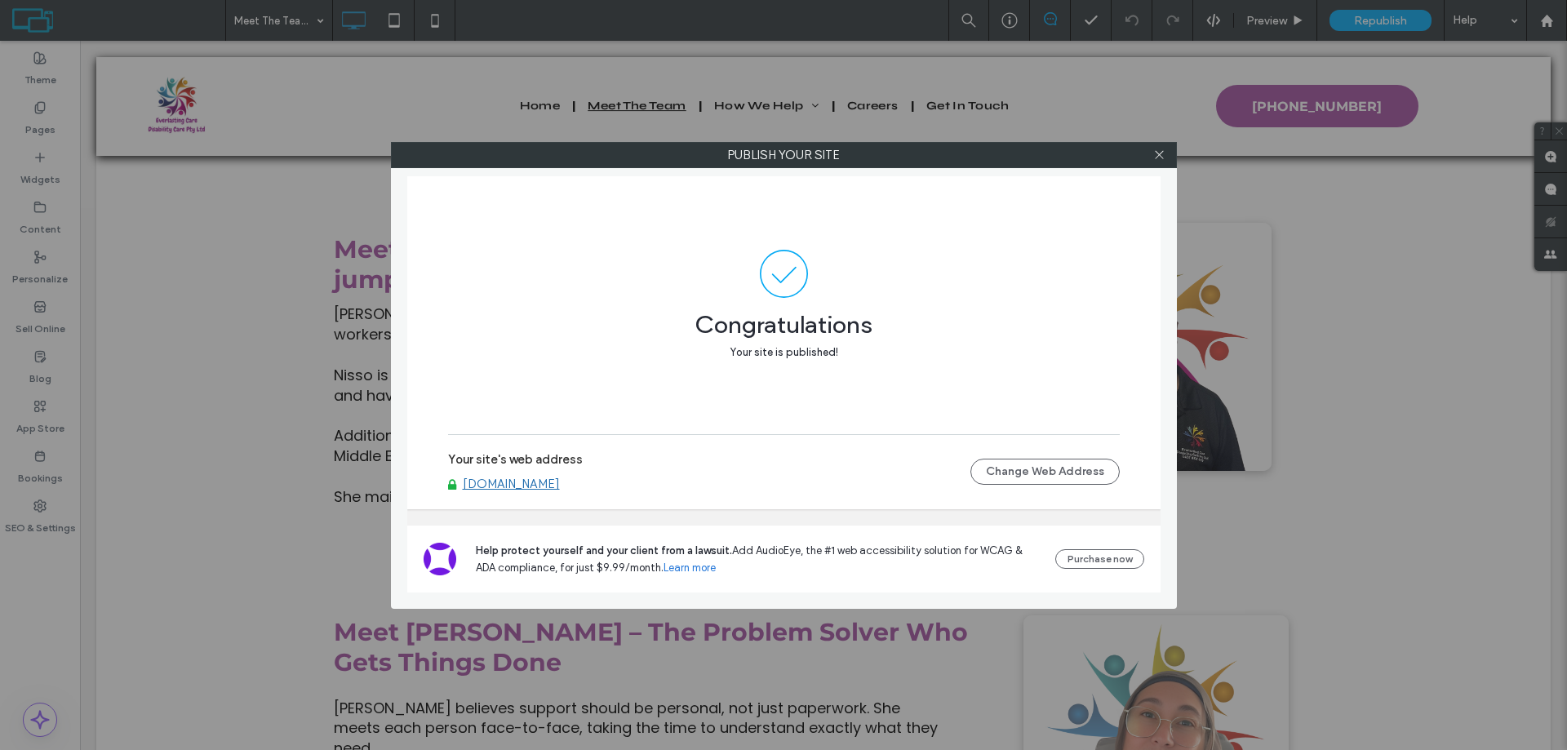
drag, startPoint x: 1155, startPoint y: 153, endPoint x: 1143, endPoint y: 169, distance: 19.8
click at [1155, 153] on icon at bounding box center [1160, 155] width 12 height 12
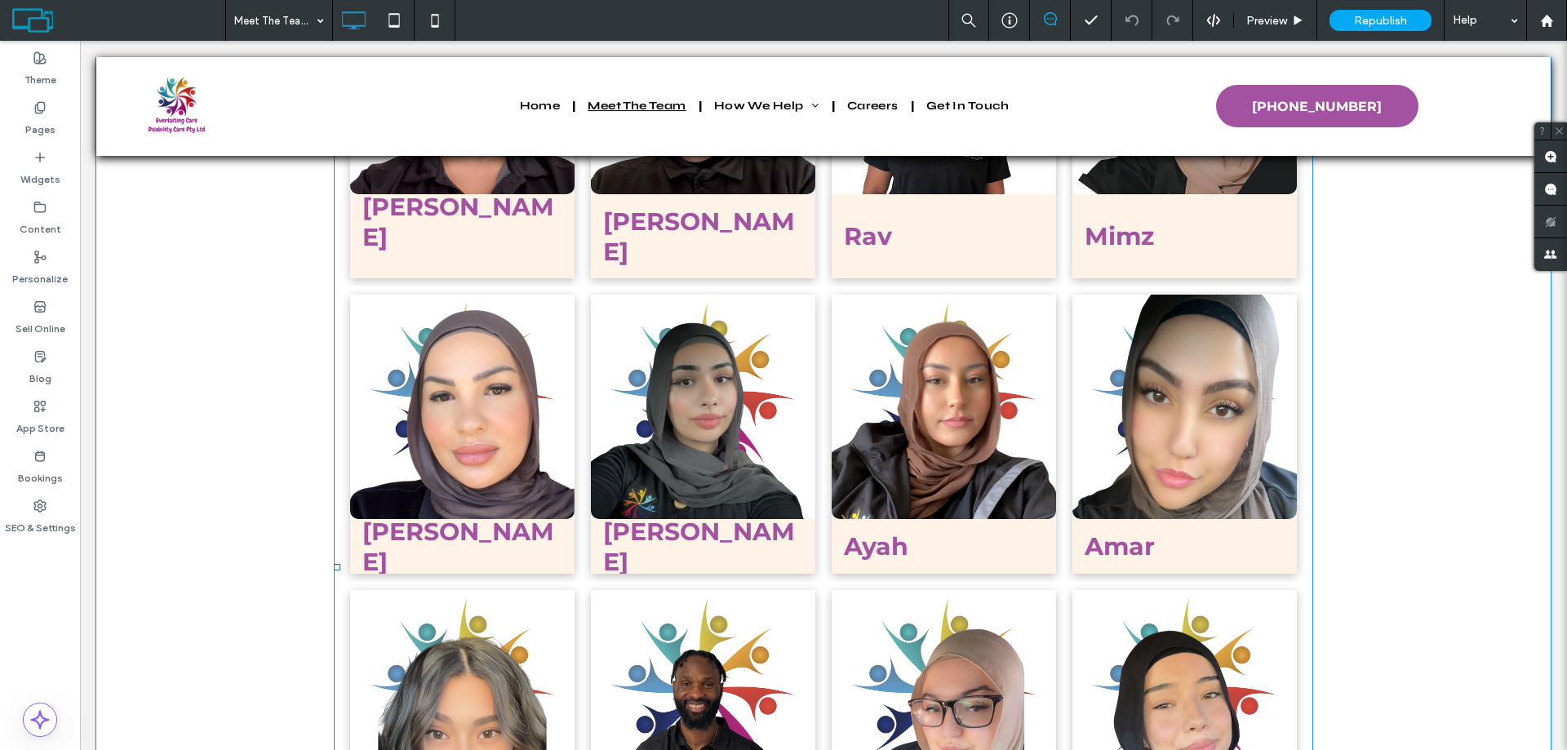
scroll to position [1948, 0]
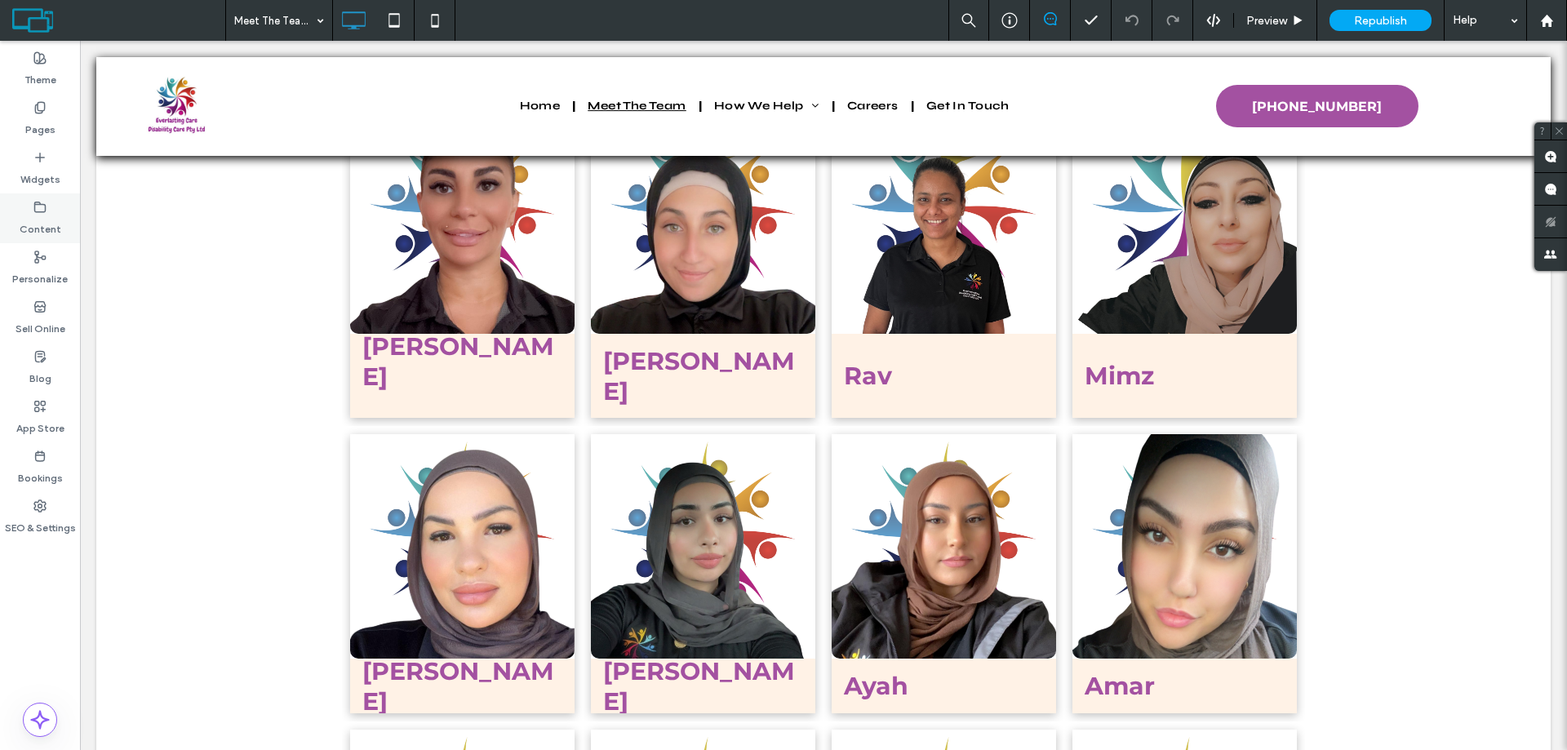
click at [20, 207] on div "Content" at bounding box center [40, 218] width 80 height 50
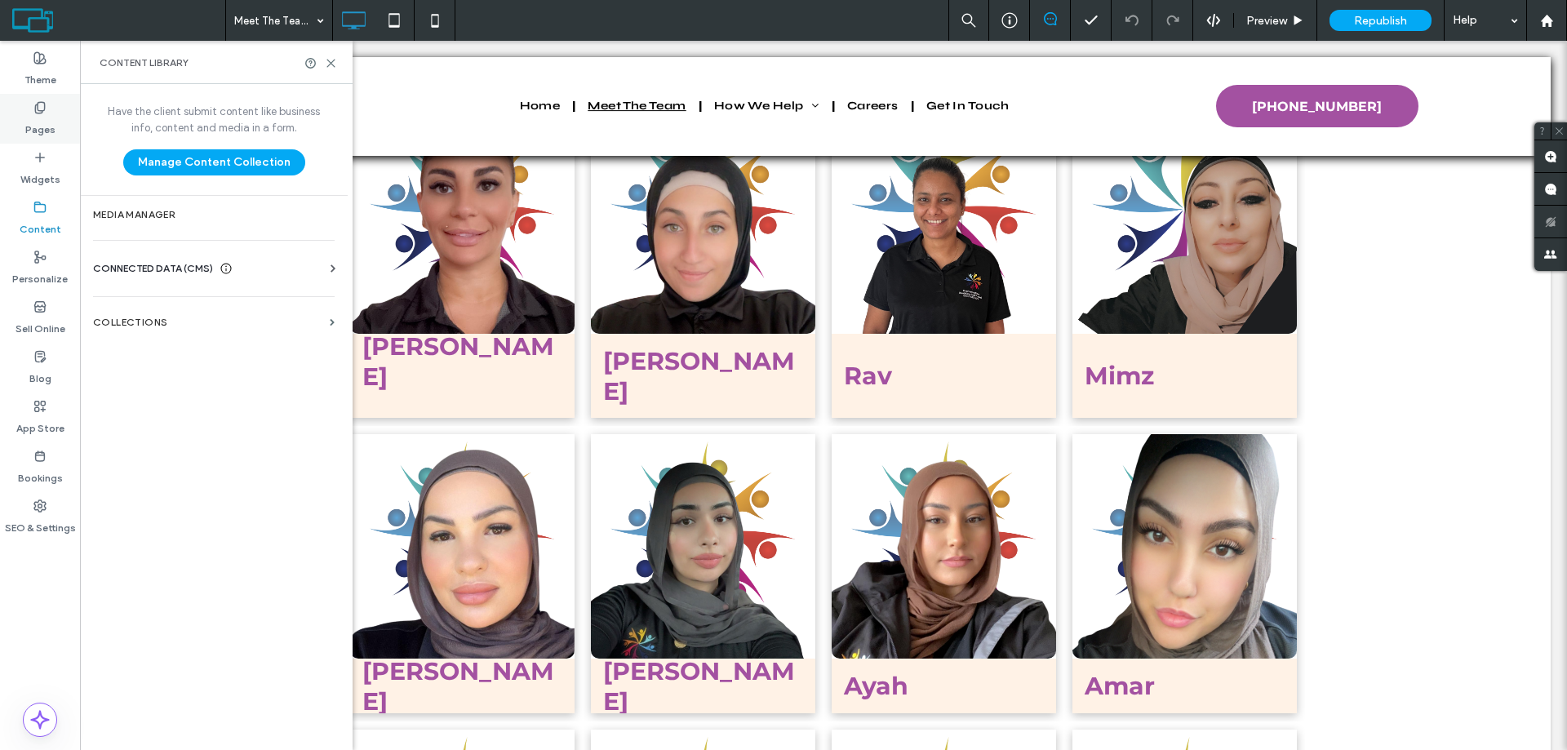
click at [29, 122] on label "Pages" at bounding box center [40, 125] width 30 height 23
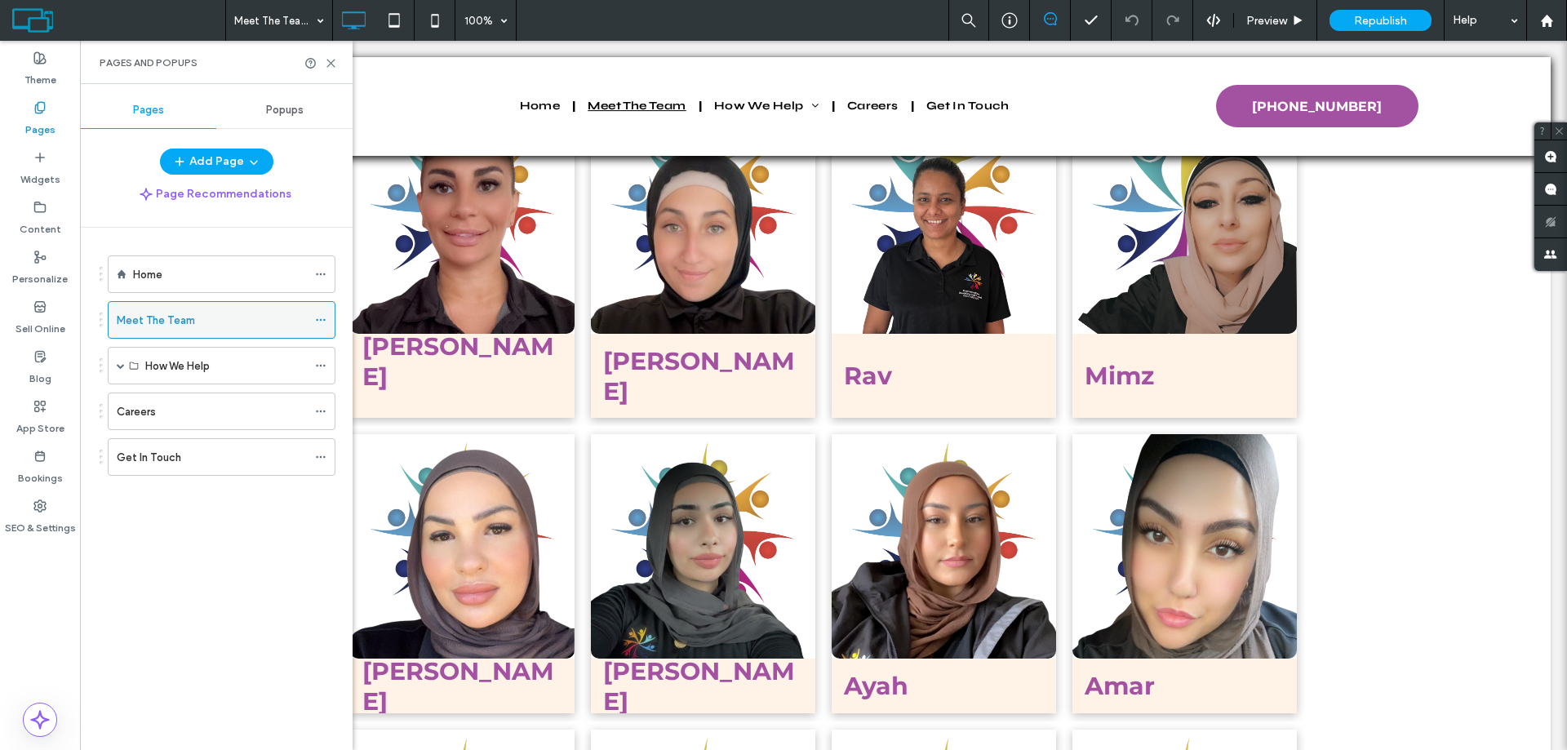
click at [327, 317] on div at bounding box center [325, 320] width 20 height 24
click at [321, 319] on use at bounding box center [320, 320] width 9 height 2
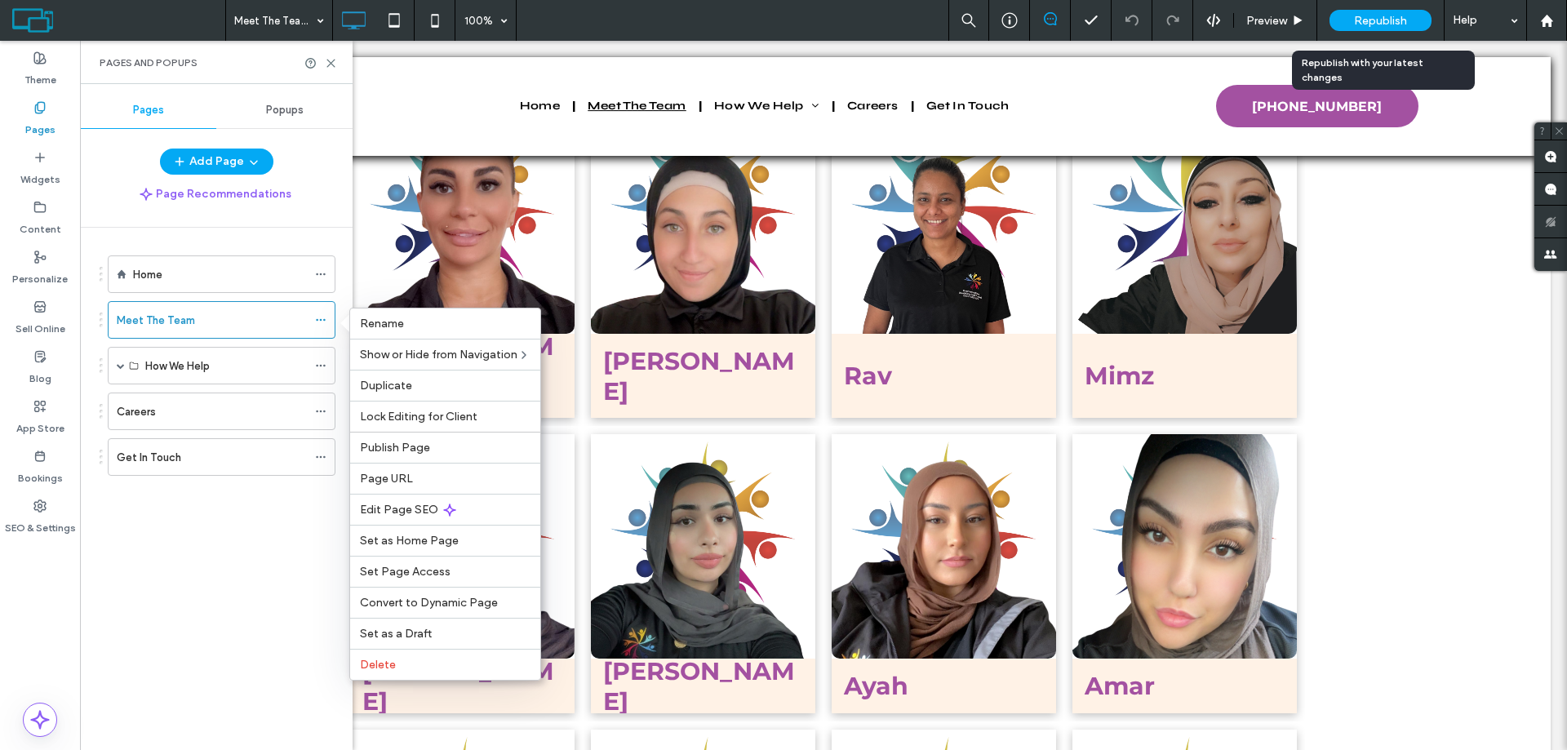
click at [1398, 21] on span "Republish" at bounding box center [1380, 21] width 53 height 14
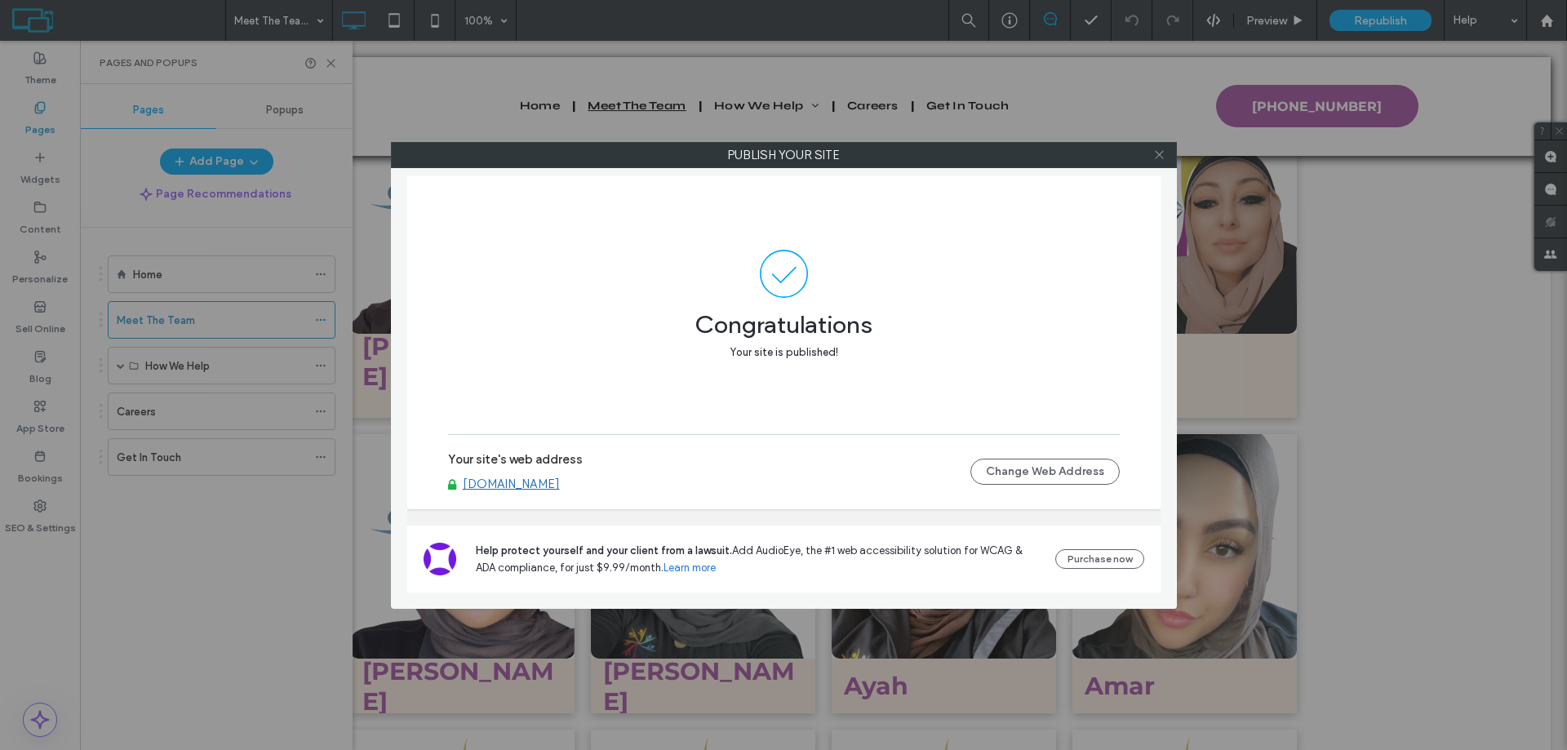
click at [1153, 157] on div at bounding box center [1160, 155] width 24 height 24
click at [1160, 152] on icon at bounding box center [1160, 155] width 12 height 12
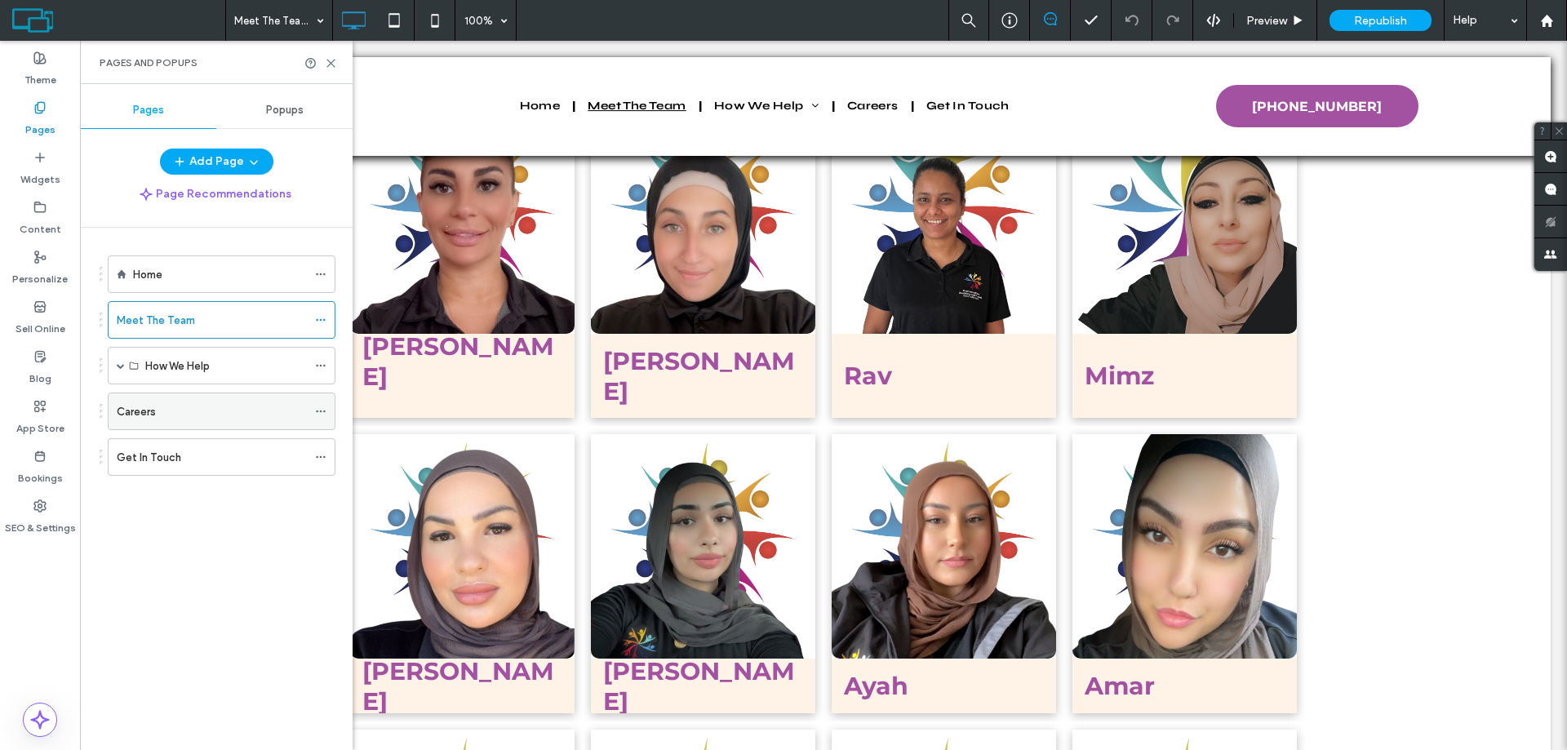
click at [190, 409] on div "Careers" at bounding box center [212, 411] width 190 height 17
click at [1554, 26] on div at bounding box center [1546, 21] width 39 height 14
